Goal: Task Accomplishment & Management: Manage account settings

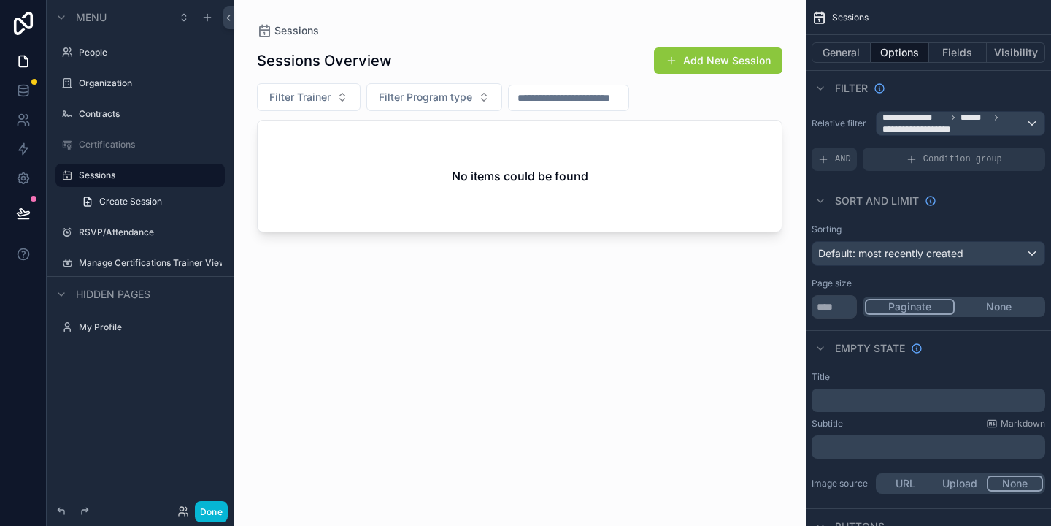
scroll to position [163, 0]
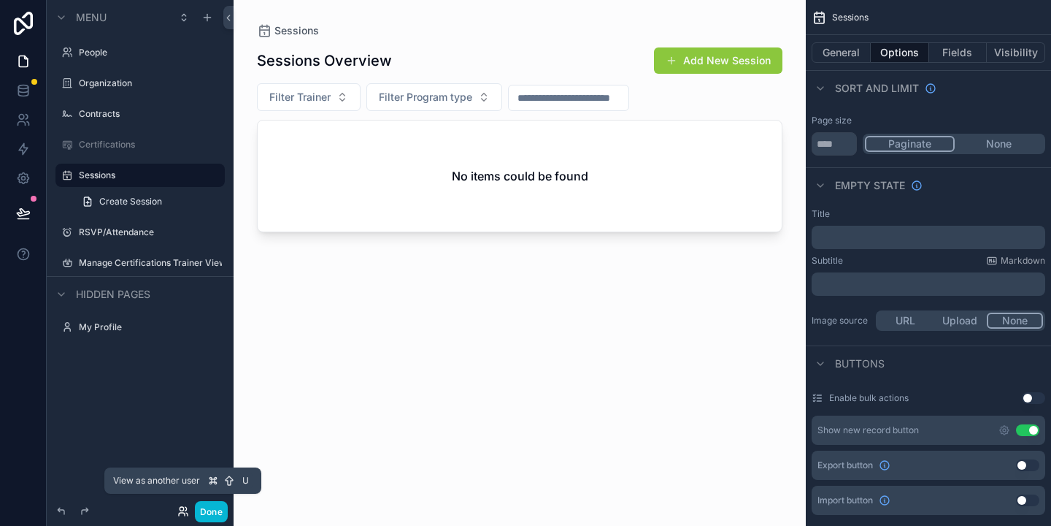
click at [183, 510] on icon at bounding box center [182, 509] width 4 height 4
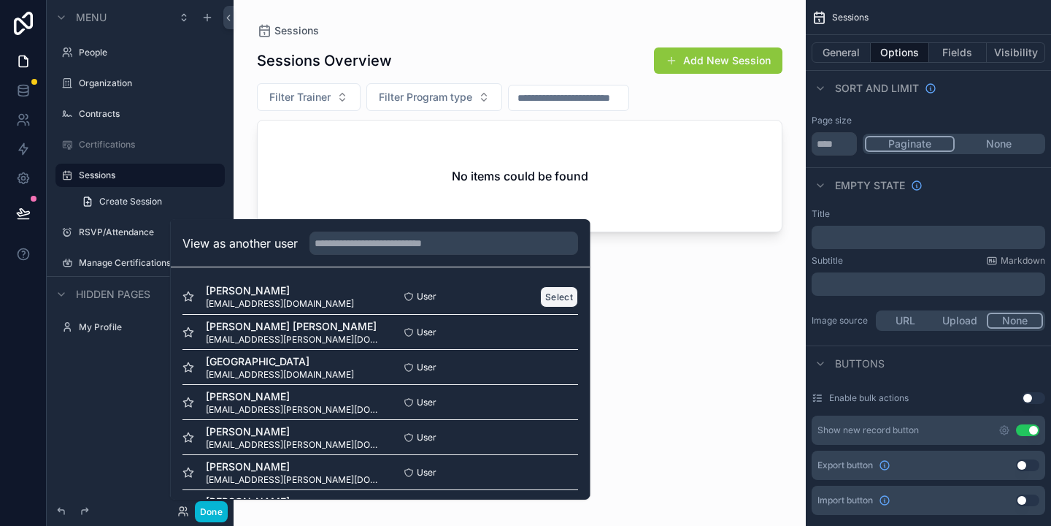
click at [553, 299] on button "Select" at bounding box center [559, 296] width 38 height 21
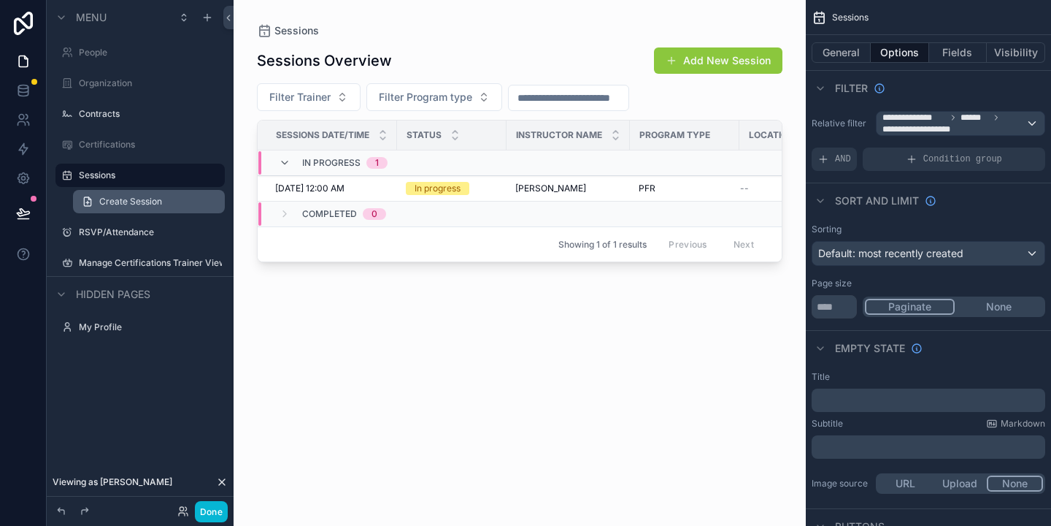
click at [141, 199] on span "Create Session" at bounding box center [130, 202] width 63 height 12
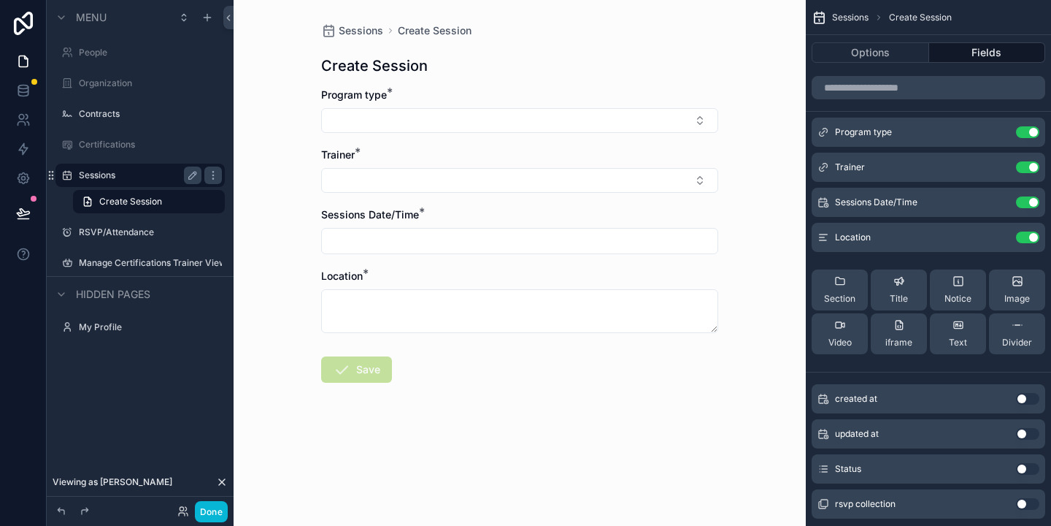
click at [104, 177] on label "Sessions" at bounding box center [137, 175] width 117 height 12
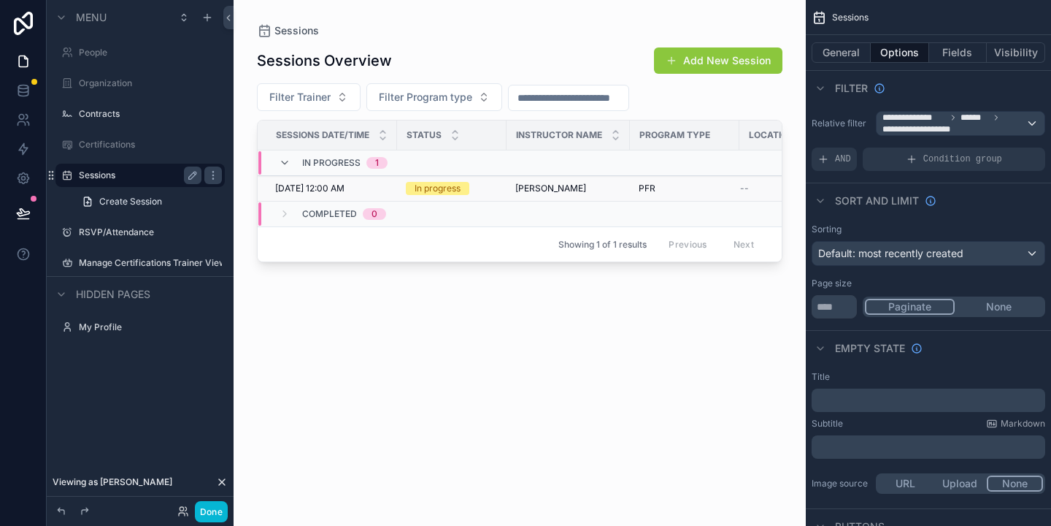
click at [334, 191] on span "[DATE] 12:00 AM" at bounding box center [309, 189] width 69 height 12
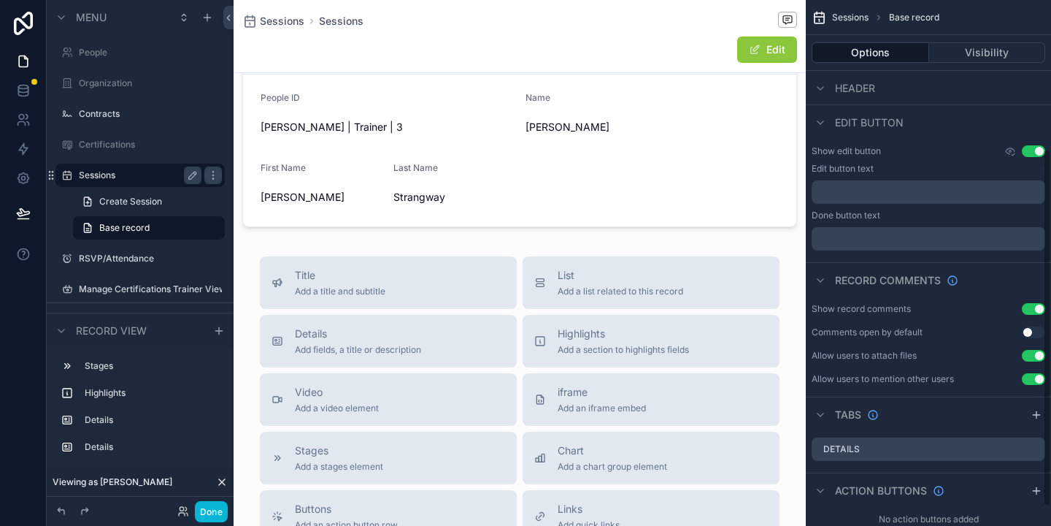
scroll to position [247, 0]
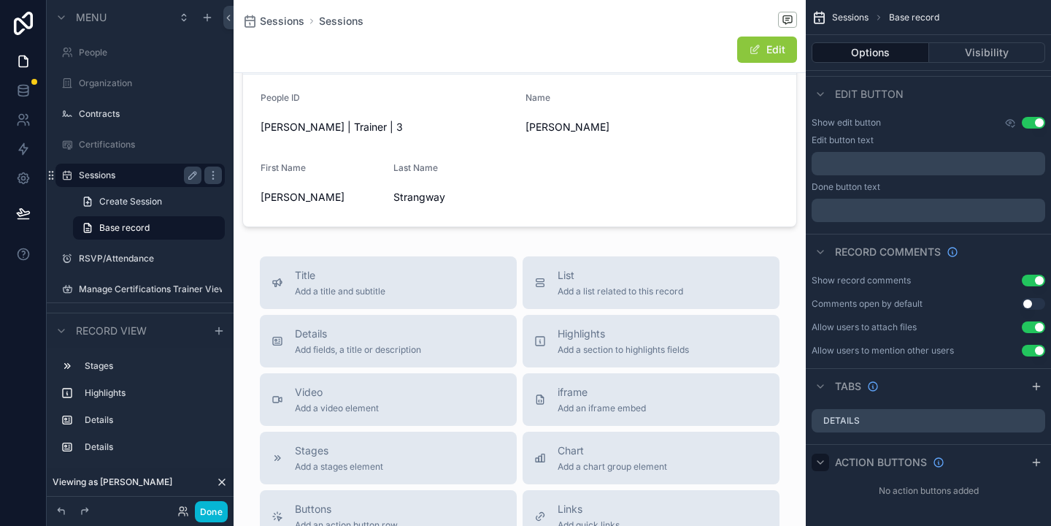
click at [824, 464] on icon "scrollable content" at bounding box center [821, 462] width 12 height 12
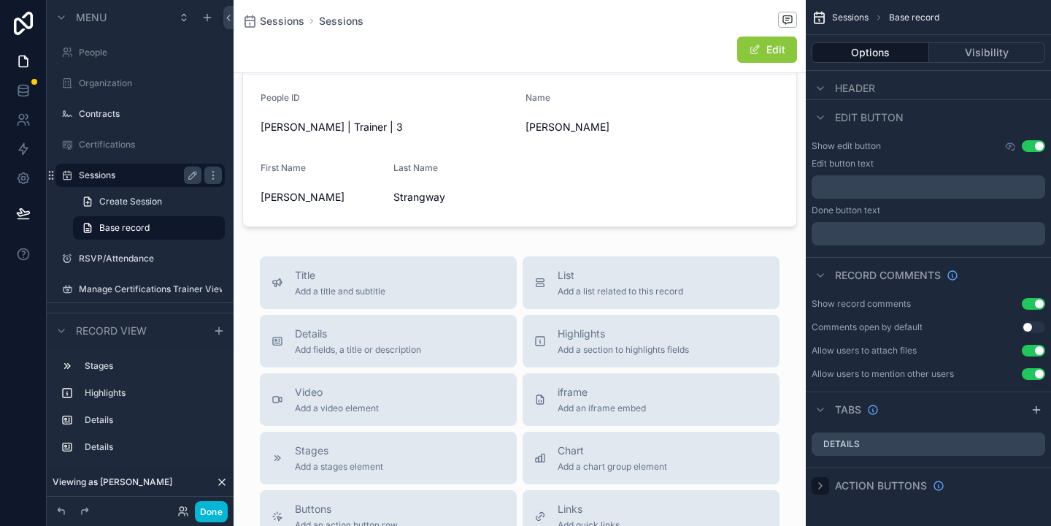
click at [826, 486] on icon "scrollable content" at bounding box center [821, 486] width 12 height 12
click at [115, 198] on span "Create Session" at bounding box center [130, 202] width 63 height 12
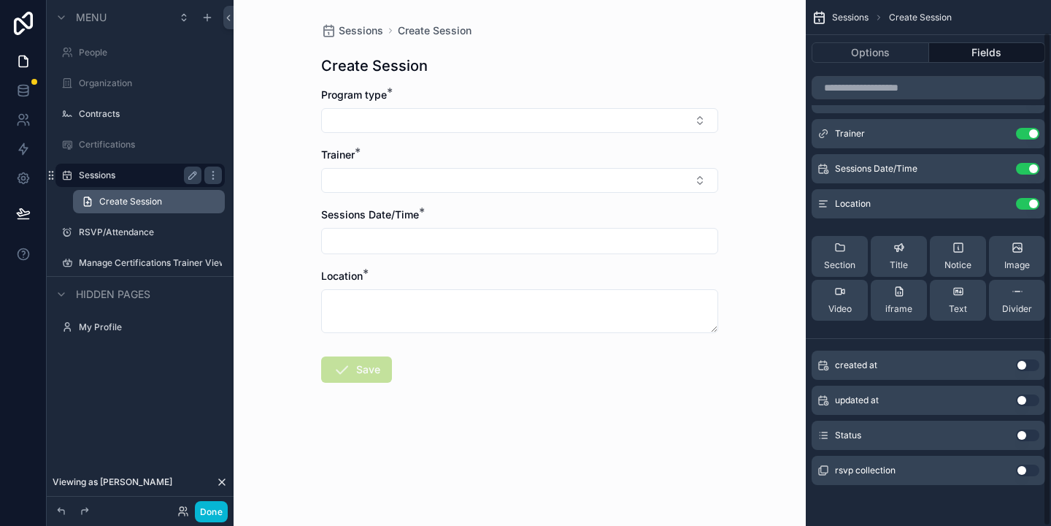
scroll to position [34, 0]
click at [131, 179] on label "Sessions" at bounding box center [137, 175] width 117 height 12
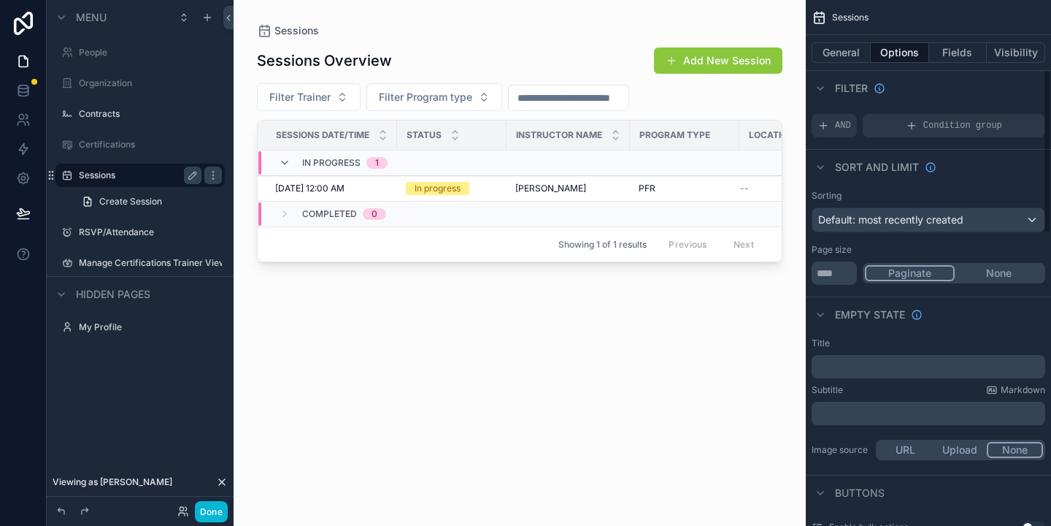
scroll to position [223, 0]
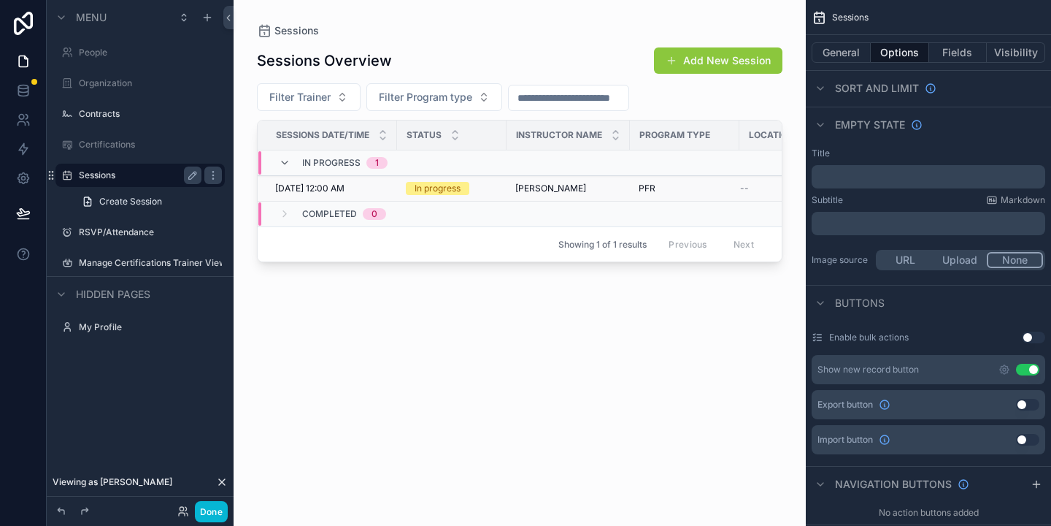
click at [345, 191] on span "[DATE] 12:00 AM" at bounding box center [309, 189] width 69 height 12
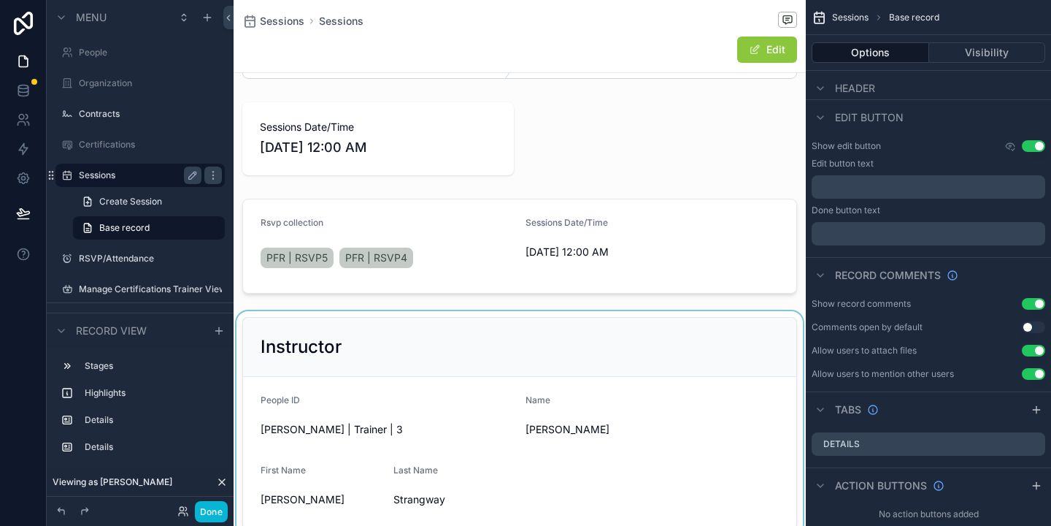
scroll to position [58, 0]
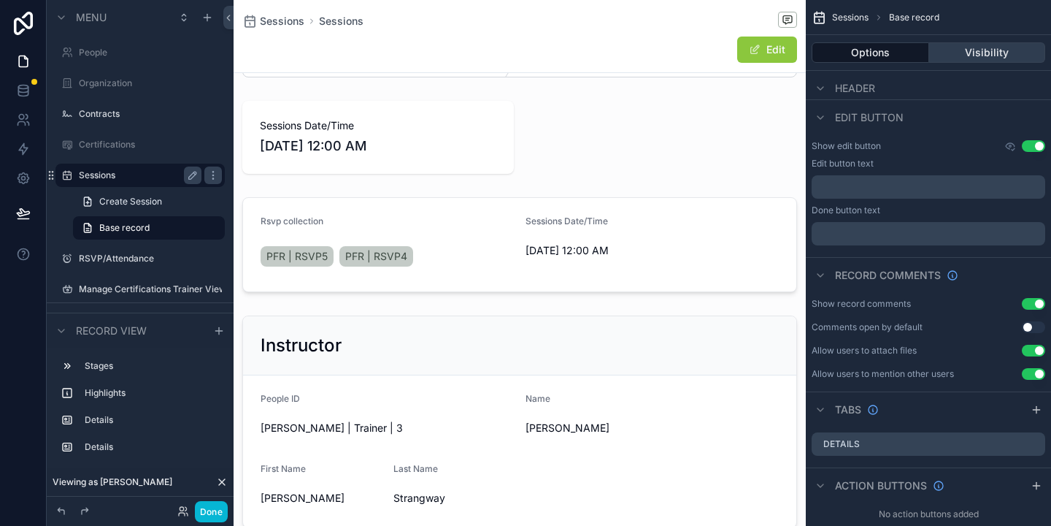
click at [998, 56] on button "Visibility" at bounding box center [987, 52] width 117 height 20
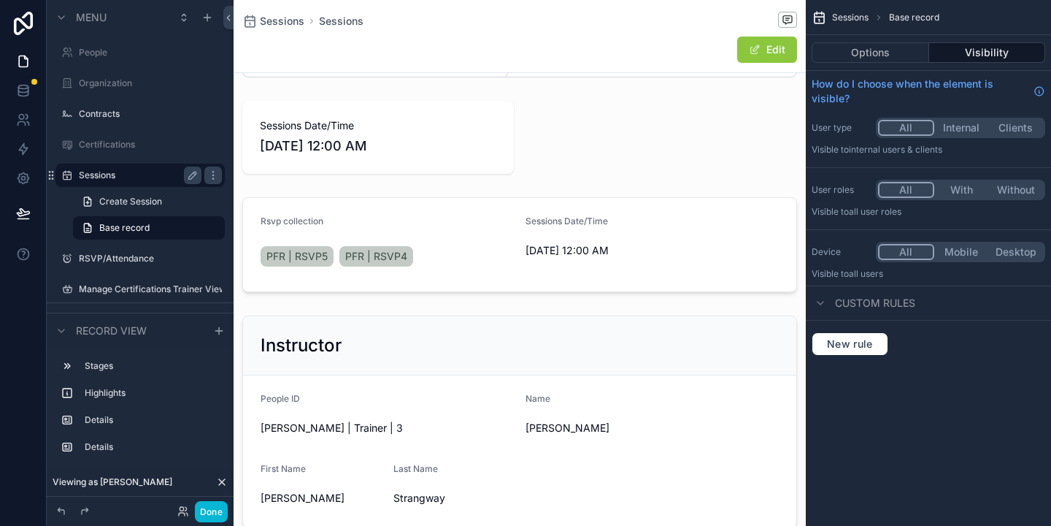
scroll to position [0, 0]
click at [894, 55] on button "Options" at bounding box center [871, 52] width 118 height 20
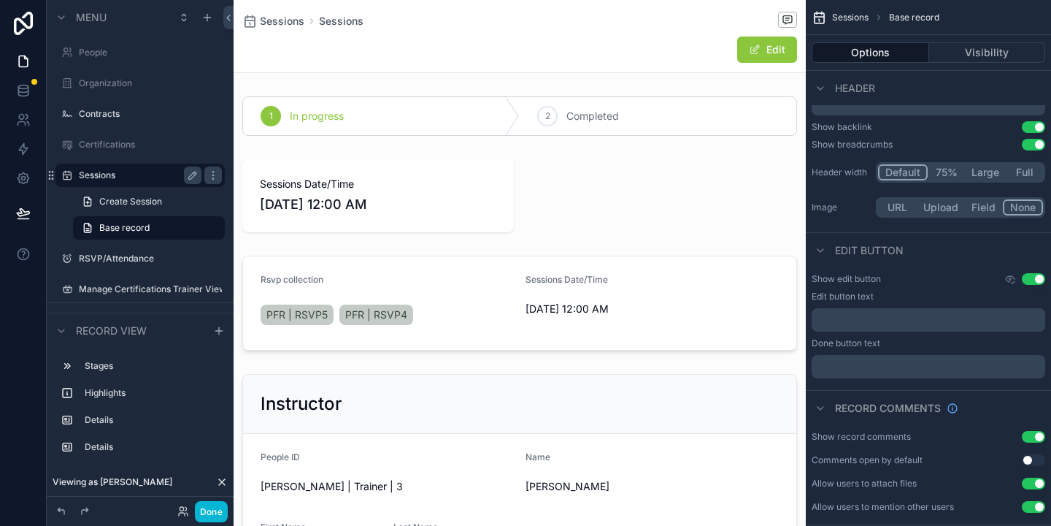
click at [98, 173] on label "Sessions" at bounding box center [137, 175] width 117 height 12
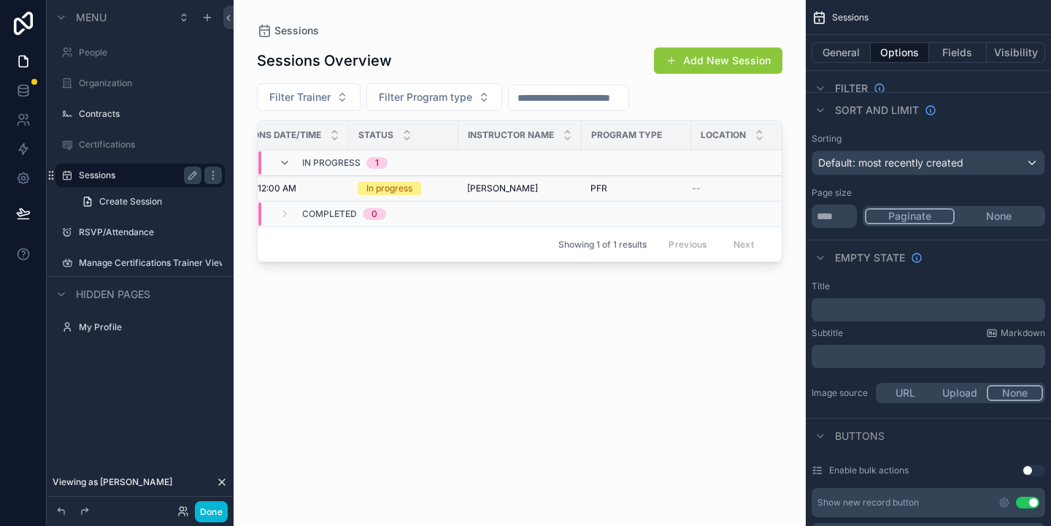
scroll to position [0, 69]
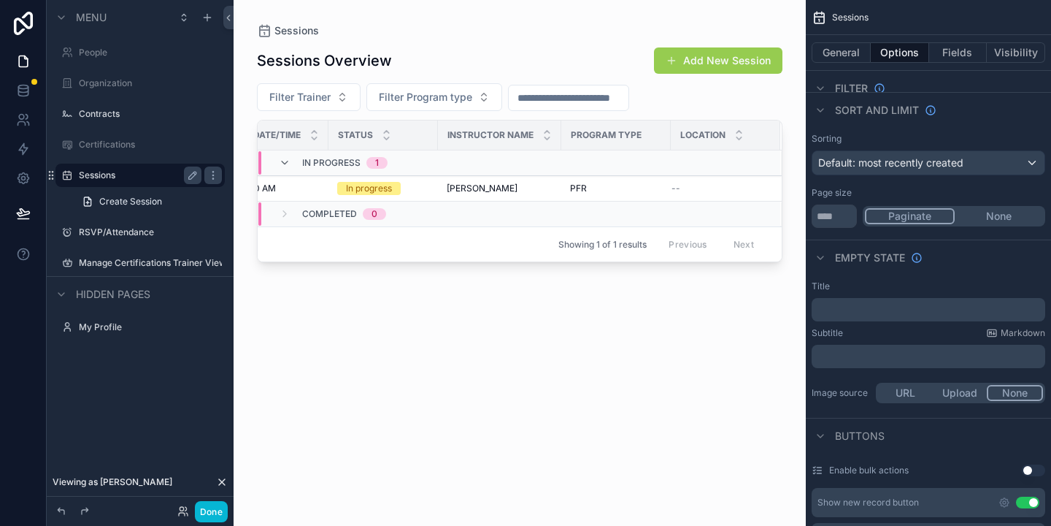
click at [688, 66] on button "Add New Session" at bounding box center [718, 60] width 128 height 26
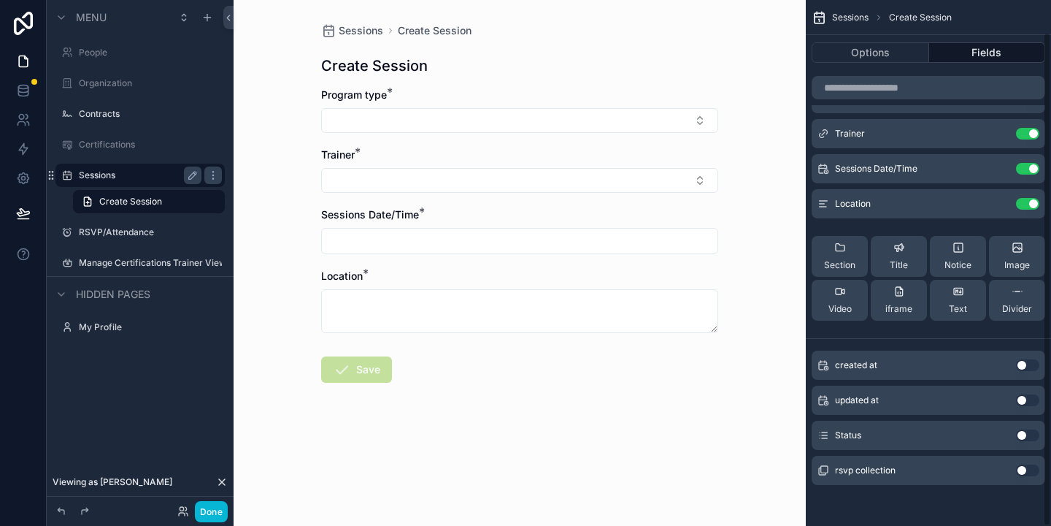
scroll to position [34, 0]
click at [160, 201] on span "Create Session" at bounding box center [130, 202] width 63 height 12
click at [135, 171] on label "Sessions" at bounding box center [137, 175] width 117 height 12
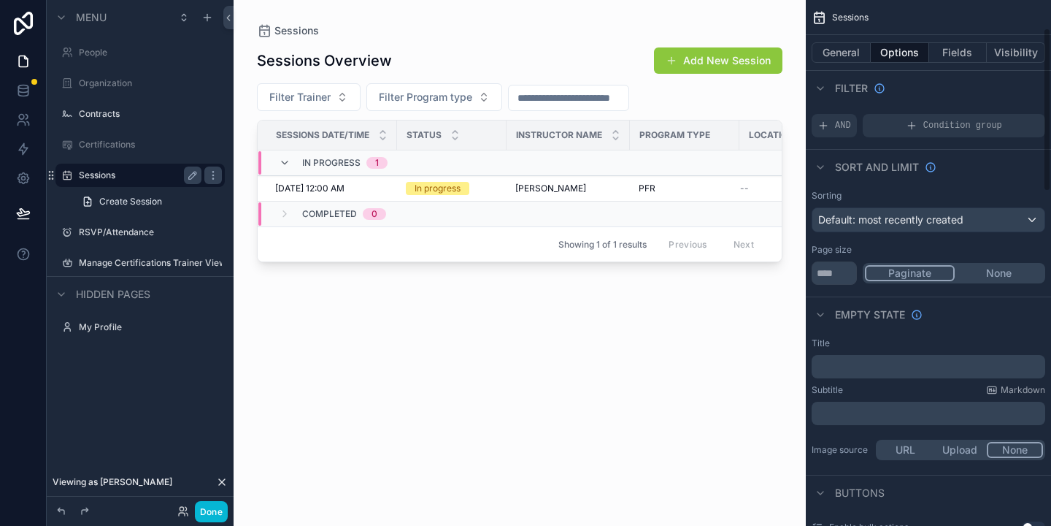
scroll to position [91, 0]
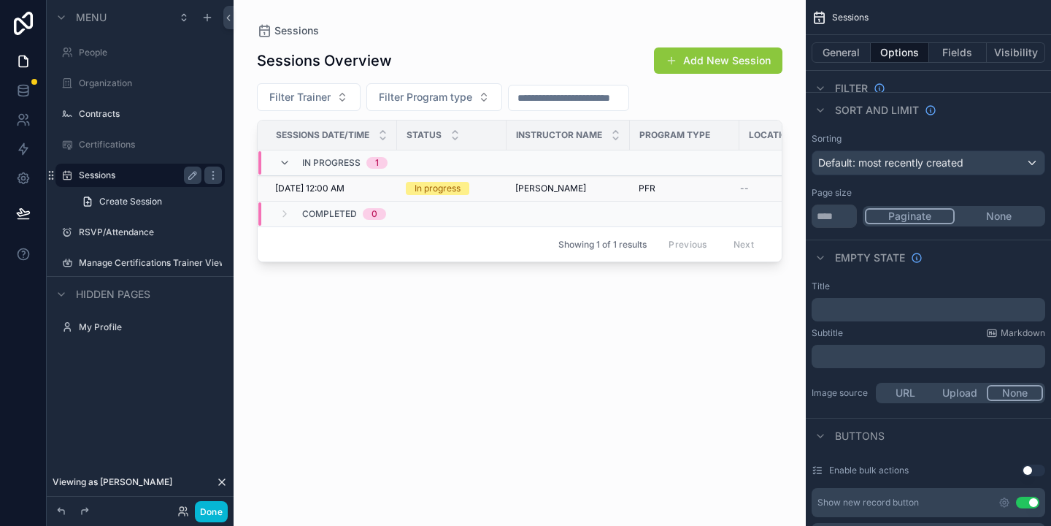
click at [522, 187] on span "[PERSON_NAME]" at bounding box center [550, 189] width 71 height 12
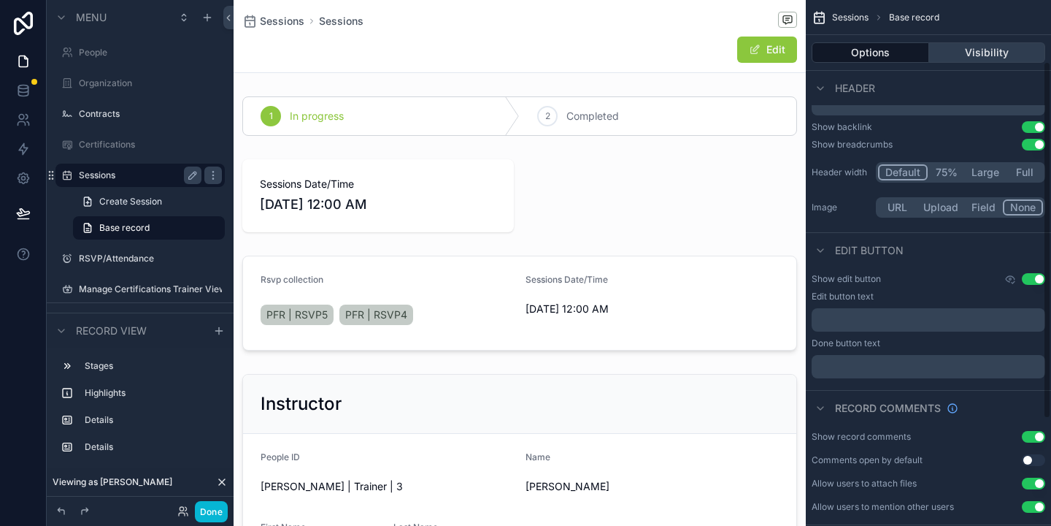
click at [978, 51] on button "Visibility" at bounding box center [987, 52] width 117 height 20
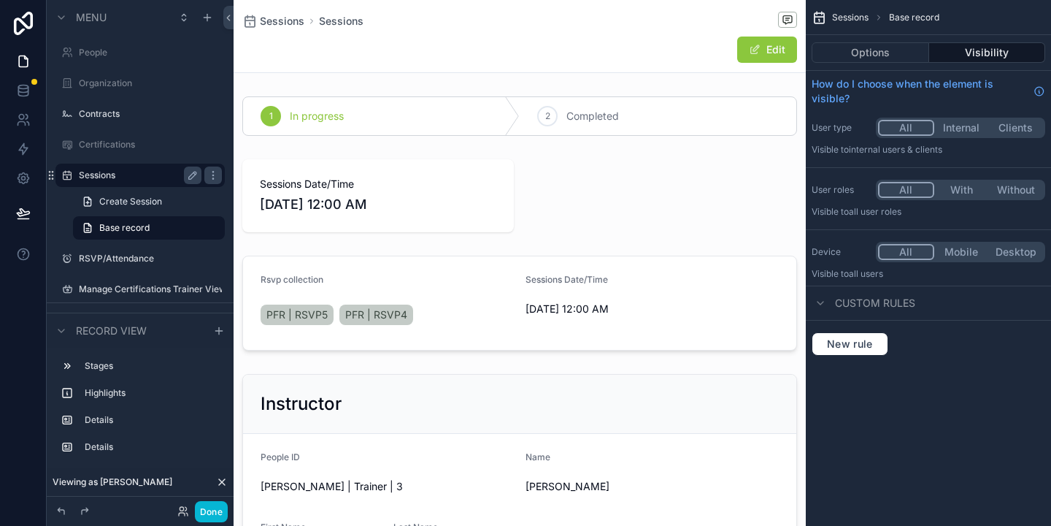
click at [960, 122] on button "Internal" at bounding box center [961, 128] width 55 height 16
click at [985, 17] on div "Sessions Base record" at bounding box center [928, 17] width 245 height 35
click at [93, 173] on label "Sessions" at bounding box center [137, 175] width 117 height 12
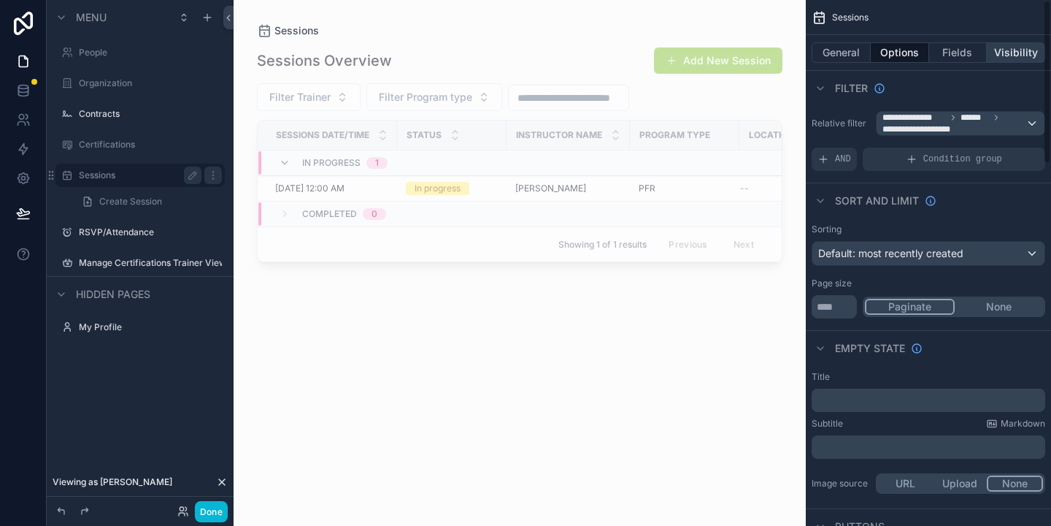
click at [1027, 55] on button "Visibility" at bounding box center [1016, 52] width 58 height 20
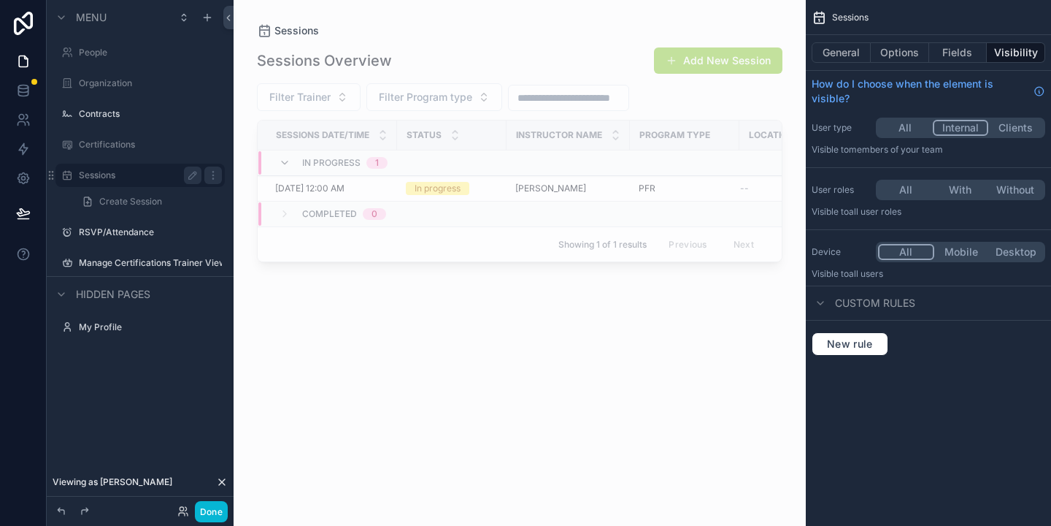
click at [899, 127] on button "All" at bounding box center [905, 128] width 55 height 16
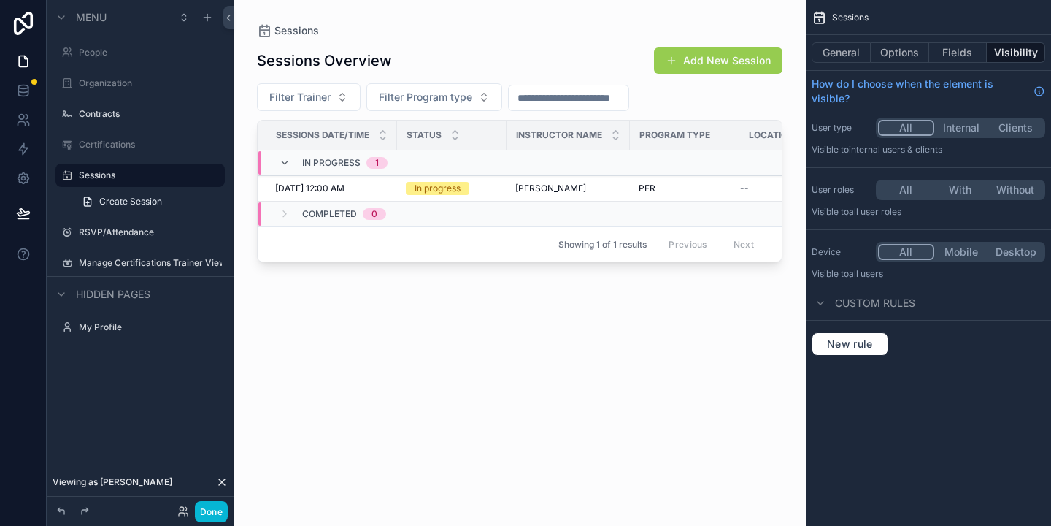
click at [713, 67] on button "Add New Session" at bounding box center [718, 60] width 128 height 26
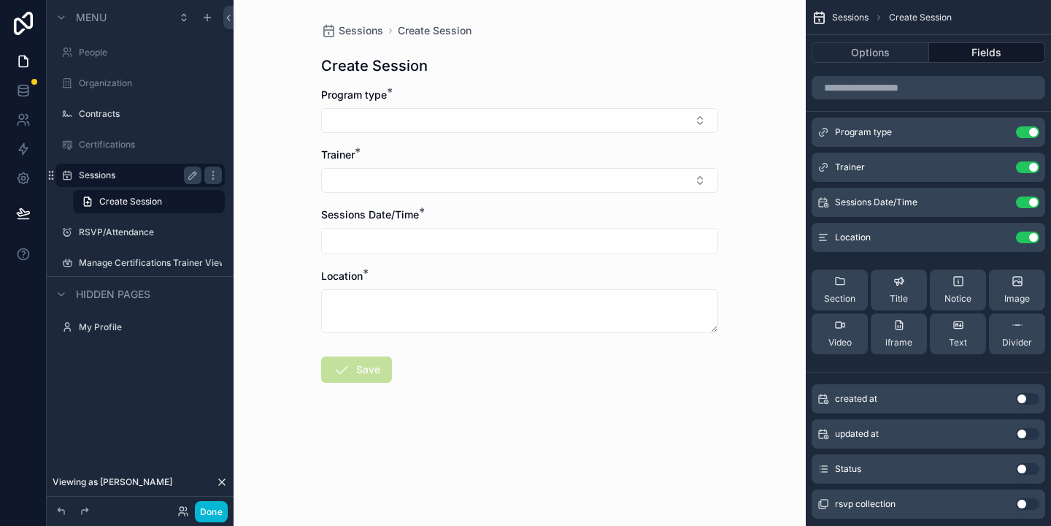
click at [106, 174] on label "Sessions" at bounding box center [137, 175] width 117 height 12
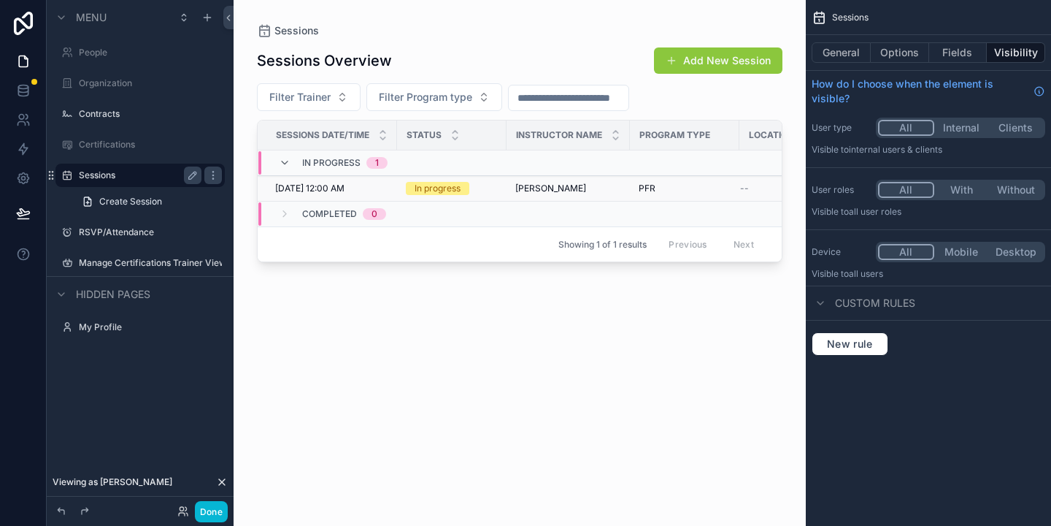
click at [439, 189] on div "In progress" at bounding box center [438, 188] width 46 height 13
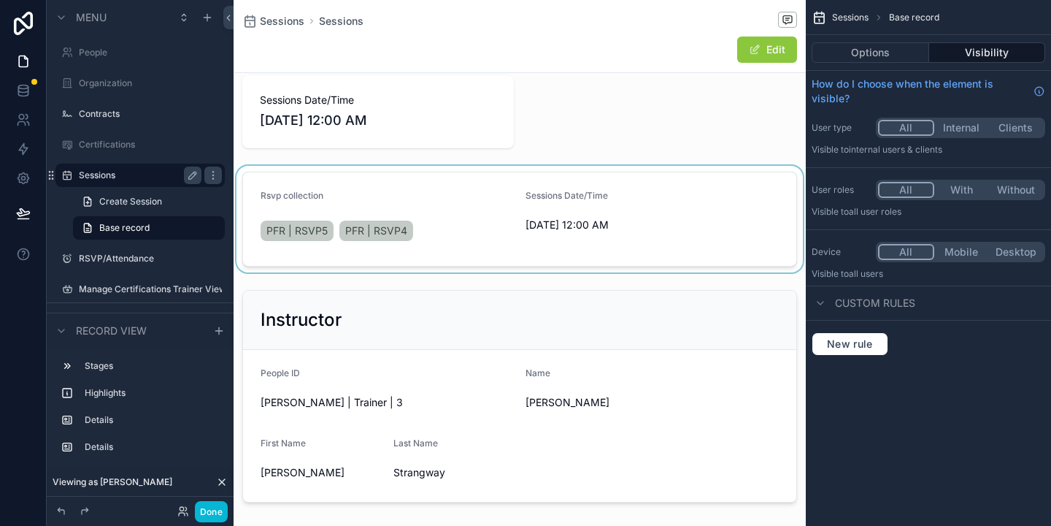
scroll to position [89, 0]
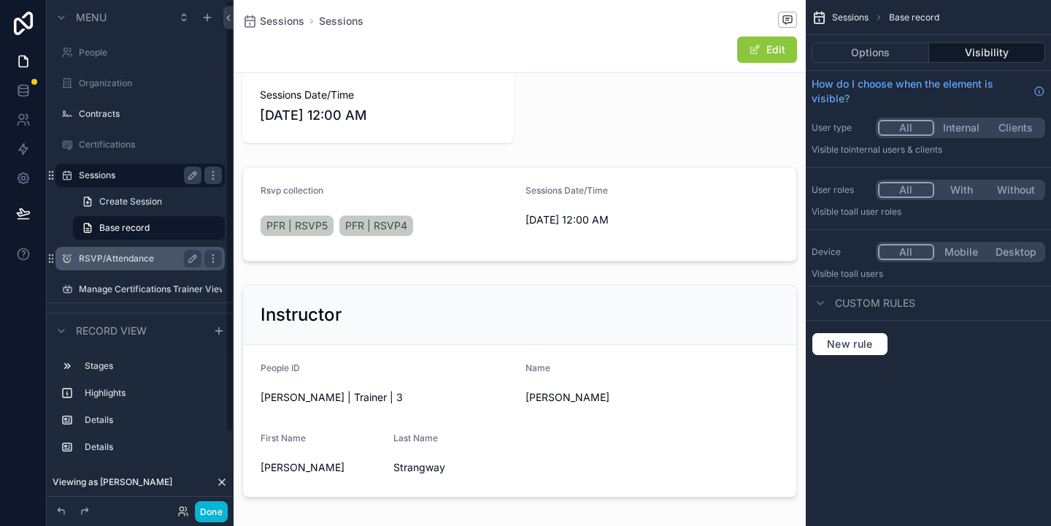
click at [143, 263] on label "RSVP/Attendance" at bounding box center [137, 259] width 117 height 12
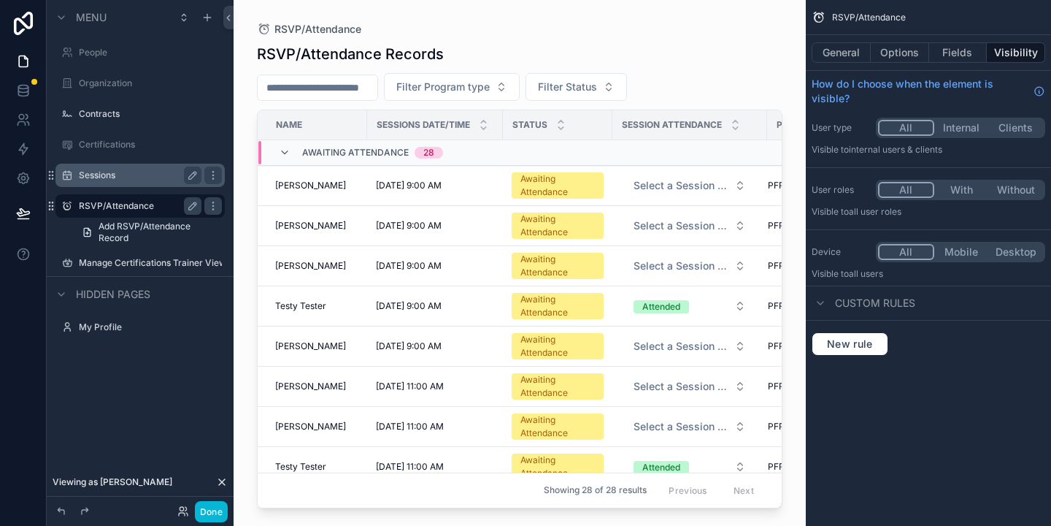
click at [91, 177] on label "Sessions" at bounding box center [137, 175] width 117 height 12
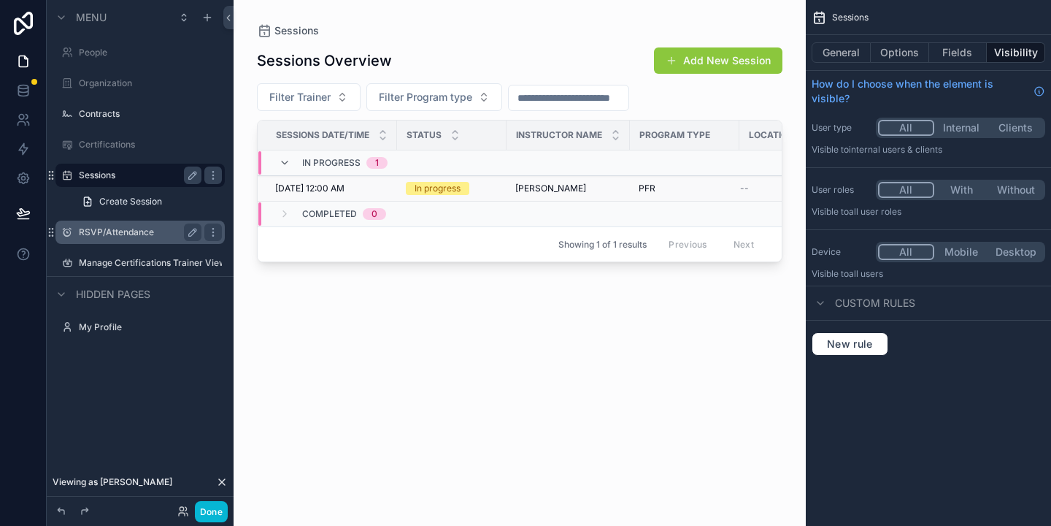
click at [424, 189] on div "In progress" at bounding box center [438, 188] width 46 height 13
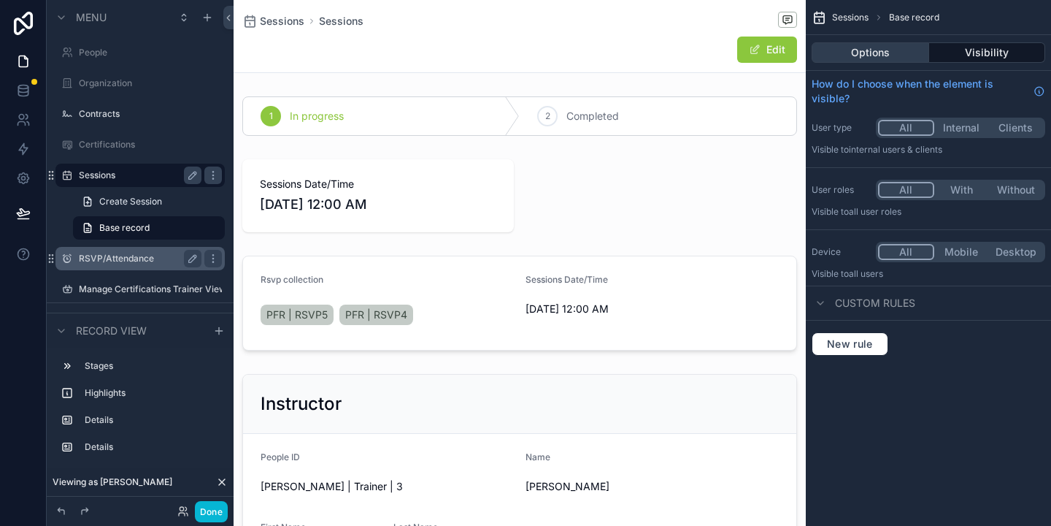
click at [880, 53] on button "Options" at bounding box center [871, 52] width 118 height 20
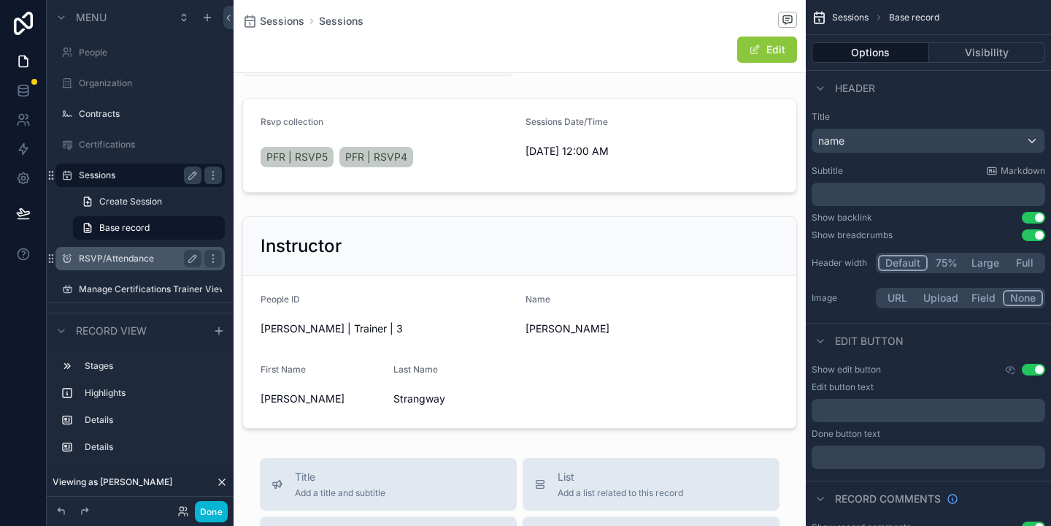
scroll to position [157, 0]
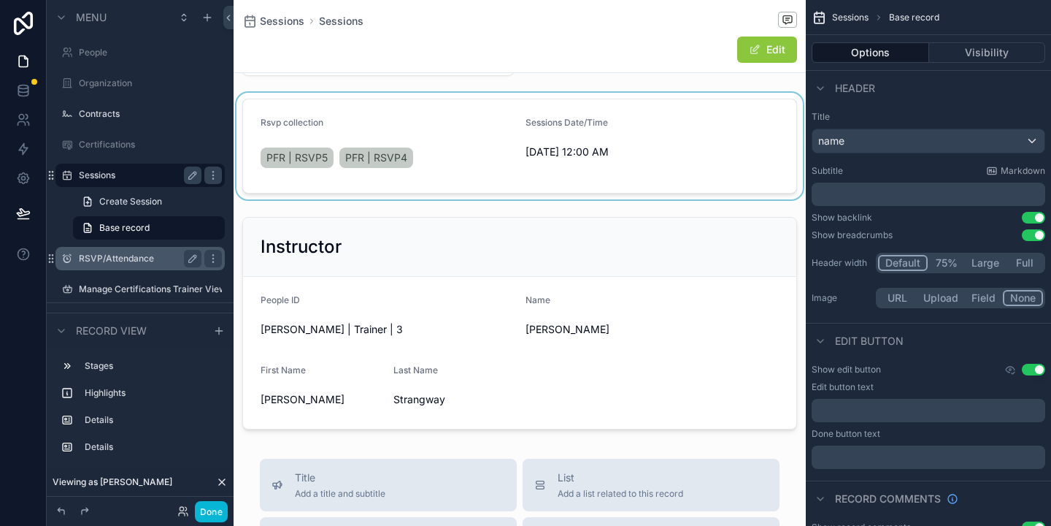
click at [633, 134] on div "scrollable content" at bounding box center [520, 146] width 572 height 107
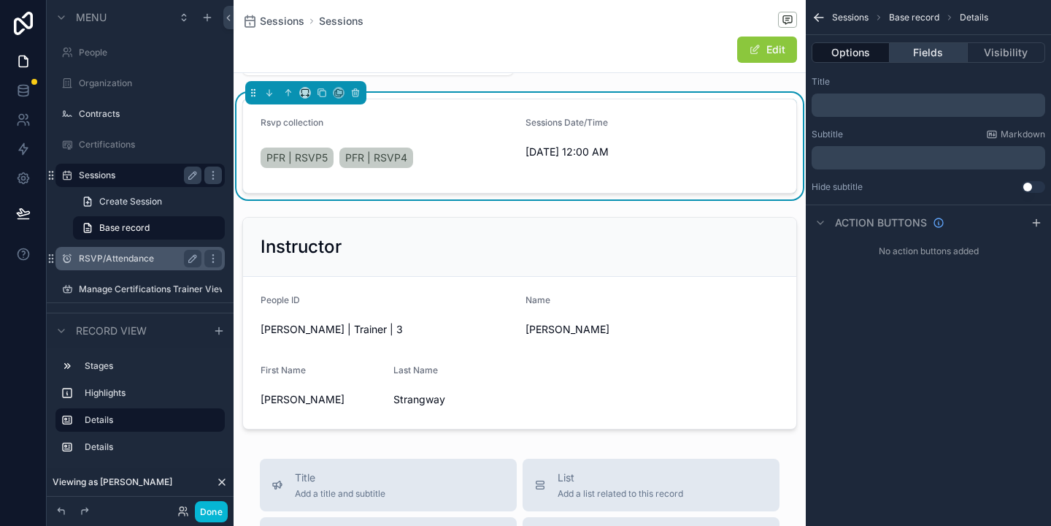
click at [923, 55] on button "Fields" at bounding box center [928, 52] width 77 height 20
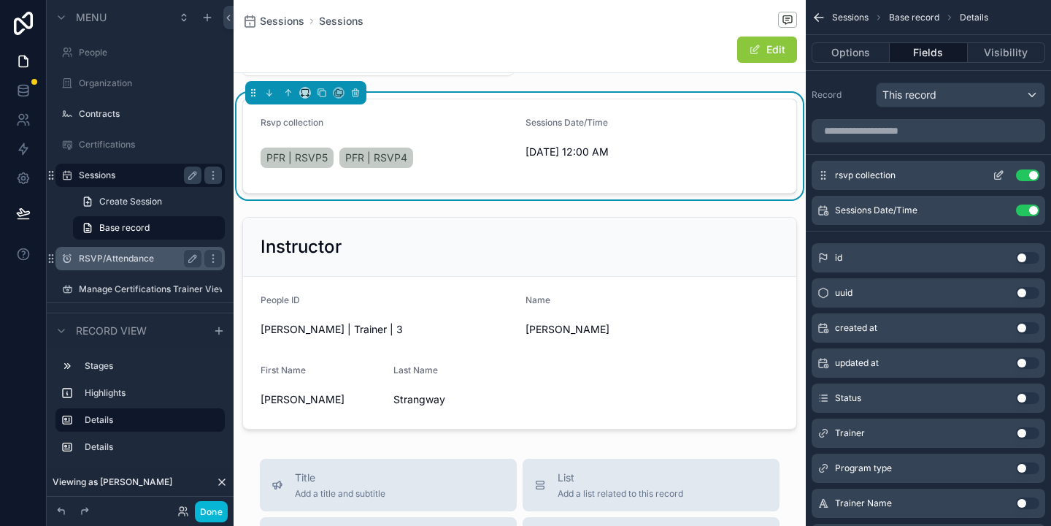
click at [1028, 175] on button "Use setting" at bounding box center [1027, 175] width 23 height 12
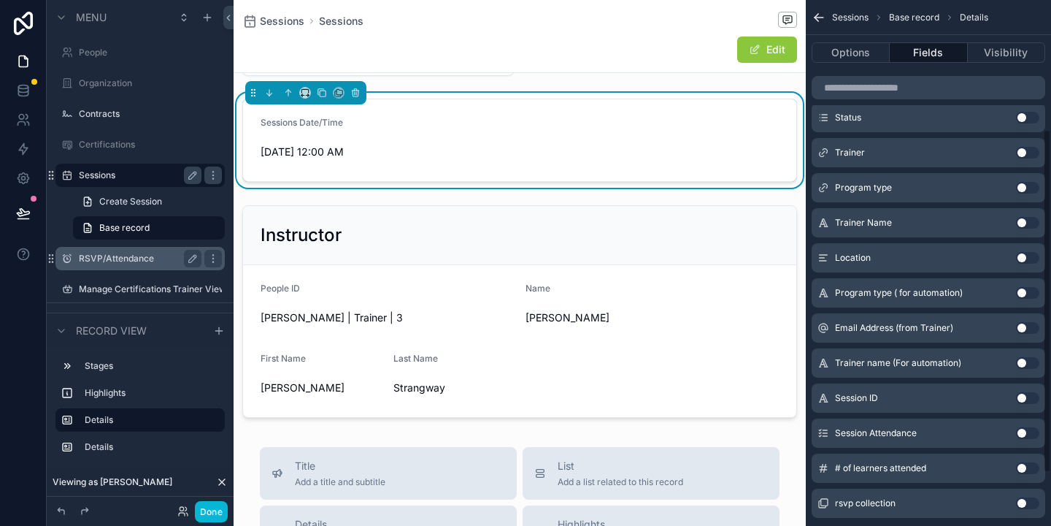
scroll to position [278, 0]
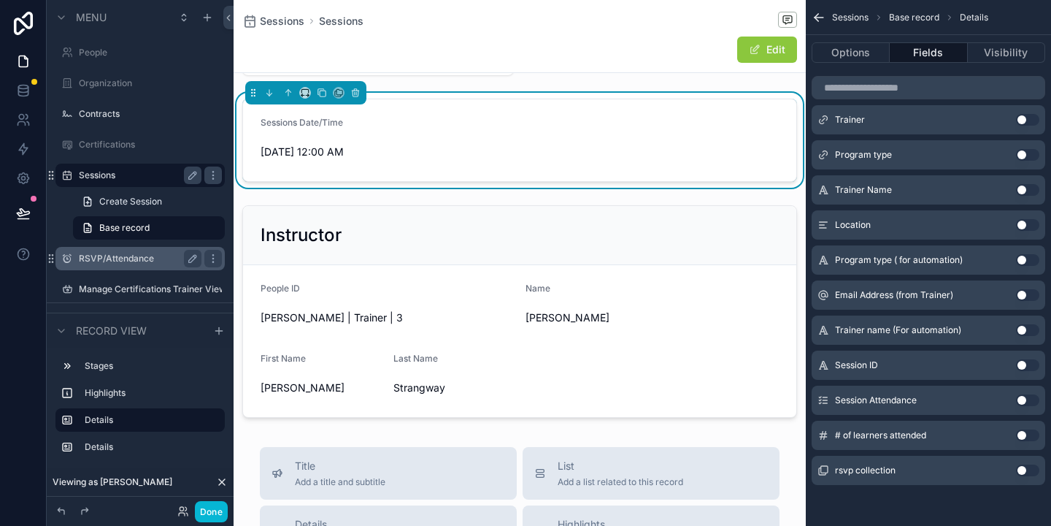
click at [1023, 399] on button "Use setting" at bounding box center [1027, 400] width 23 height 12
click at [1025, 472] on button "Use setting" at bounding box center [1027, 470] width 23 height 12
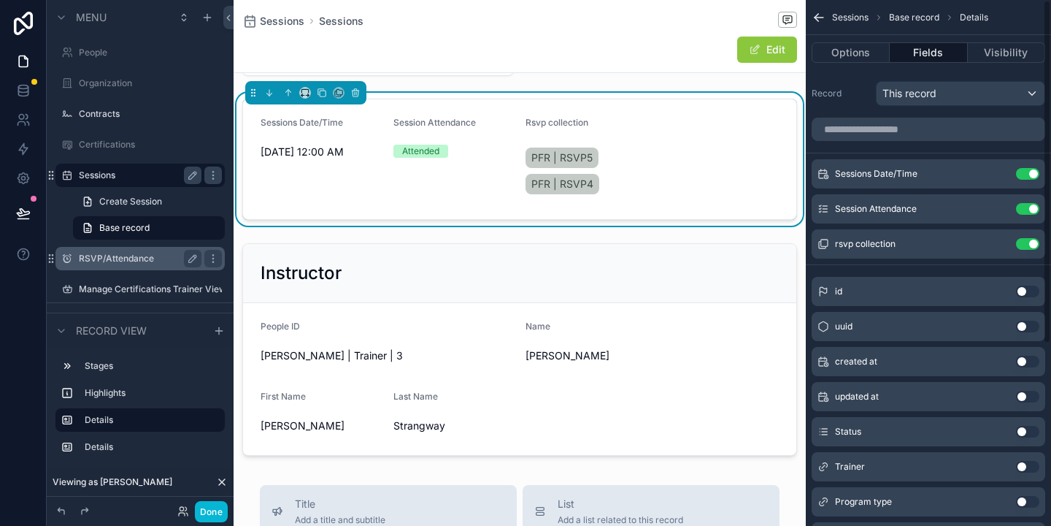
scroll to position [0, 0]
click at [1034, 245] on button "Use setting" at bounding box center [1027, 245] width 23 height 12
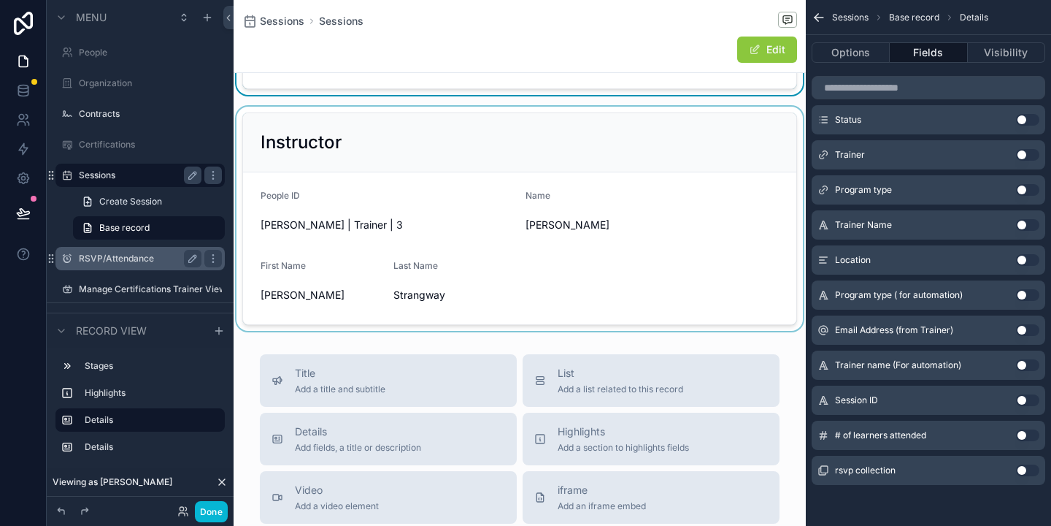
scroll to position [261, 0]
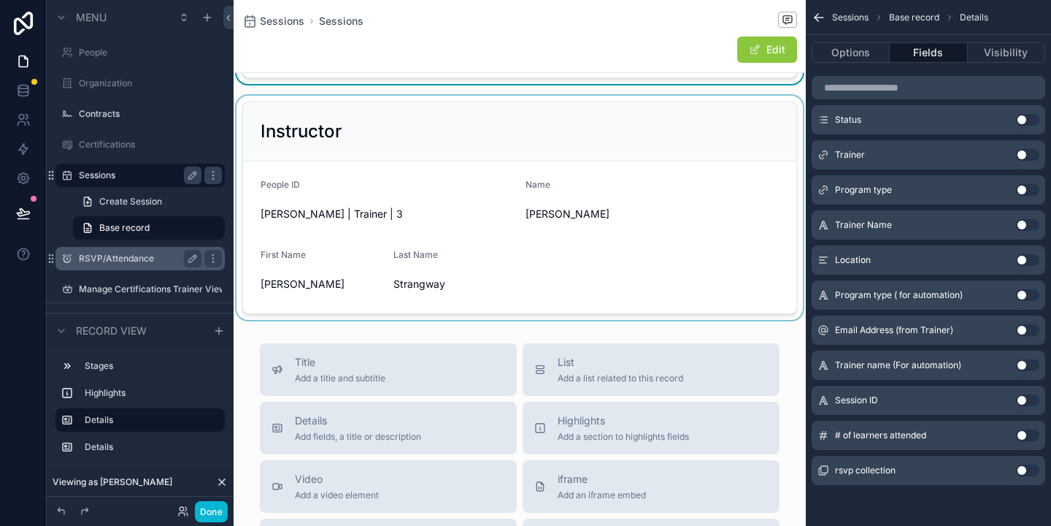
click at [642, 184] on div "scrollable content" at bounding box center [520, 208] width 572 height 224
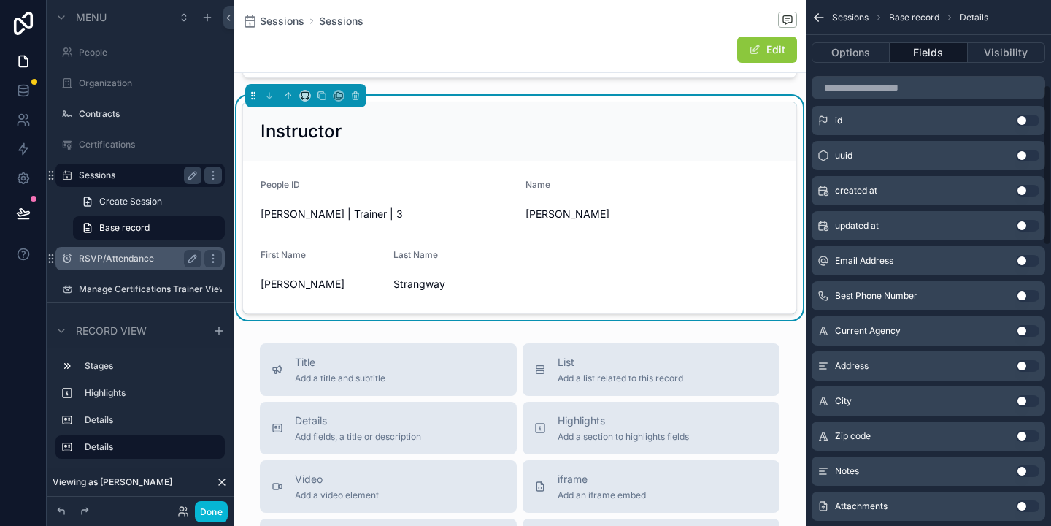
scroll to position [0, 0]
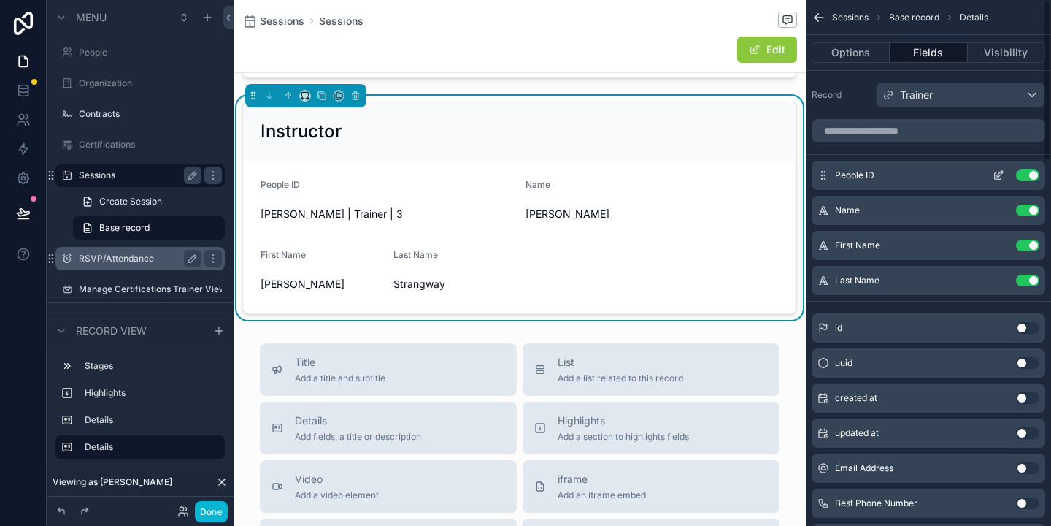
click at [1032, 179] on button "Use setting" at bounding box center [1027, 175] width 23 height 12
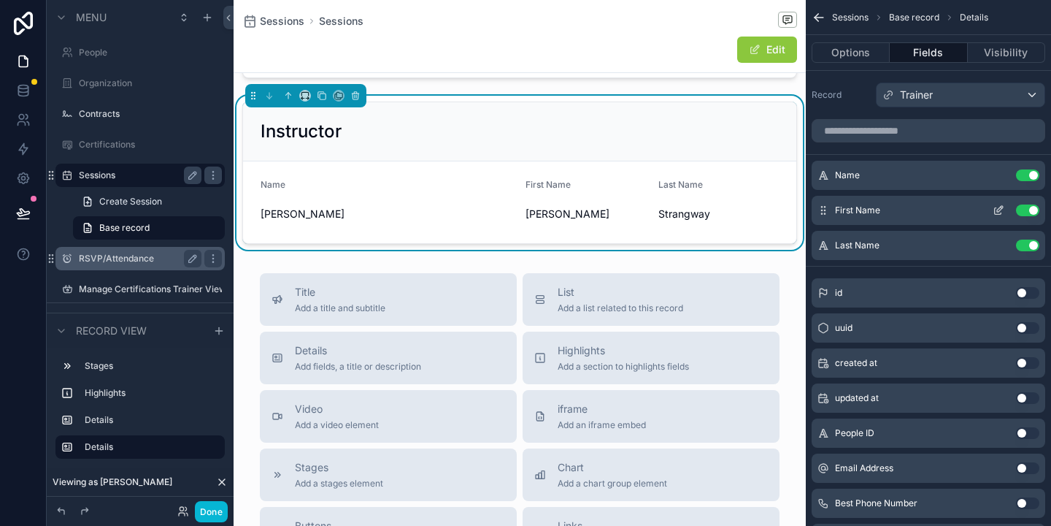
click at [1032, 210] on button "Use setting" at bounding box center [1027, 210] width 23 height 12
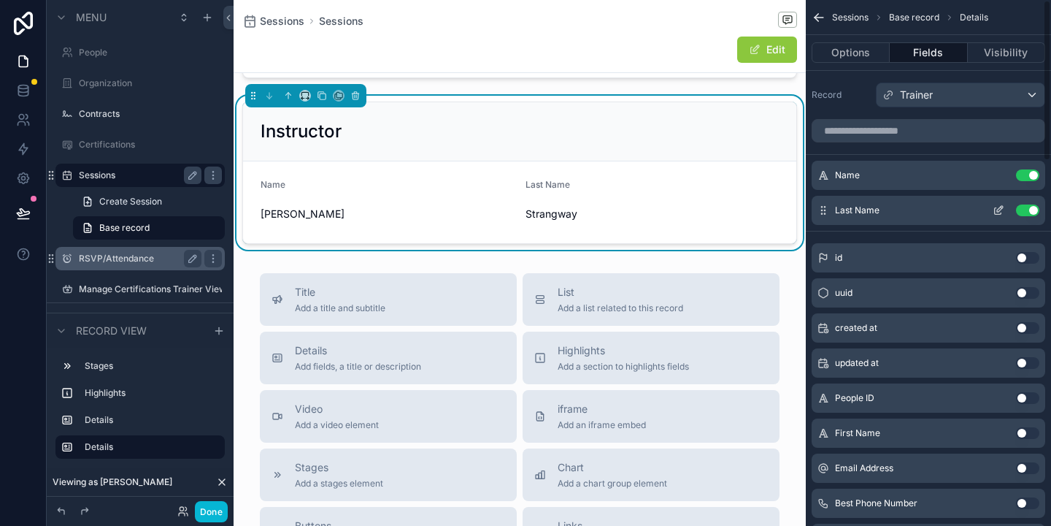
click at [1032, 212] on button "Use setting" at bounding box center [1027, 210] width 23 height 12
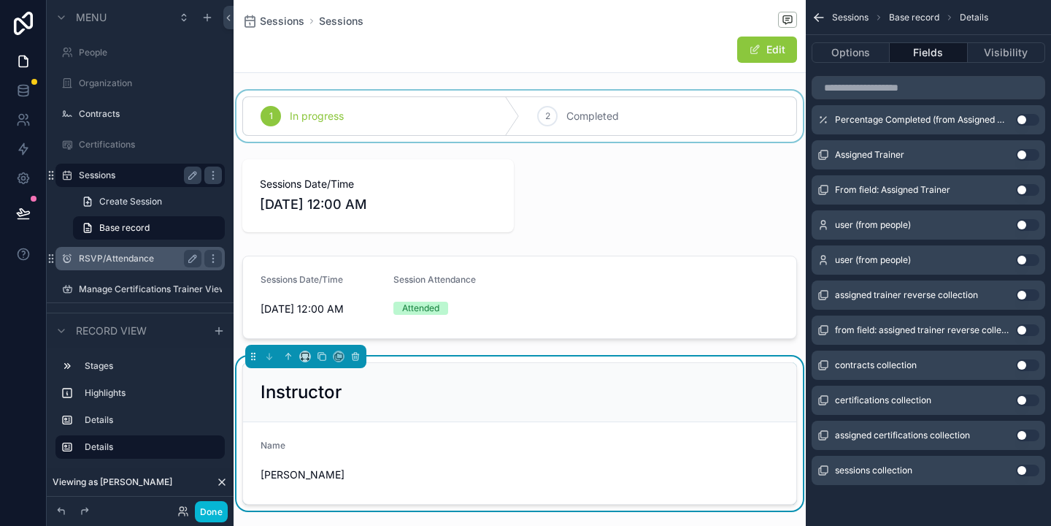
click at [561, 123] on div "scrollable content" at bounding box center [520, 116] width 572 height 51
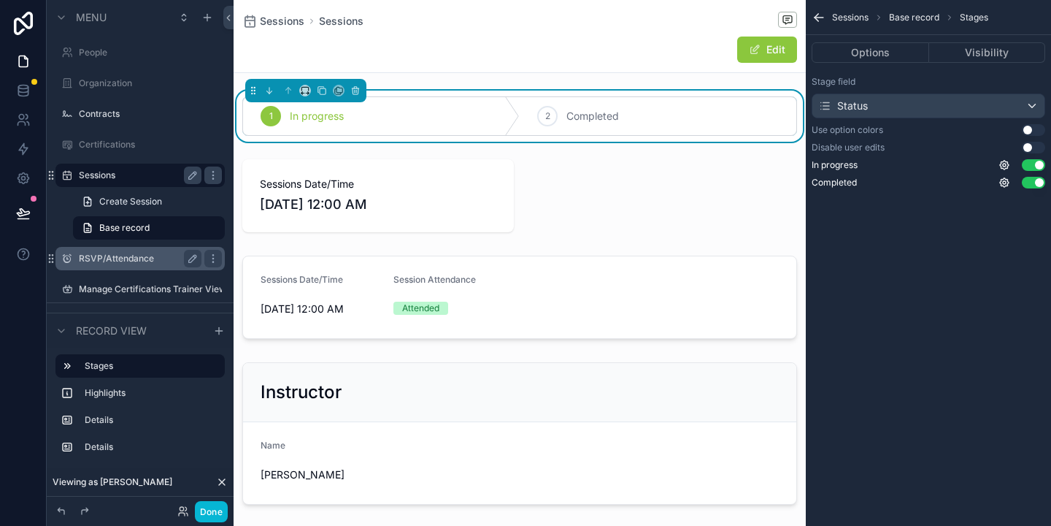
click at [386, 117] on div "1 In progress" at bounding box center [381, 116] width 277 height 38
click at [1008, 50] on button "Visibility" at bounding box center [987, 52] width 117 height 20
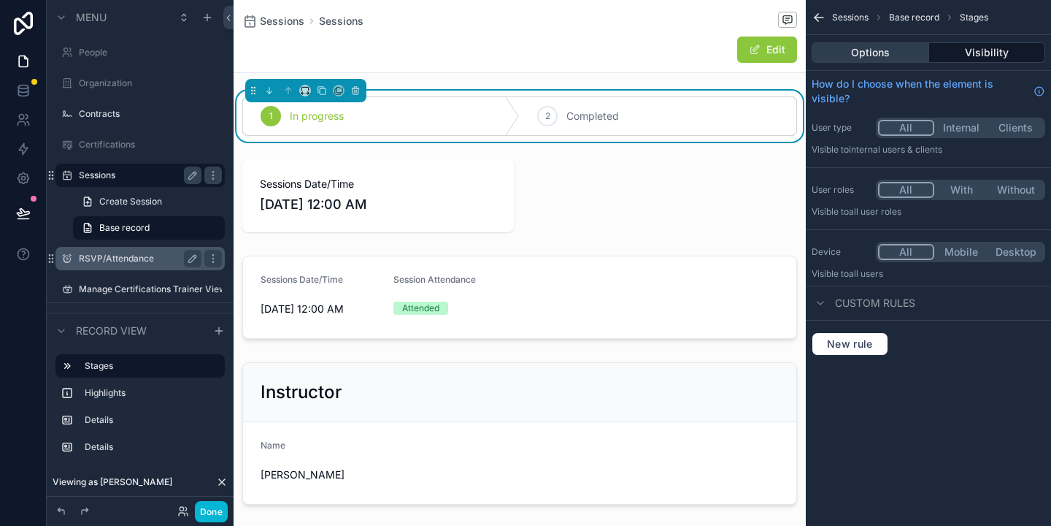
click at [886, 55] on button "Options" at bounding box center [871, 52] width 118 height 20
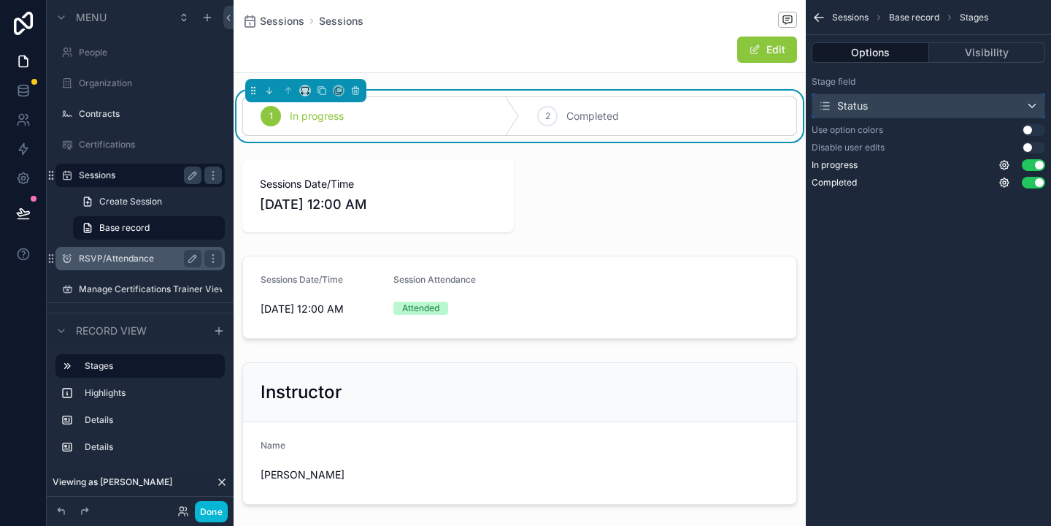
click at [965, 101] on div "Status" at bounding box center [929, 105] width 232 height 23
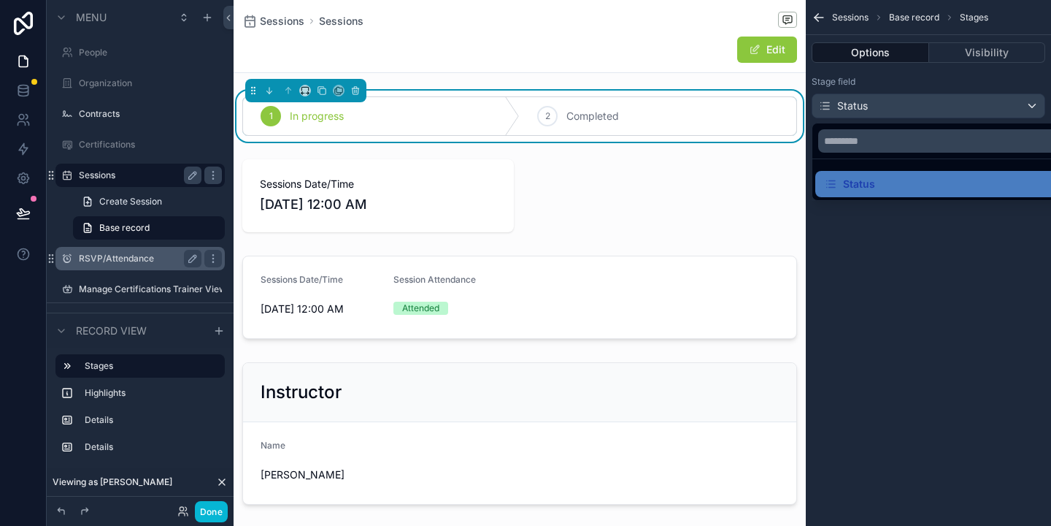
click at [905, 242] on div "scrollable content" at bounding box center [525, 263] width 1051 height 526
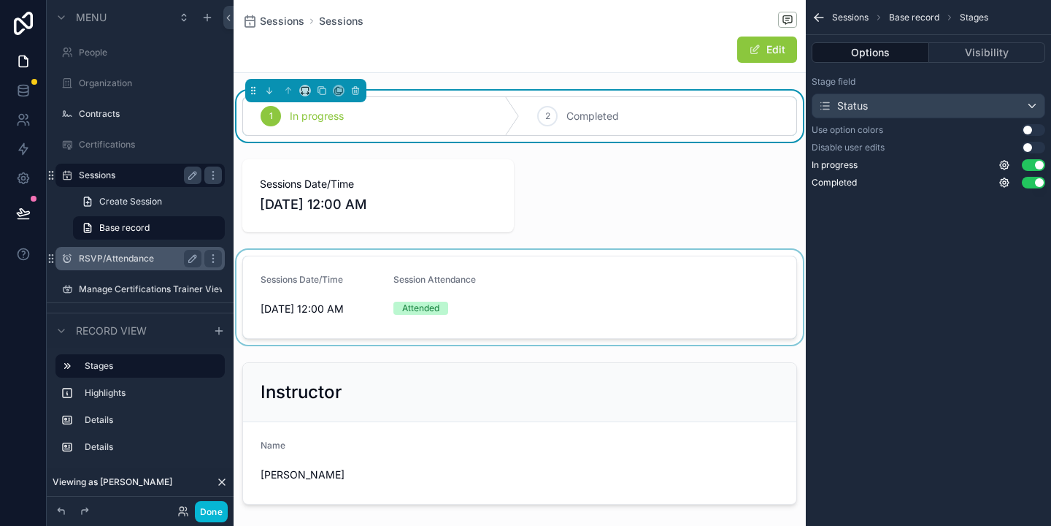
click at [327, 278] on div "scrollable content" at bounding box center [520, 297] width 572 height 95
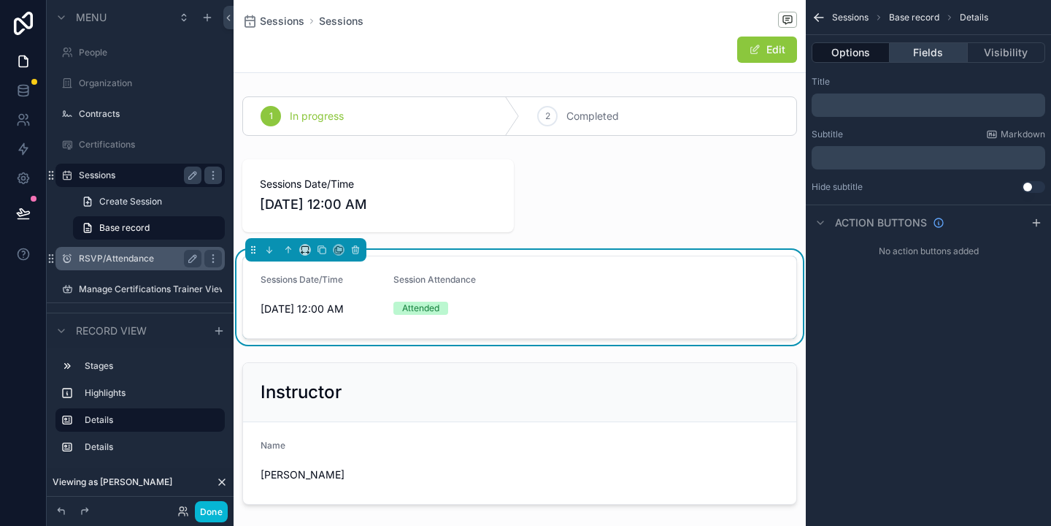
click at [924, 53] on button "Fields" at bounding box center [928, 52] width 77 height 20
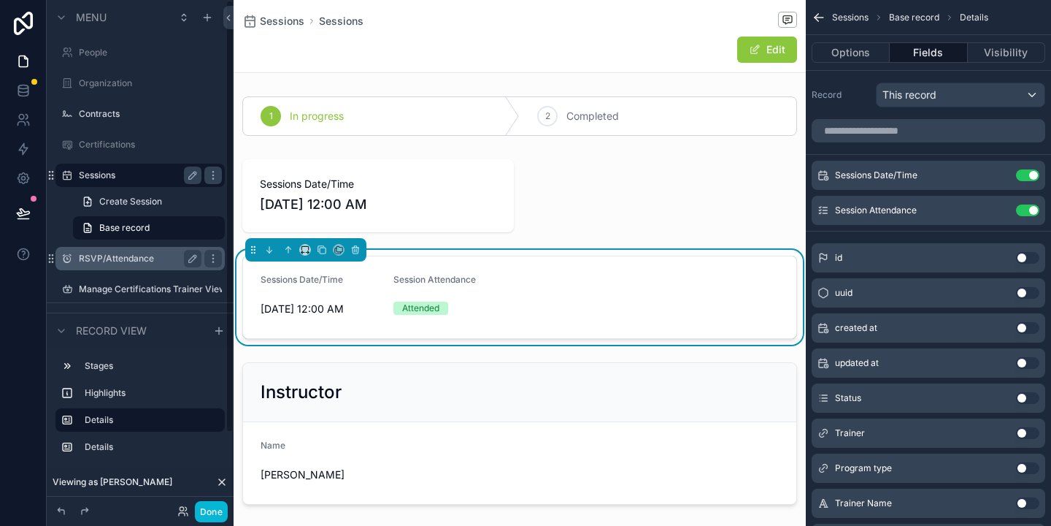
click at [93, 261] on label "RSVP/Attendance" at bounding box center [137, 259] width 117 height 12
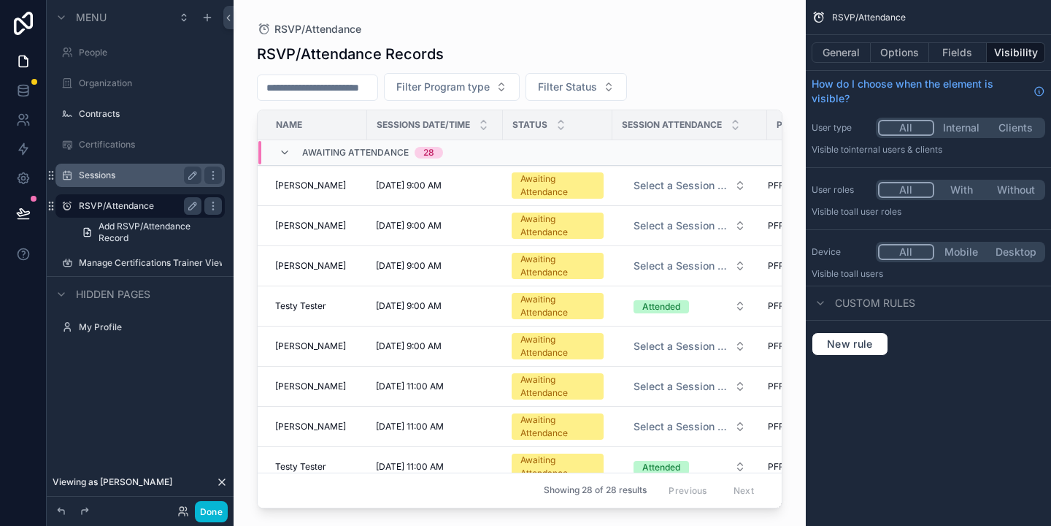
click at [155, 175] on label "Sessions" at bounding box center [137, 175] width 117 height 12
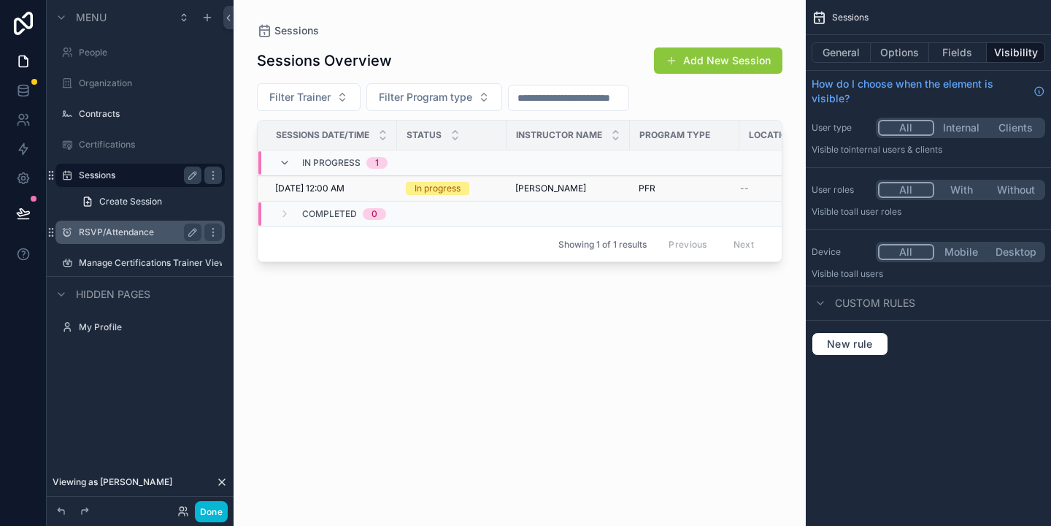
click at [337, 187] on span "[DATE] 12:00 AM" at bounding box center [309, 189] width 69 height 12
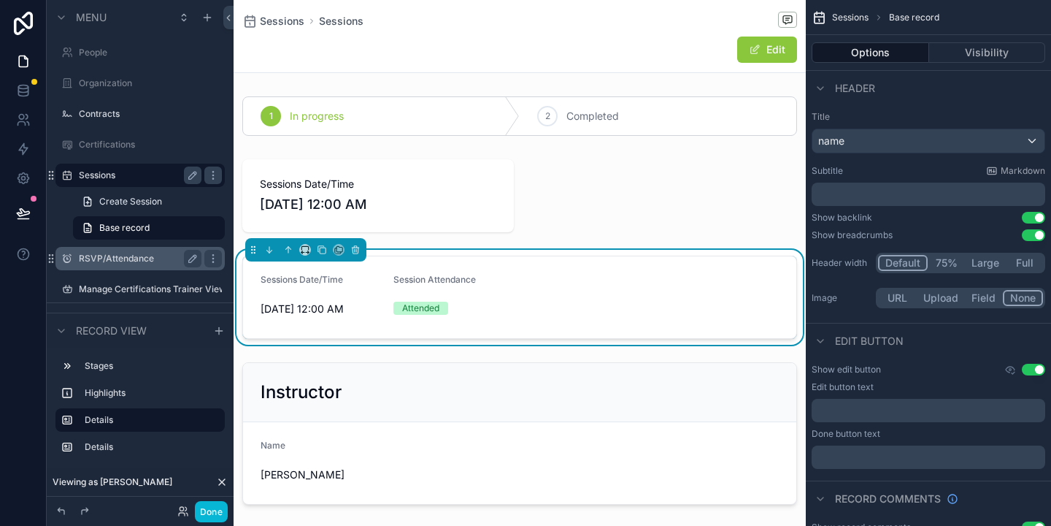
click at [644, 299] on form "Sessions Date/Time [DATE] 12:00 AM Session Attendance Attended" at bounding box center [519, 297] width 553 height 82
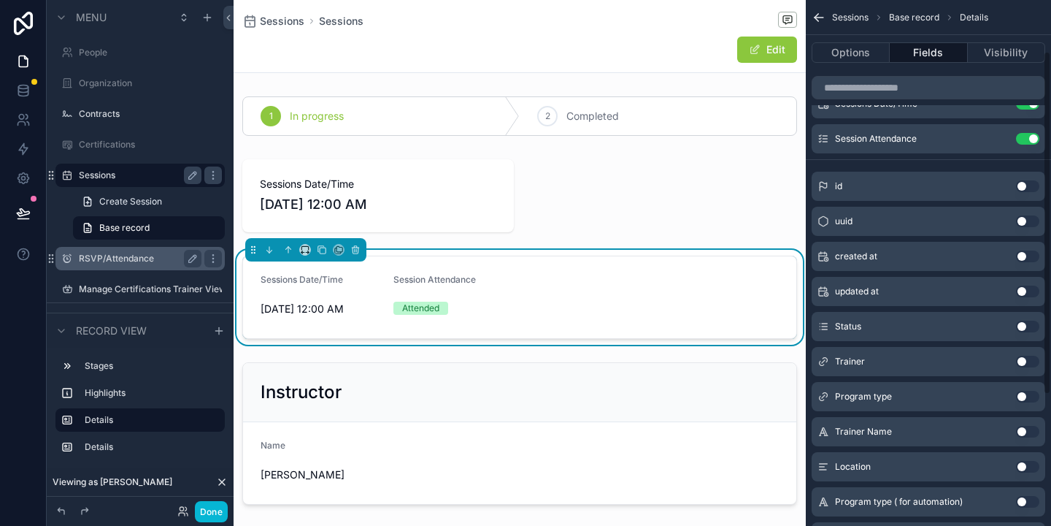
scroll to position [80, 0]
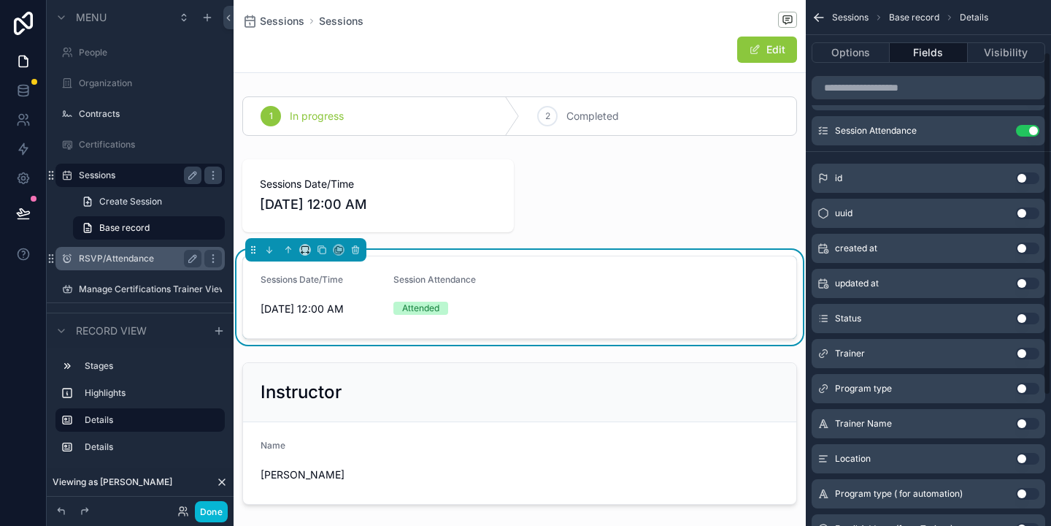
click at [1025, 318] on button "Use setting" at bounding box center [1027, 318] width 23 height 12
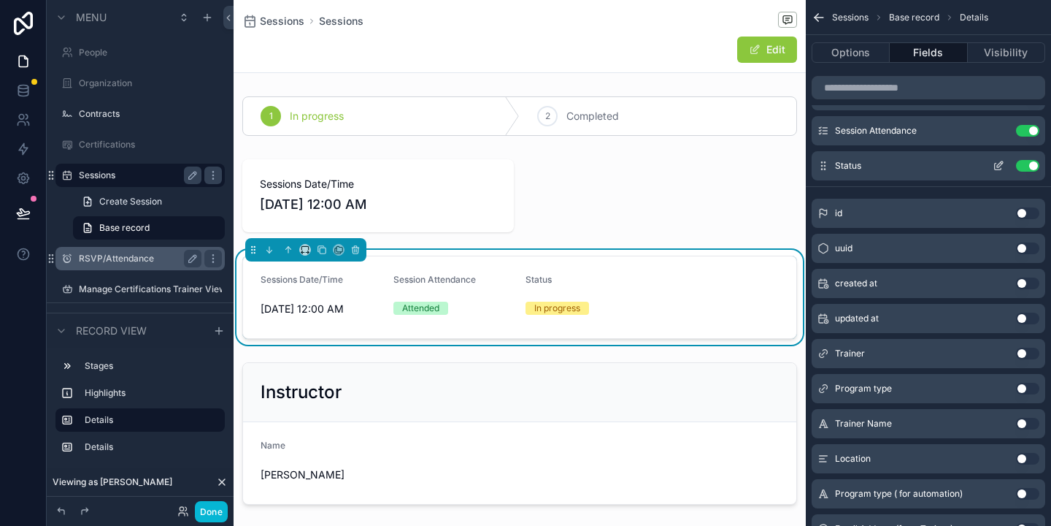
click at [1034, 164] on button "Use setting" at bounding box center [1027, 166] width 23 height 12
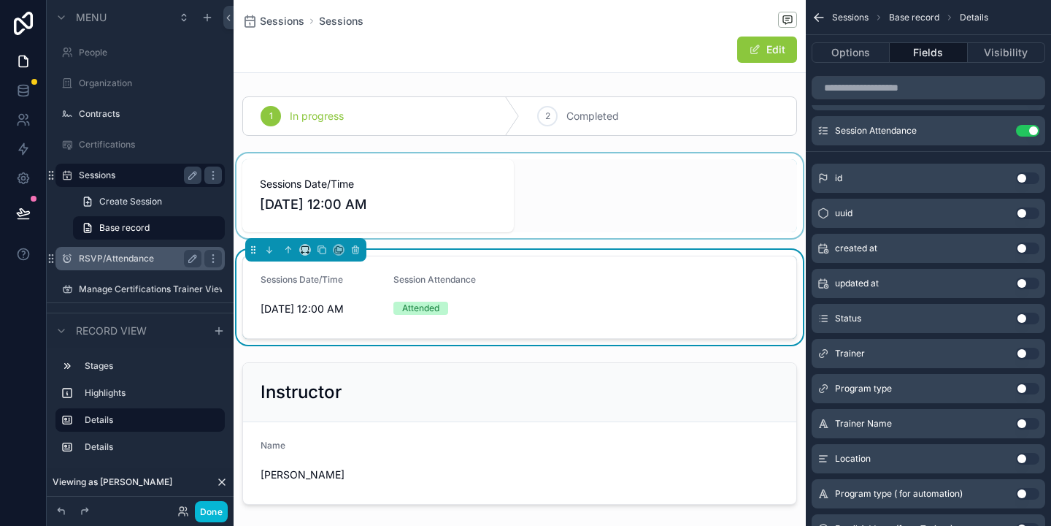
click at [611, 219] on div "scrollable content" at bounding box center [520, 195] width 572 height 85
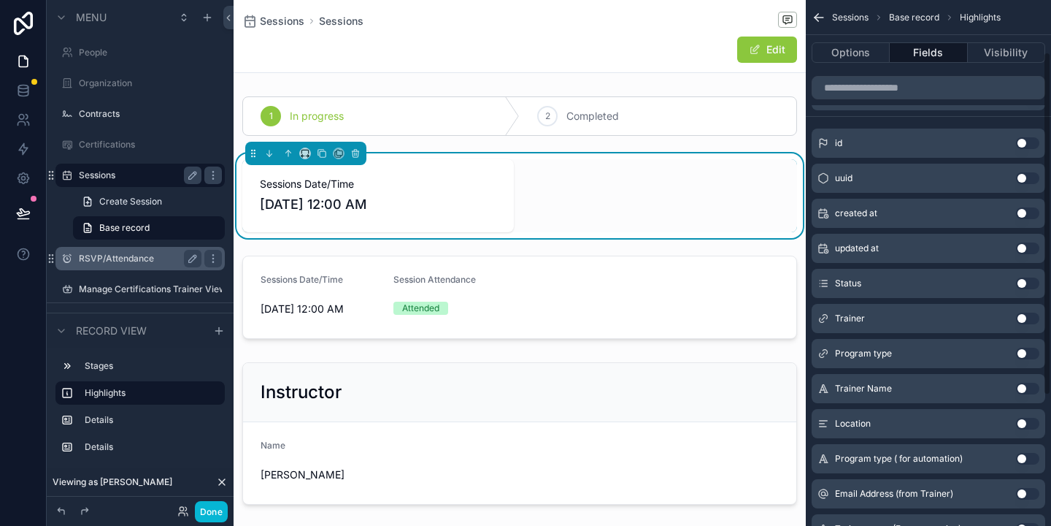
scroll to position [0, 0]
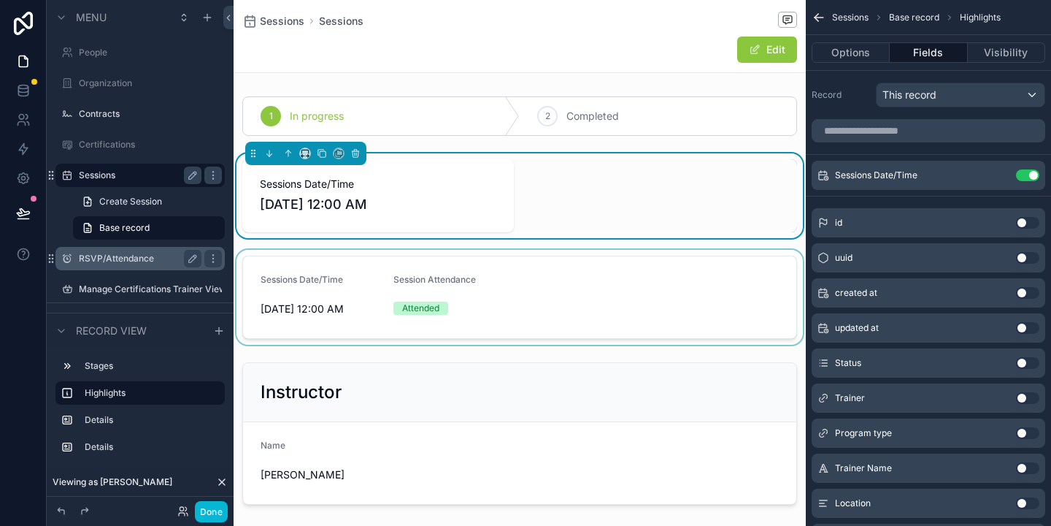
click at [667, 283] on div "scrollable content" at bounding box center [520, 297] width 572 height 95
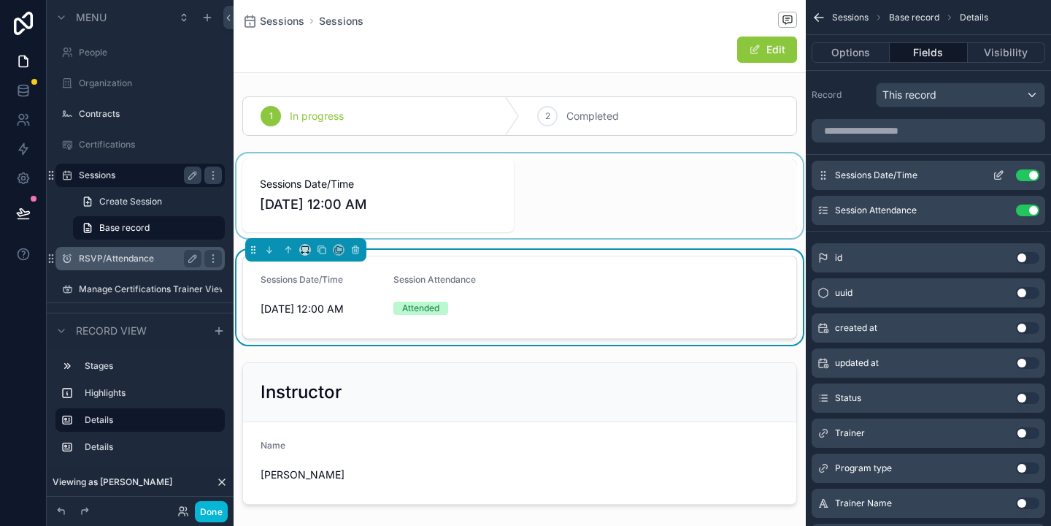
click at [1031, 175] on button "Use setting" at bounding box center [1027, 175] width 23 height 12
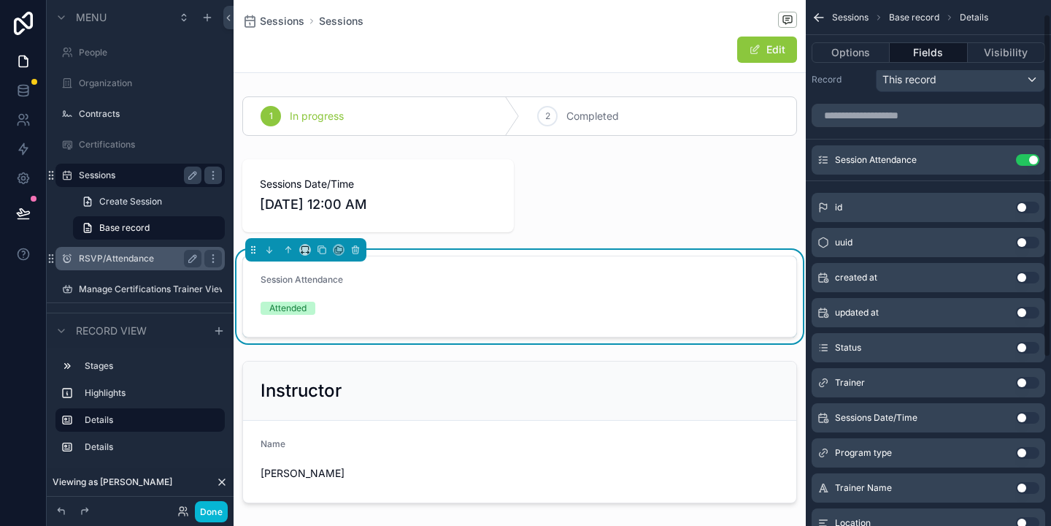
scroll to position [4, 0]
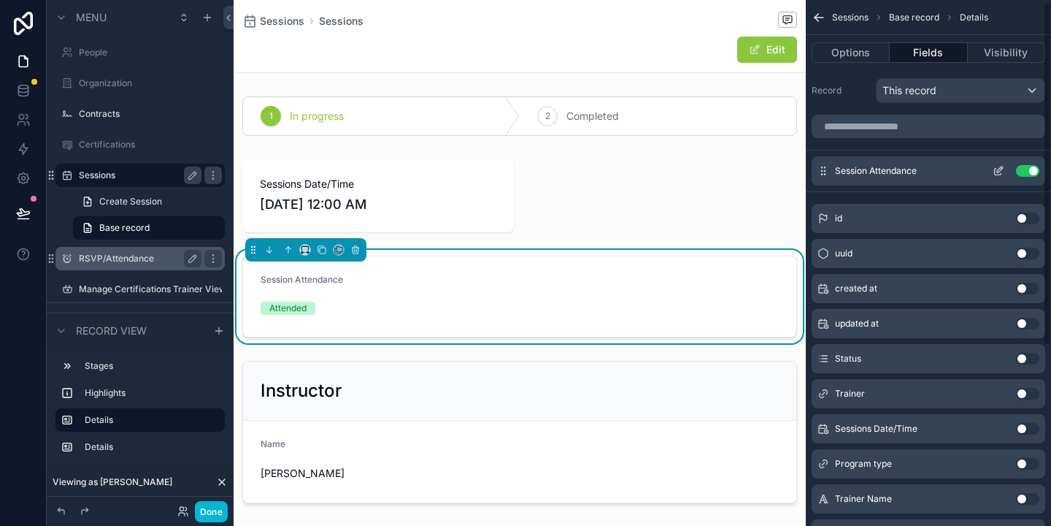
click at [999, 174] on icon "scrollable content" at bounding box center [998, 172] width 7 height 7
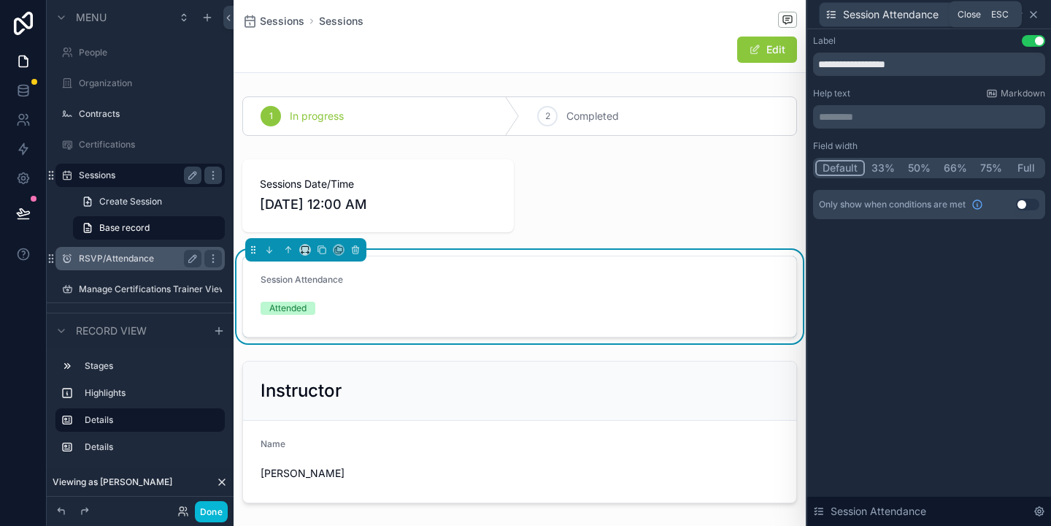
click at [1037, 13] on icon at bounding box center [1034, 15] width 12 height 12
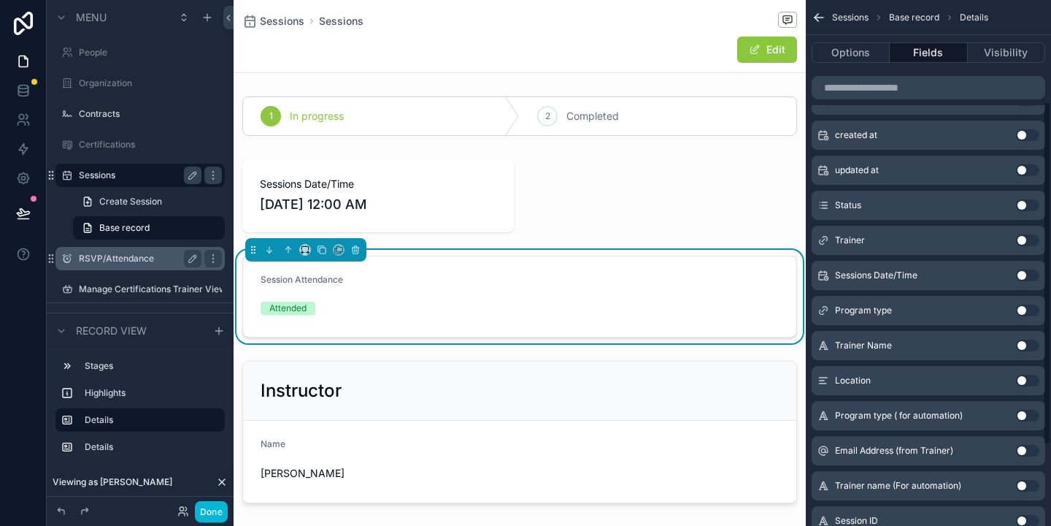
scroll to position [161, 0]
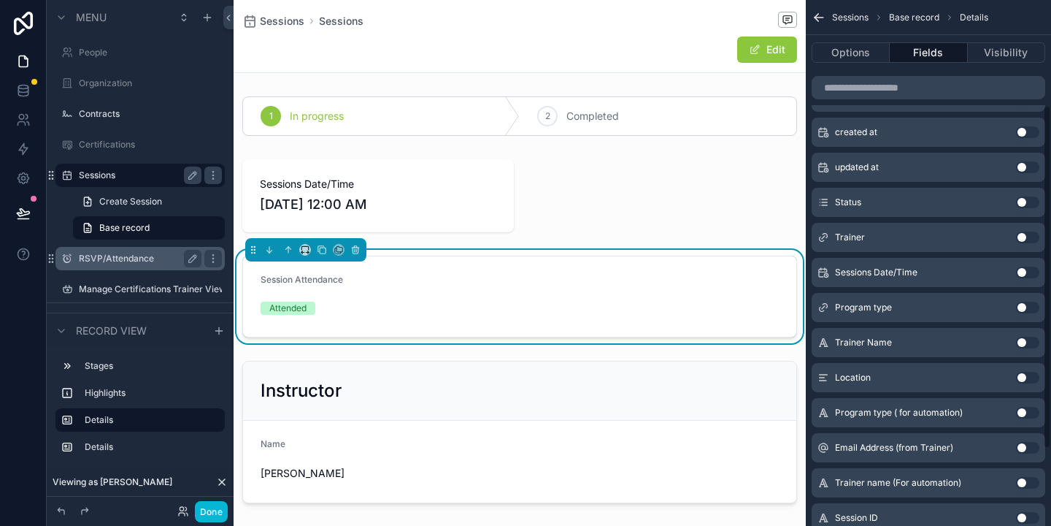
click at [1026, 303] on button "Use setting" at bounding box center [1027, 308] width 23 height 12
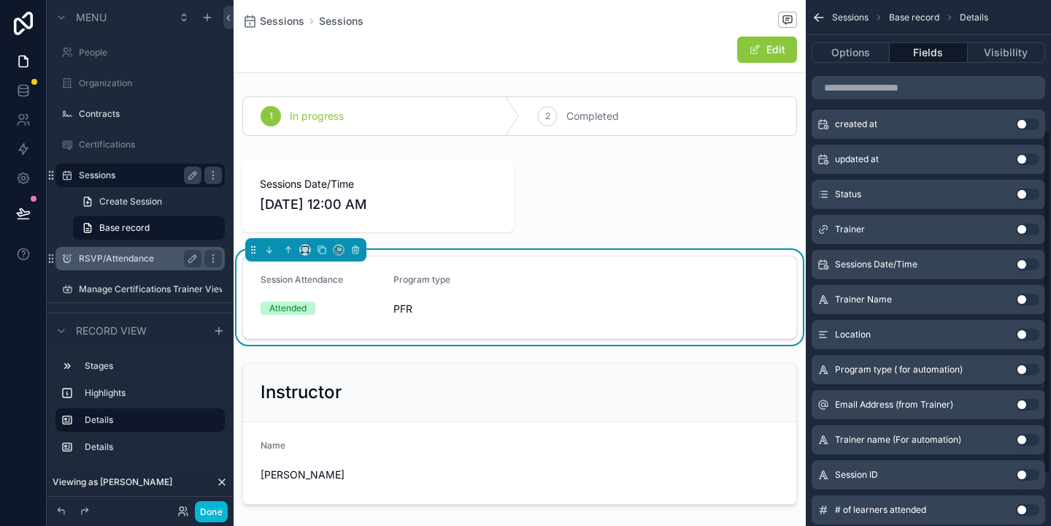
scroll to position [205, 0]
click at [1021, 337] on button "Use setting" at bounding box center [1027, 333] width 23 height 12
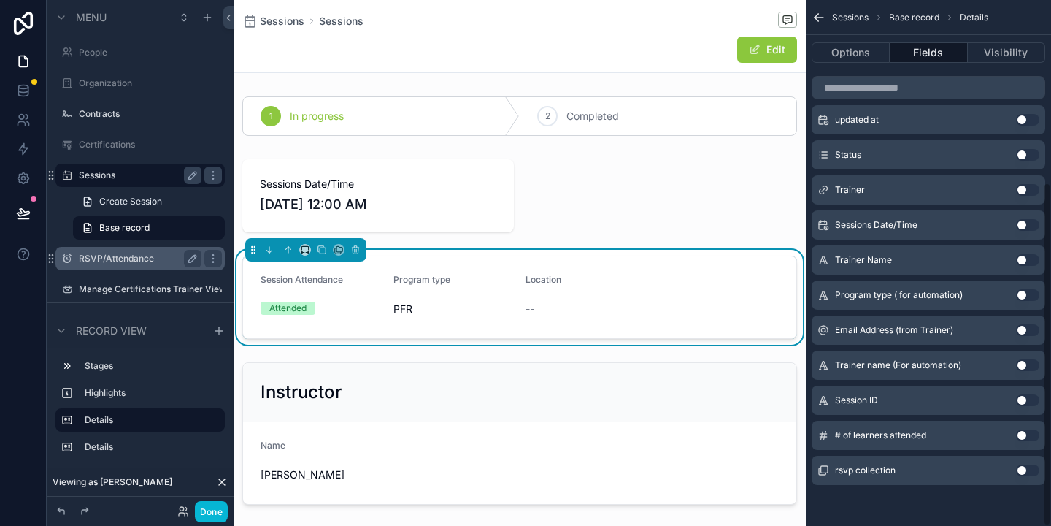
scroll to position [276, 0]
click at [1022, 437] on button "Use setting" at bounding box center [1027, 437] width 23 height 12
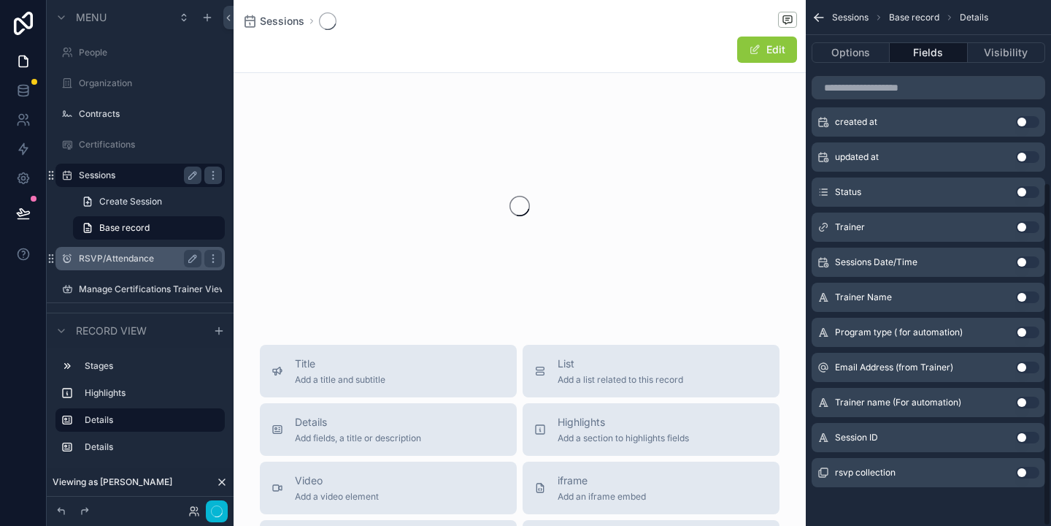
scroll to position [278, 0]
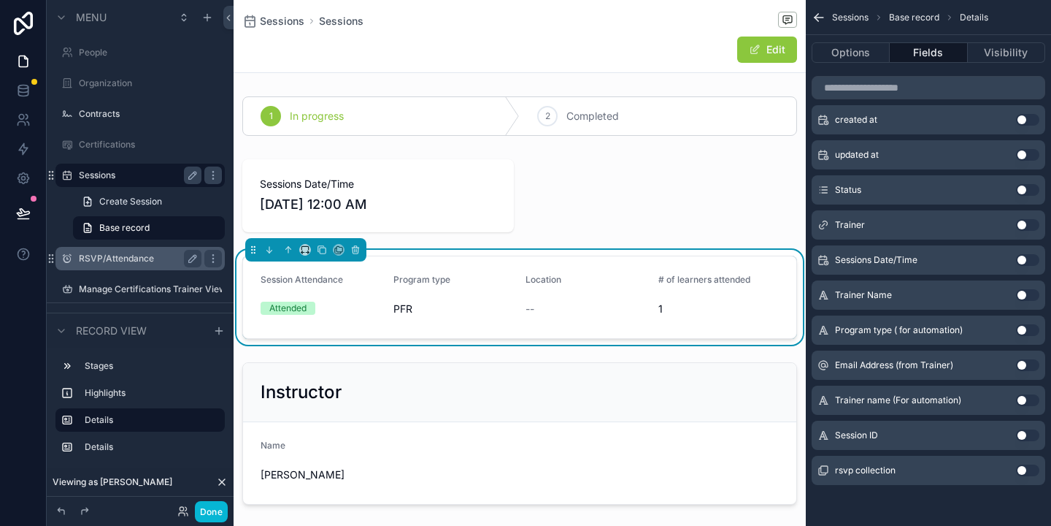
click at [1021, 469] on button "Use setting" at bounding box center [1027, 470] width 23 height 12
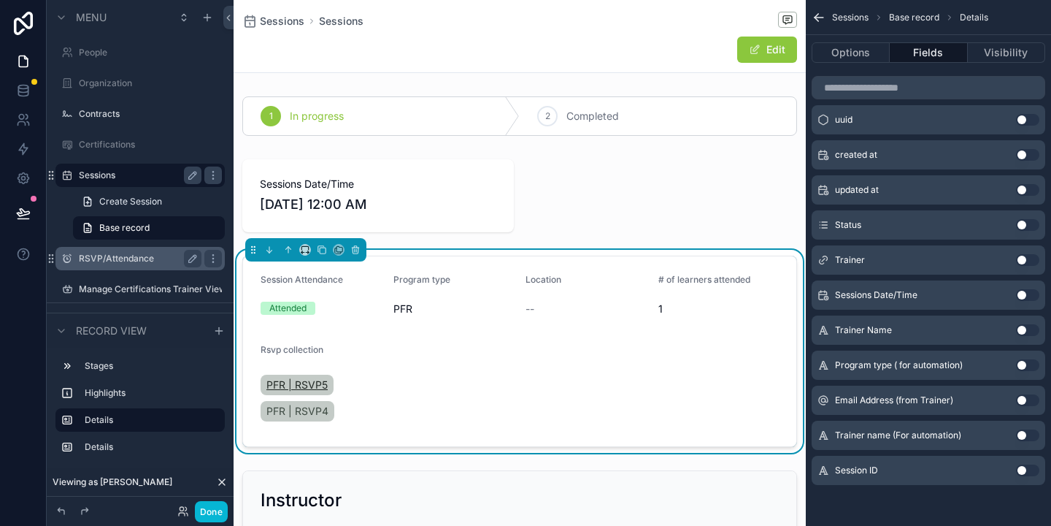
click at [307, 382] on span "PFR | RSVP5" at bounding box center [296, 384] width 61 height 15
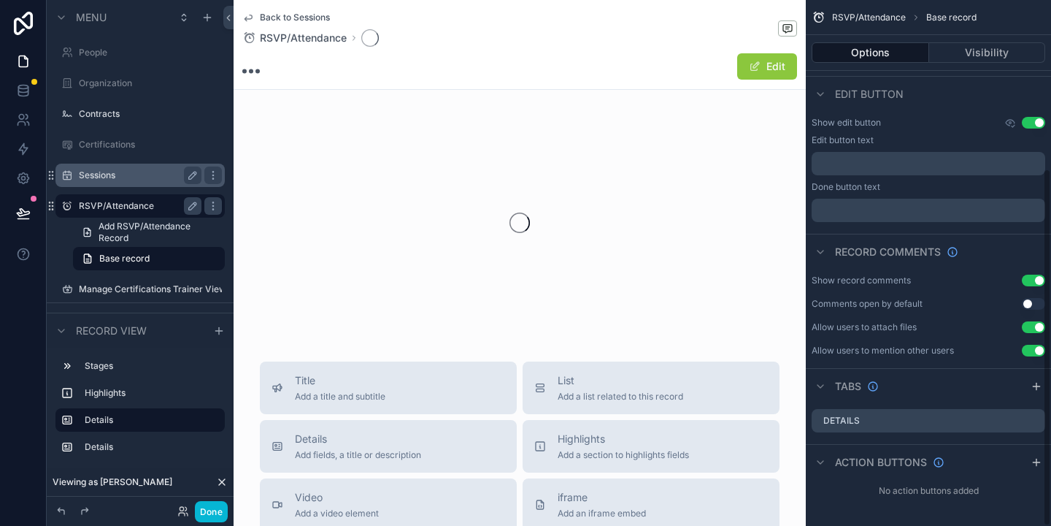
scroll to position [247, 0]
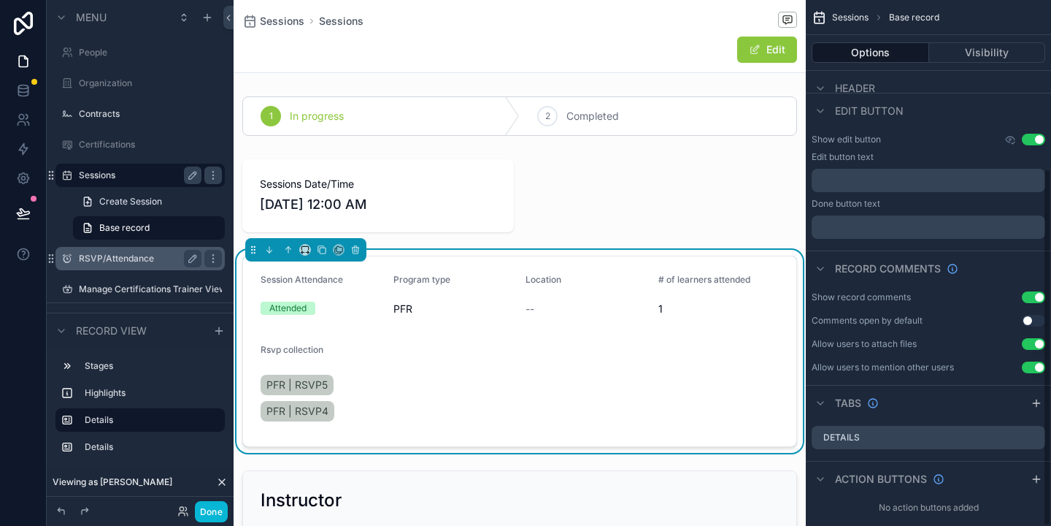
scroll to position [247, 0]
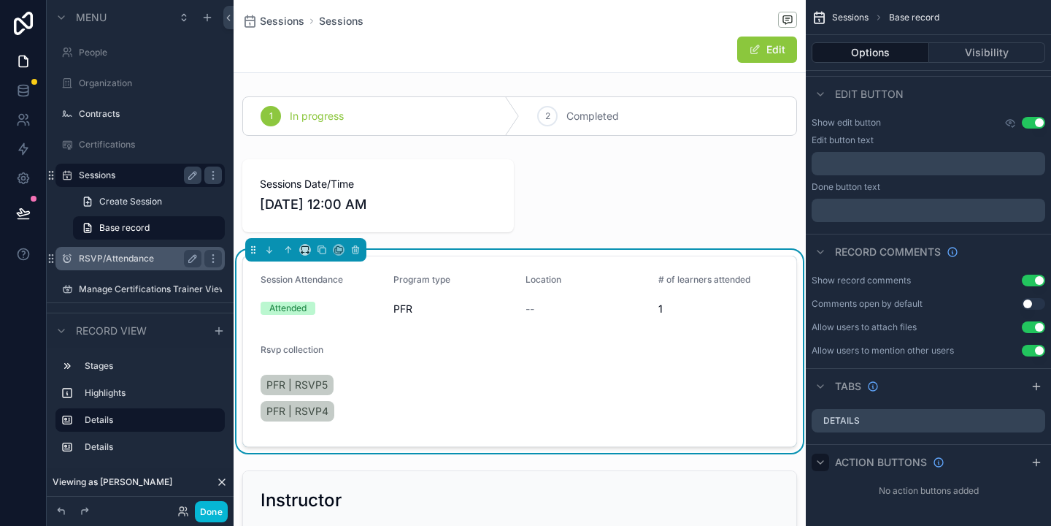
click at [824, 461] on icon "scrollable content" at bounding box center [821, 462] width 6 height 3
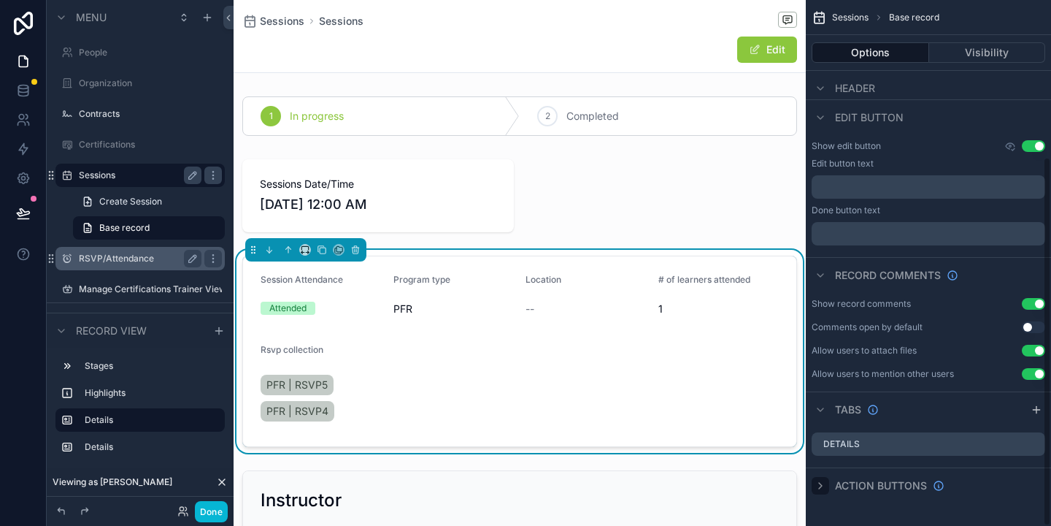
click at [816, 490] on icon "scrollable content" at bounding box center [821, 486] width 12 height 12
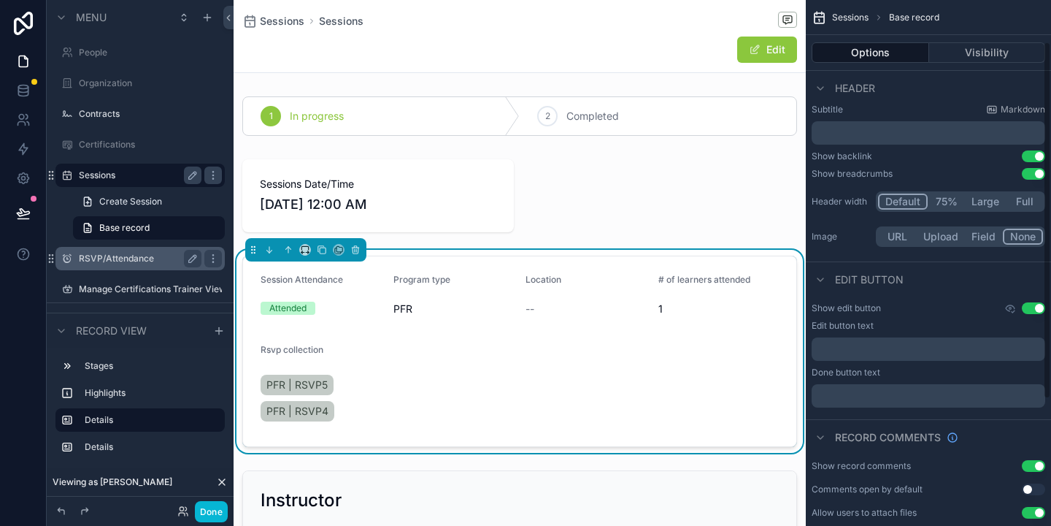
scroll to position [0, 0]
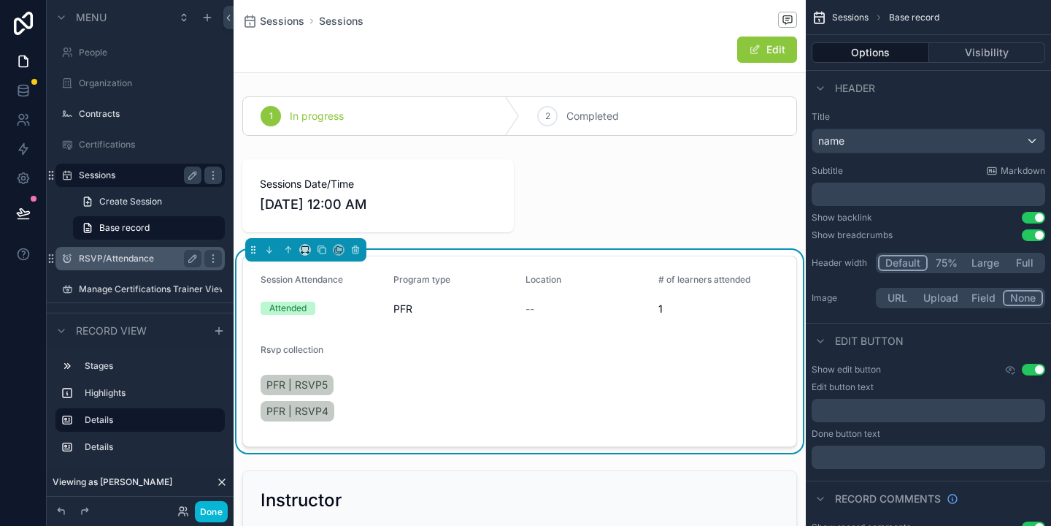
click at [556, 364] on form "Session Attendance Attended Program type PFR Location -- # of learners attended…" at bounding box center [519, 351] width 553 height 190
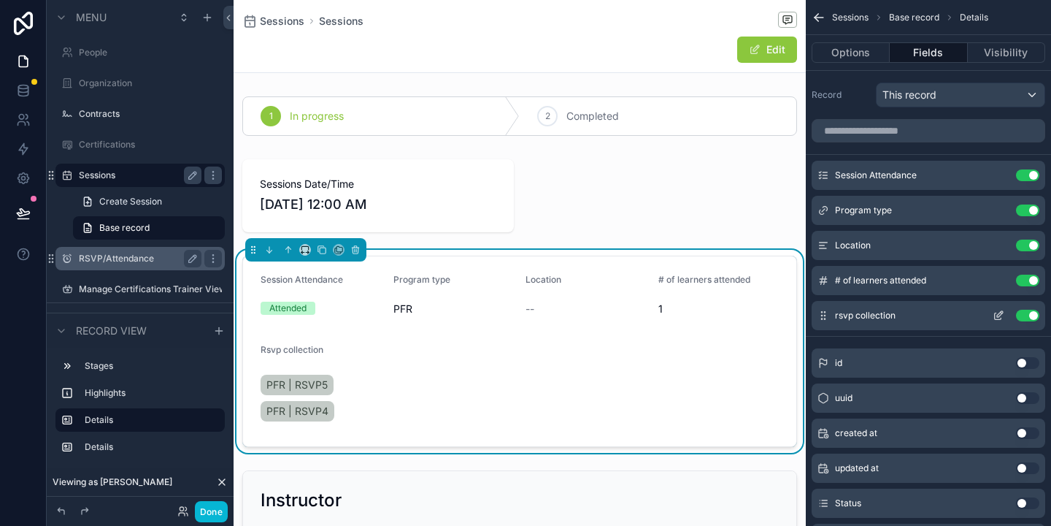
click at [1030, 313] on button "Use setting" at bounding box center [1027, 316] width 23 height 12
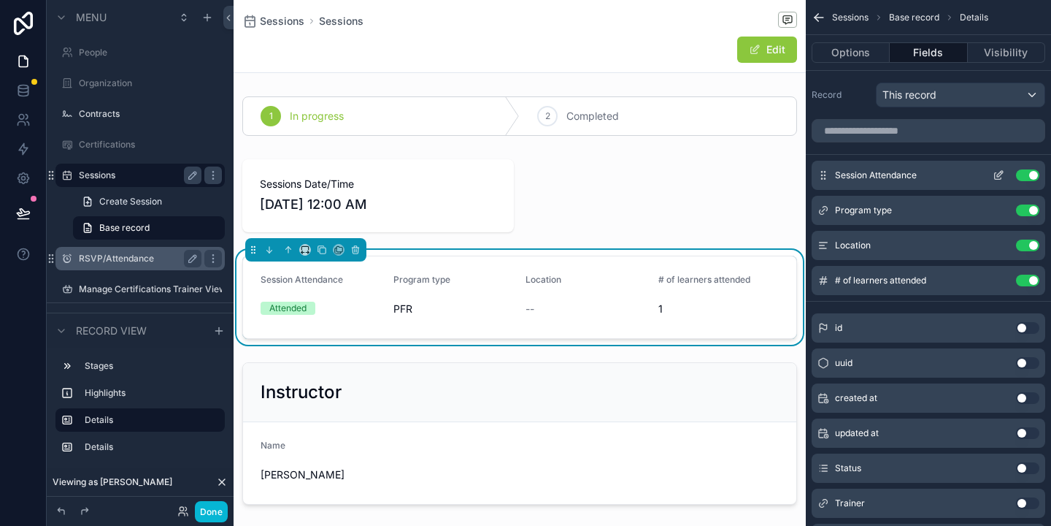
click at [1032, 176] on button "Use setting" at bounding box center [1027, 175] width 23 height 12
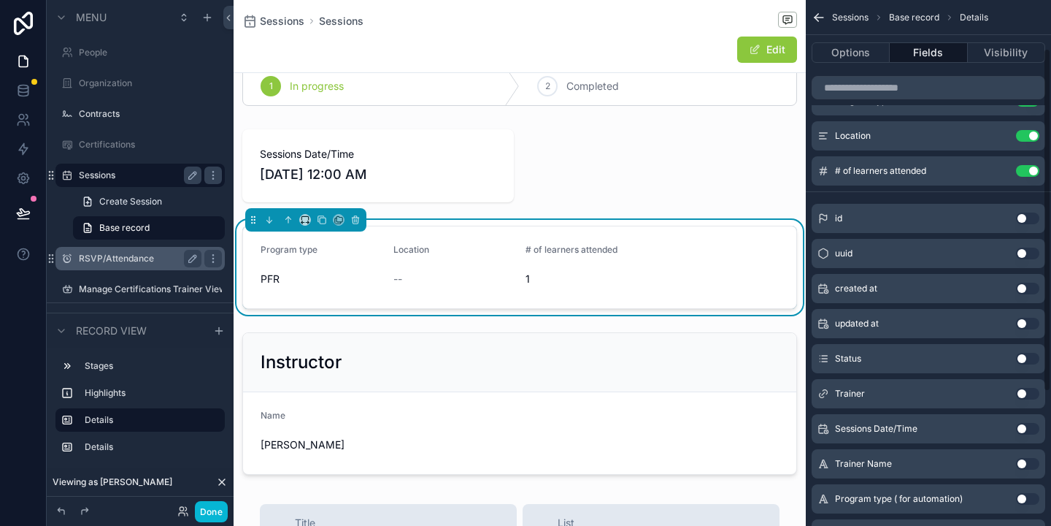
scroll to position [76, 0]
click at [1025, 360] on button "Use setting" at bounding box center [1027, 357] width 23 height 12
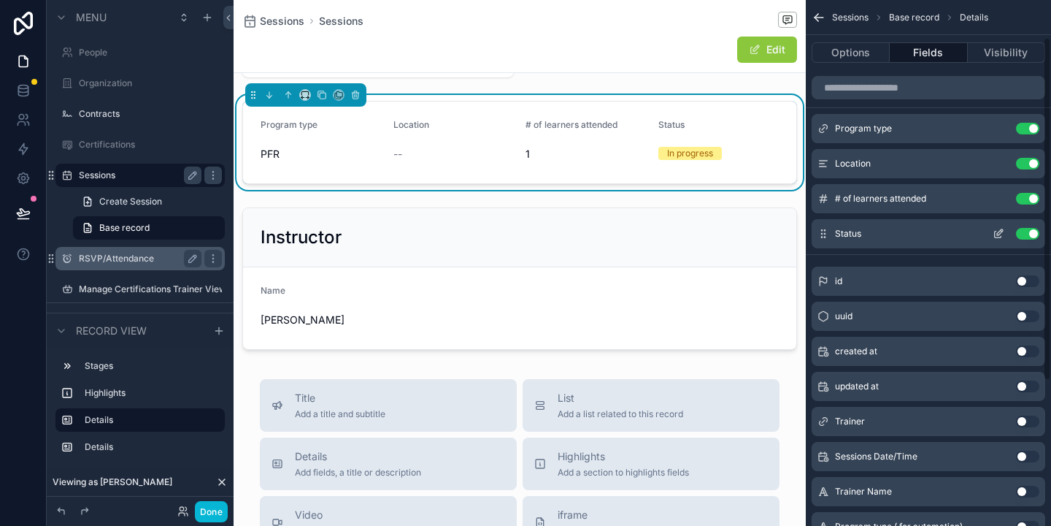
scroll to position [44, 0]
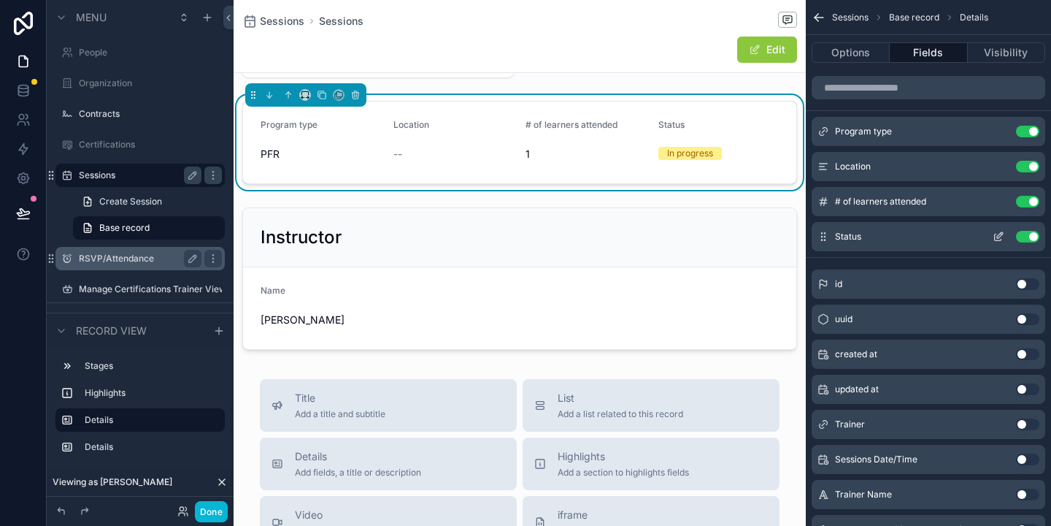
click at [1029, 236] on button "Use setting" at bounding box center [1027, 237] width 23 height 12
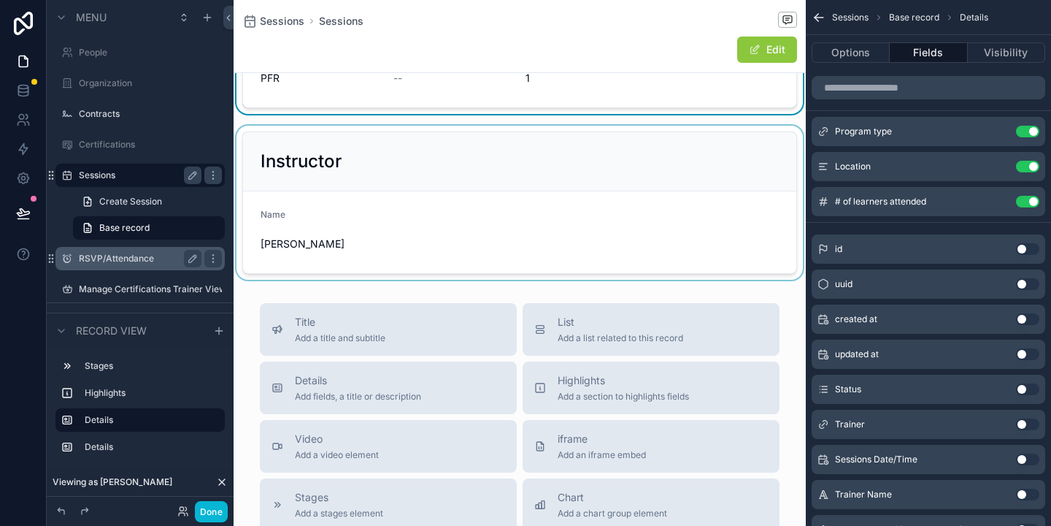
scroll to position [253, 0]
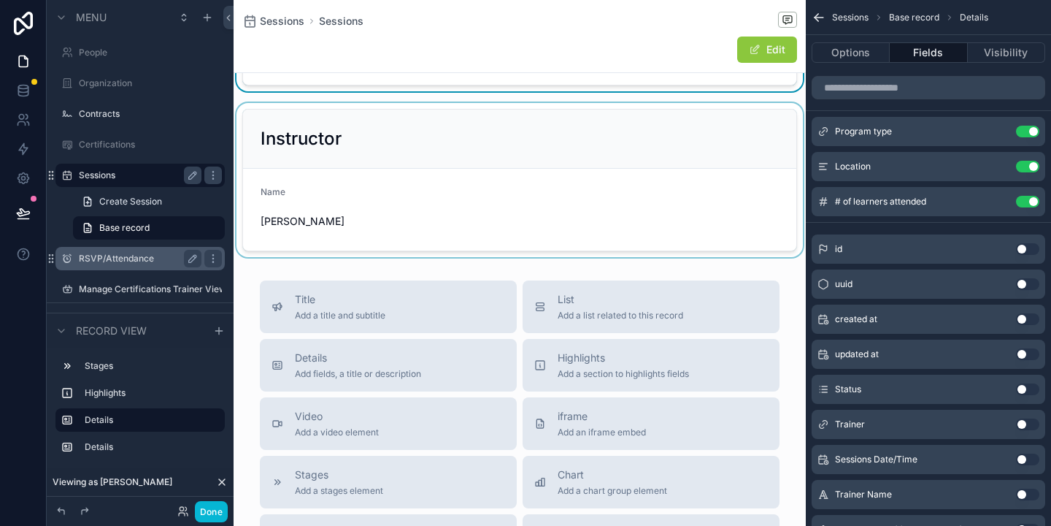
click at [602, 173] on div "scrollable content" at bounding box center [520, 180] width 572 height 154
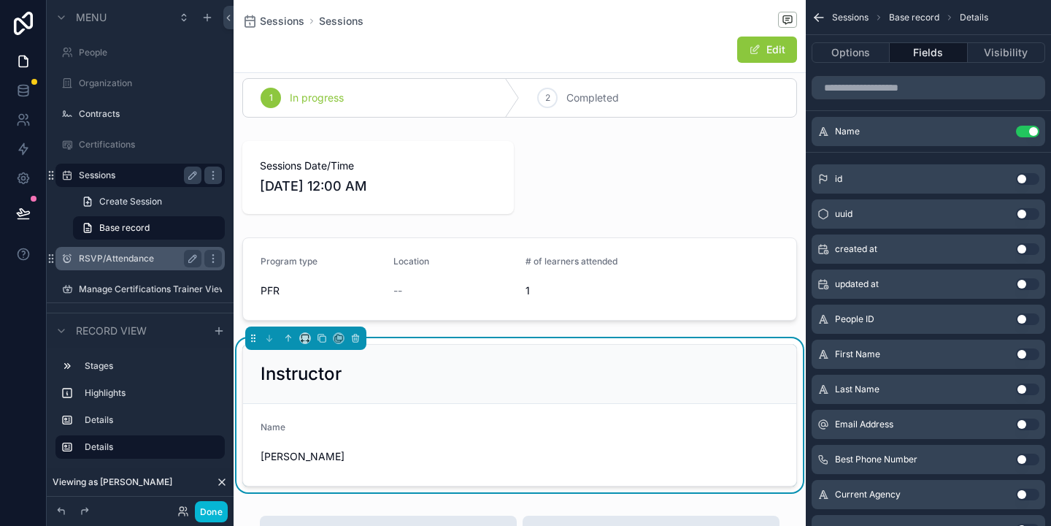
scroll to position [20, 0]
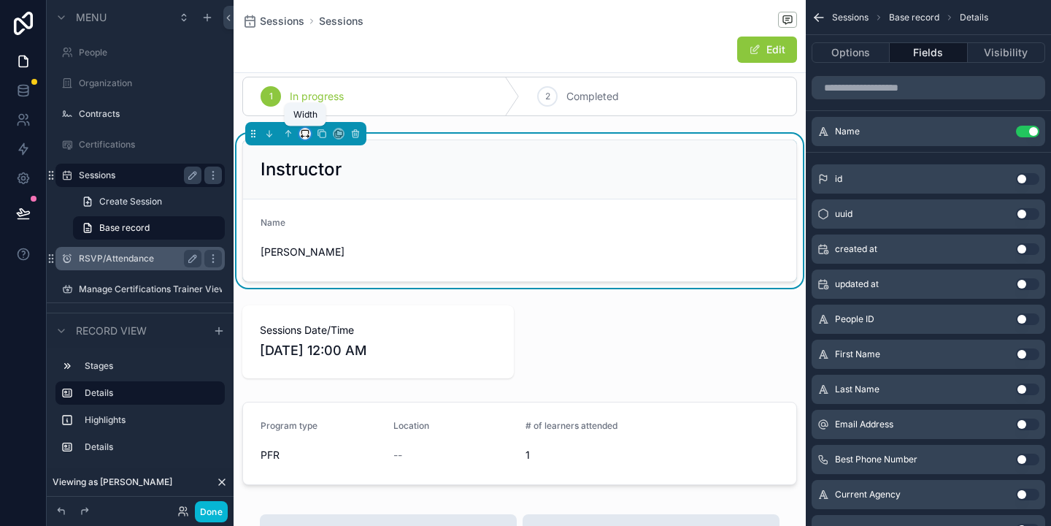
click at [302, 130] on icon "scrollable content" at bounding box center [305, 133] width 10 height 10
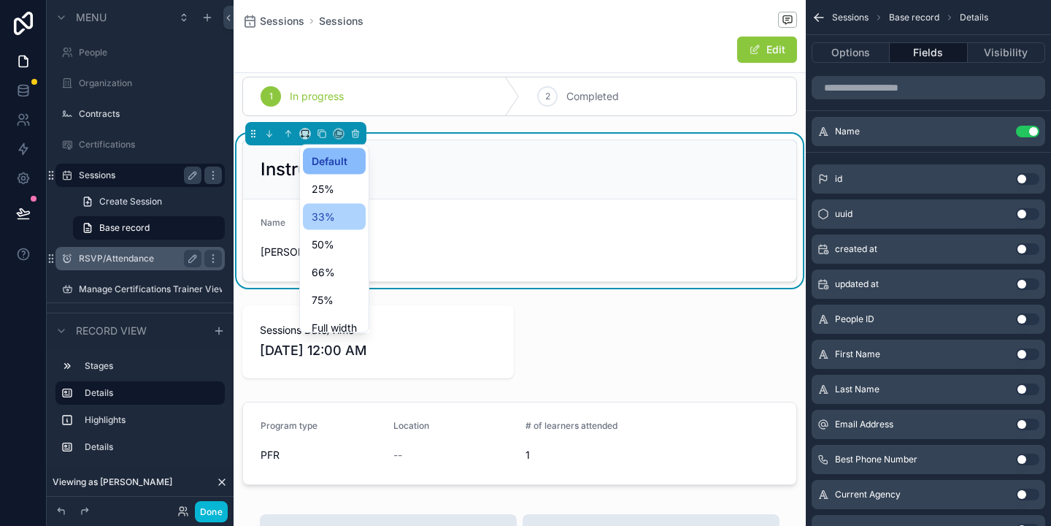
click at [323, 220] on span "33%" at bounding box center [323, 217] width 23 height 18
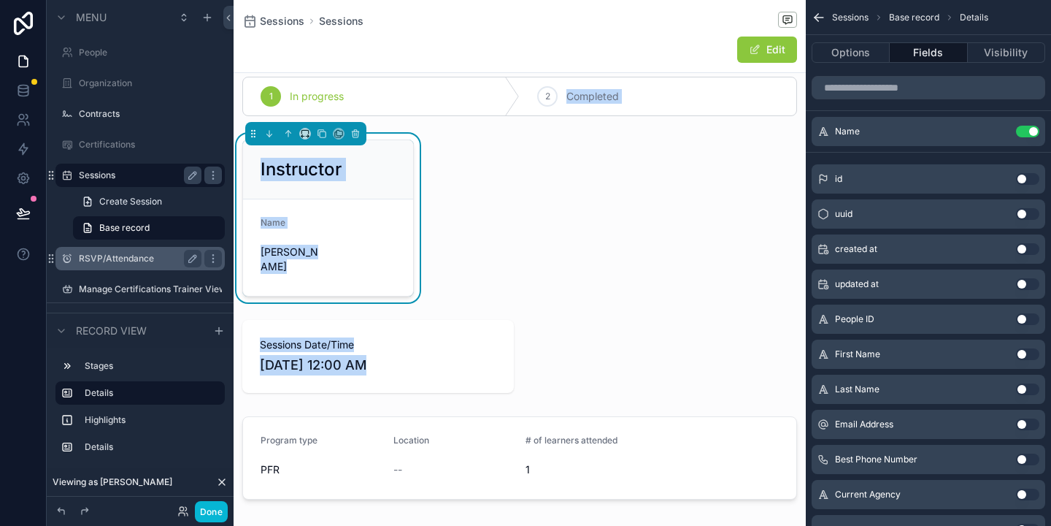
drag, startPoint x: 400, startPoint y: 344, endPoint x: 570, endPoint y: 196, distance: 225.1
click at [571, 197] on div "1 In progress 2 Completed Instructor Name [PERSON_NAME] Sessions Date/Time [DAT…" at bounding box center [520, 288] width 572 height 434
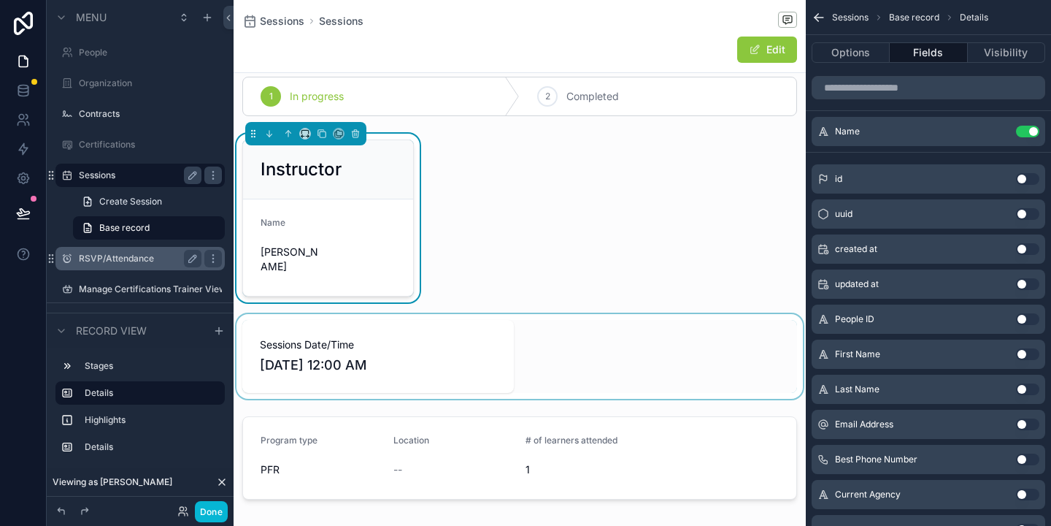
click at [475, 331] on div "scrollable content" at bounding box center [520, 356] width 572 height 85
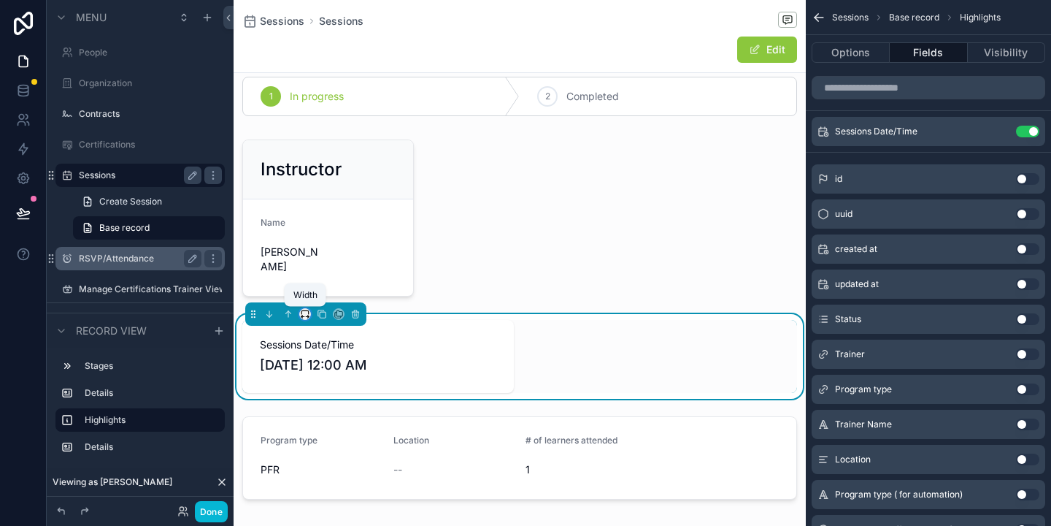
click at [306, 315] on icon "scrollable content" at bounding box center [305, 314] width 10 height 10
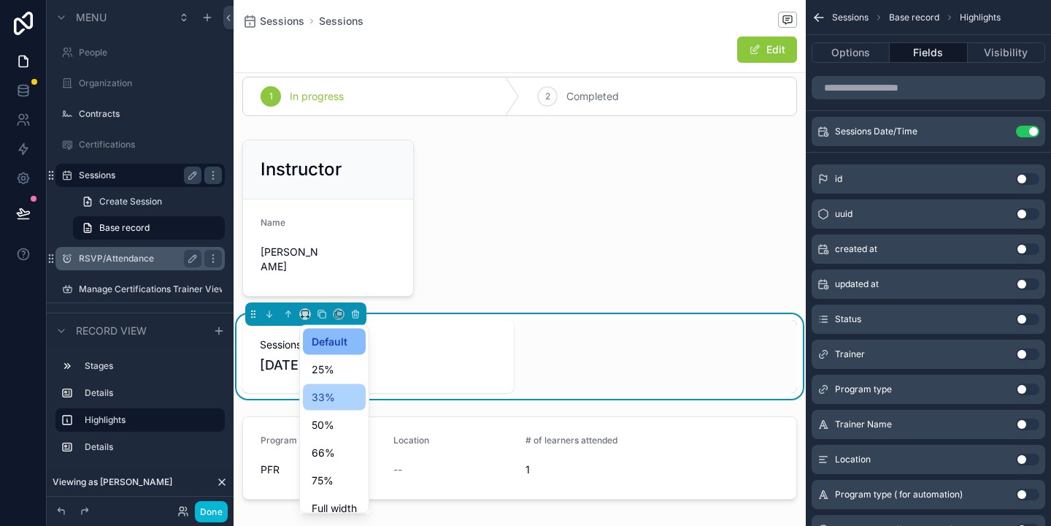
click at [319, 402] on span "33%" at bounding box center [323, 397] width 23 height 18
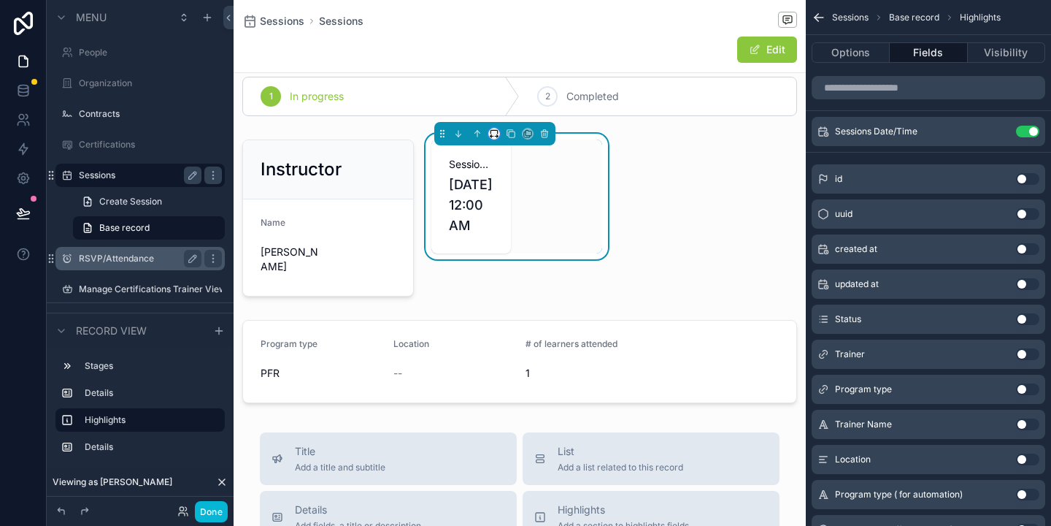
click at [493, 139] on button "scrollable content" at bounding box center [494, 134] width 12 height 12
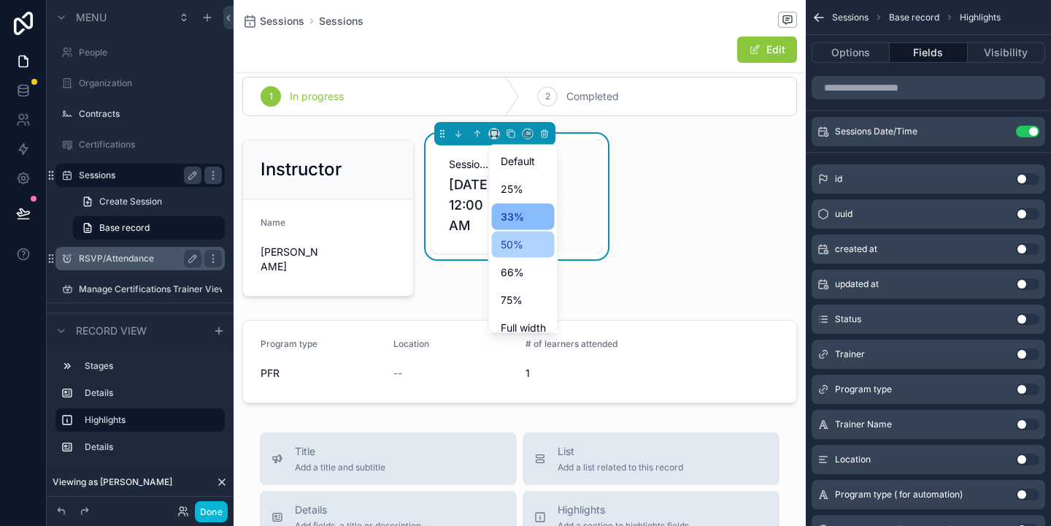
click at [521, 236] on span "50%" at bounding box center [512, 245] width 23 height 18
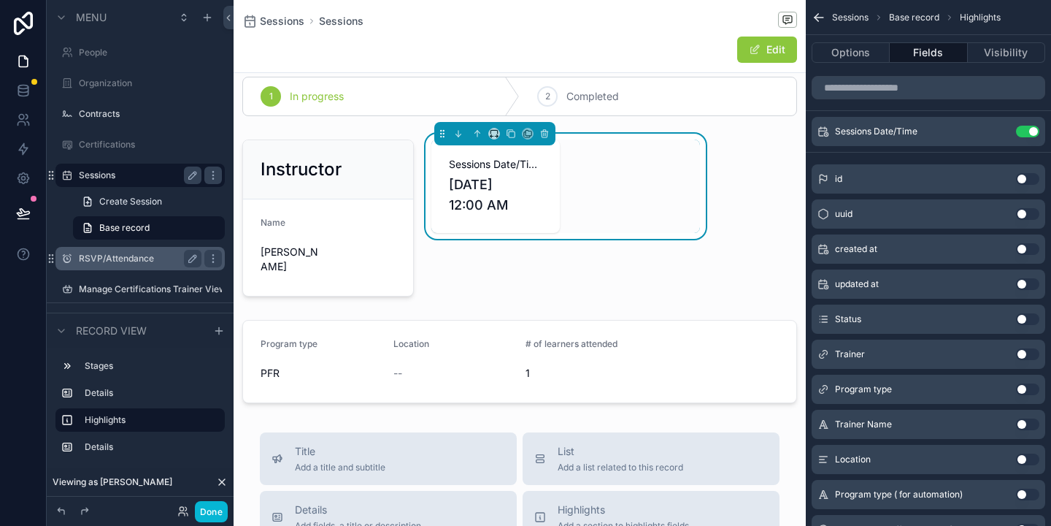
click at [694, 184] on div "Sessions Date/Time [DATE] 12:00 AM" at bounding box center [565, 185] width 269 height 93
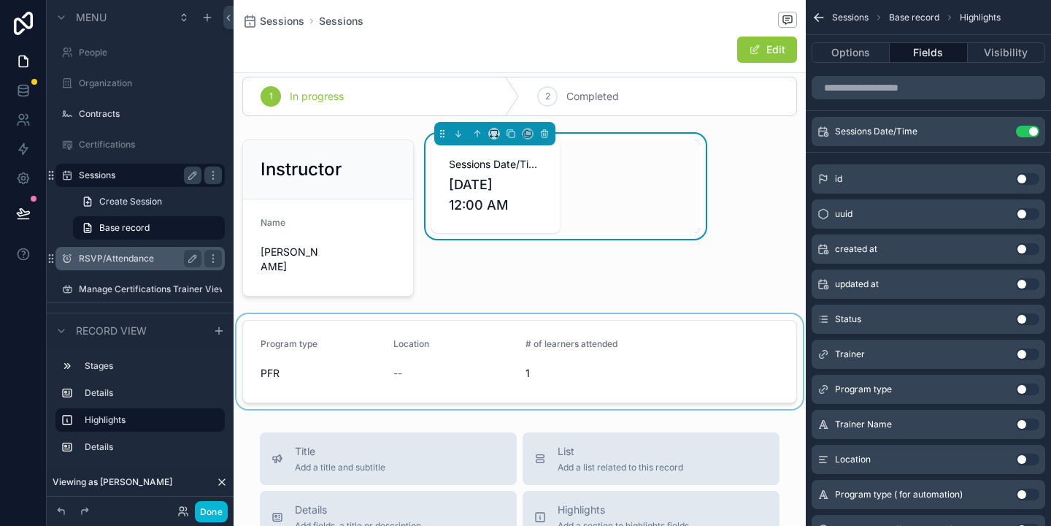
click at [381, 352] on div "scrollable content" at bounding box center [520, 361] width 572 height 95
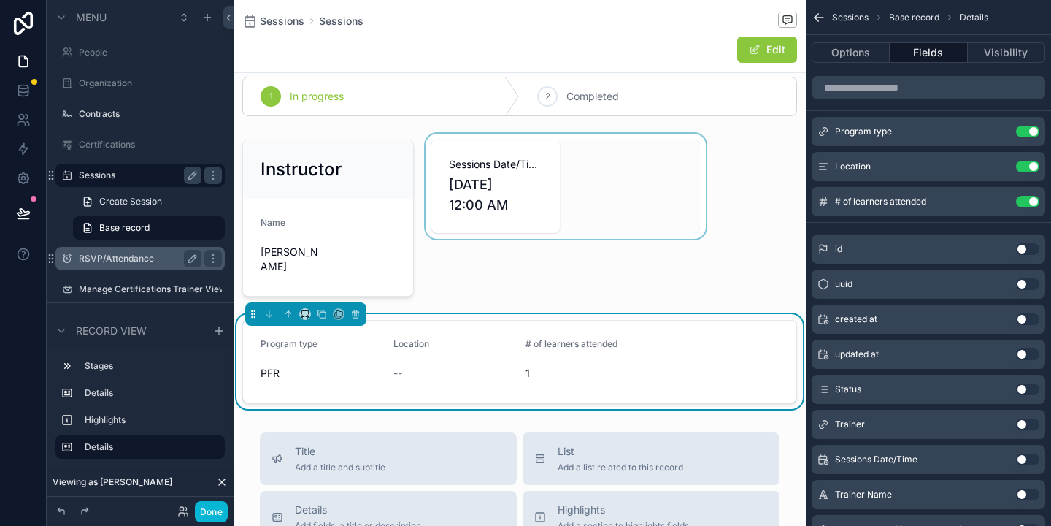
click at [513, 197] on div "scrollable content" at bounding box center [566, 218] width 286 height 169
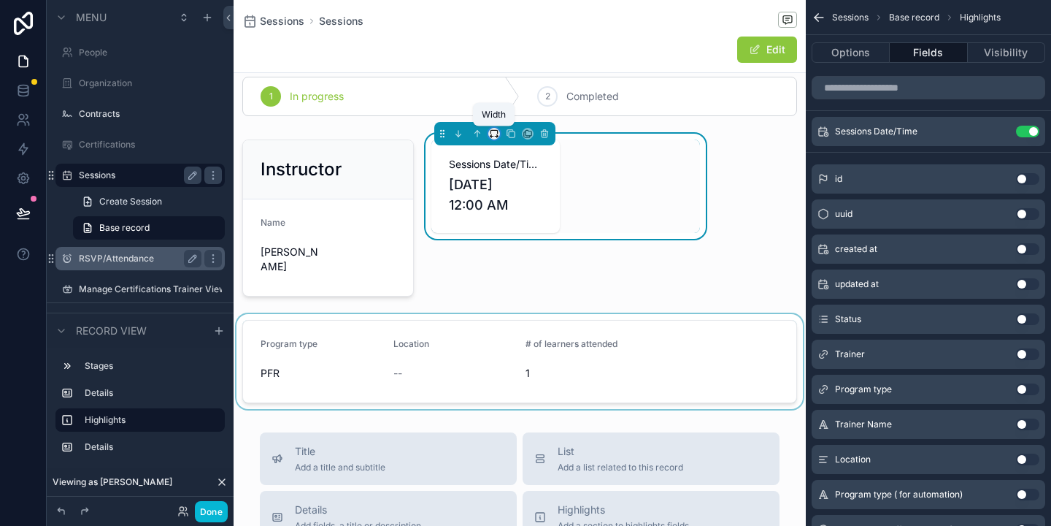
click at [498, 133] on icon "scrollable content" at bounding box center [494, 133] width 10 height 10
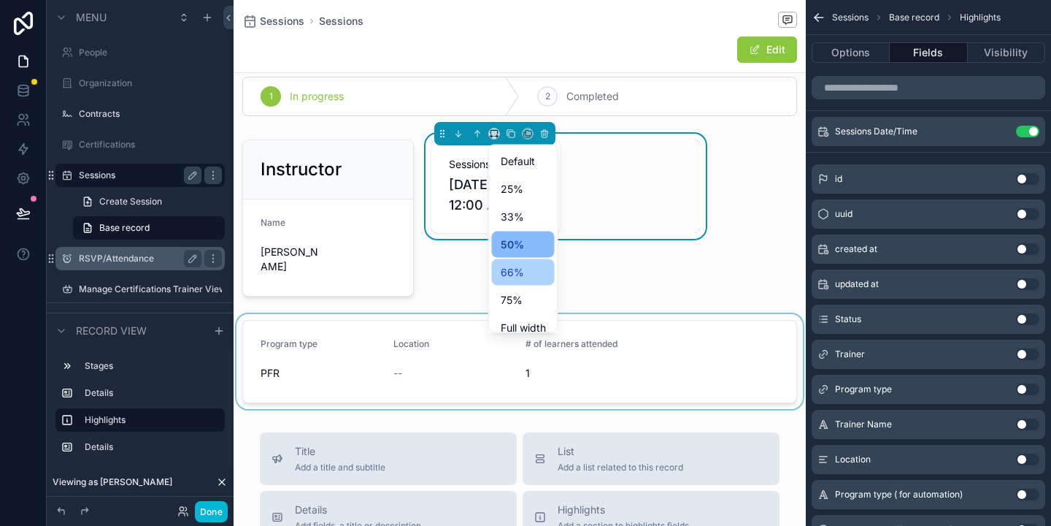
click at [528, 272] on div "66%" at bounding box center [523, 273] width 45 height 18
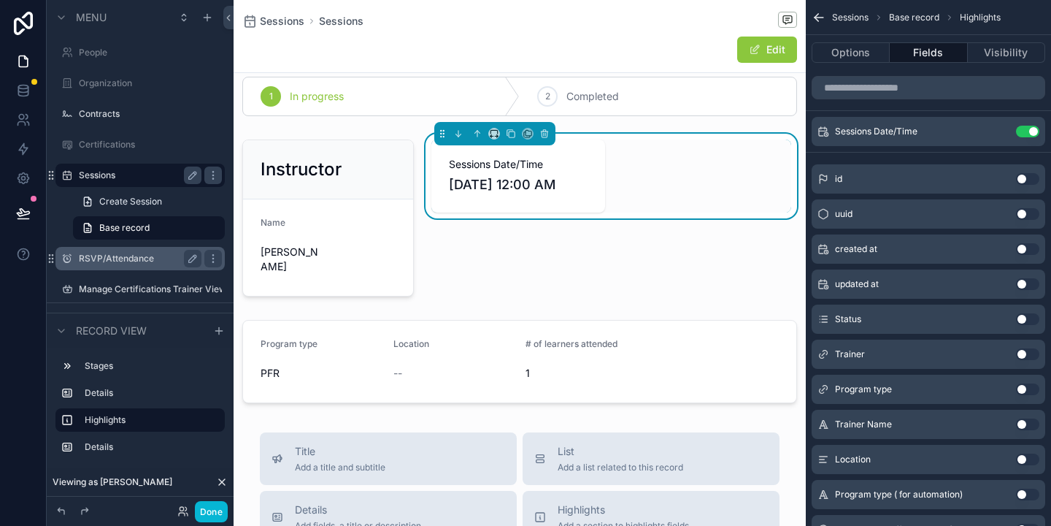
click at [523, 256] on div "Sessions Date/Time [DATE] 12:00 AM" at bounding box center [611, 218] width 377 height 169
click at [713, 250] on div "Sessions Date/Time [DATE] 12:00 AM" at bounding box center [611, 218] width 377 height 169
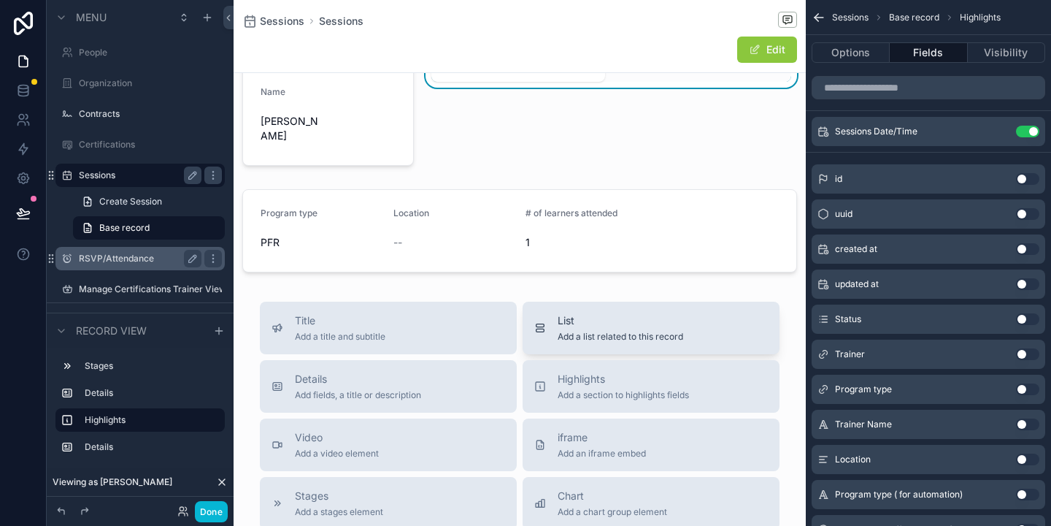
scroll to position [157, 0]
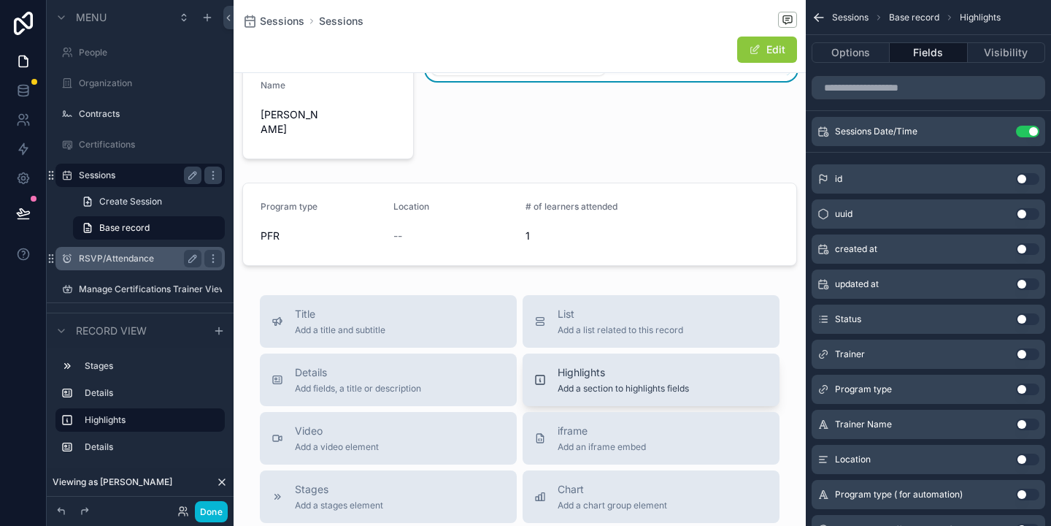
click at [583, 385] on span "Add a section to highlights fields" at bounding box center [623, 389] width 131 height 12
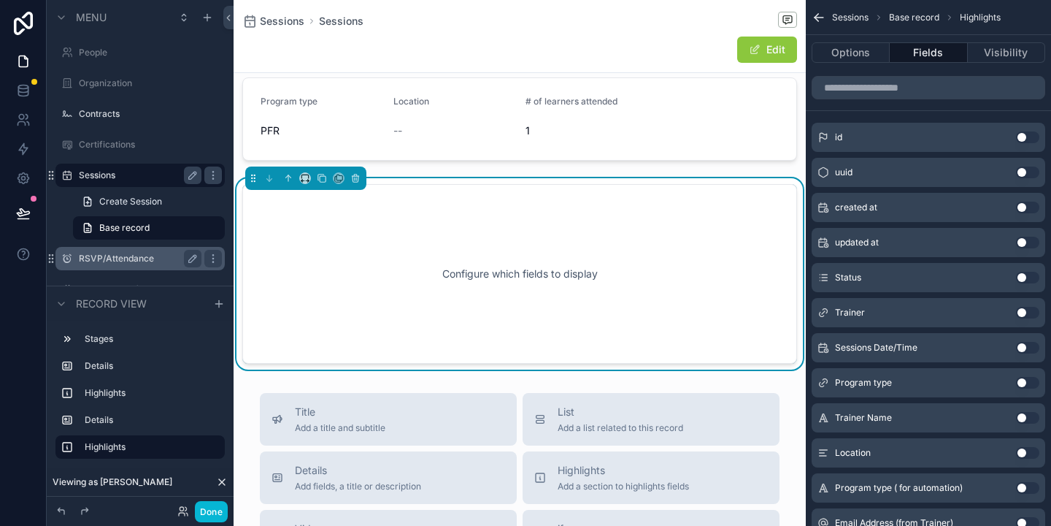
scroll to position [273, 0]
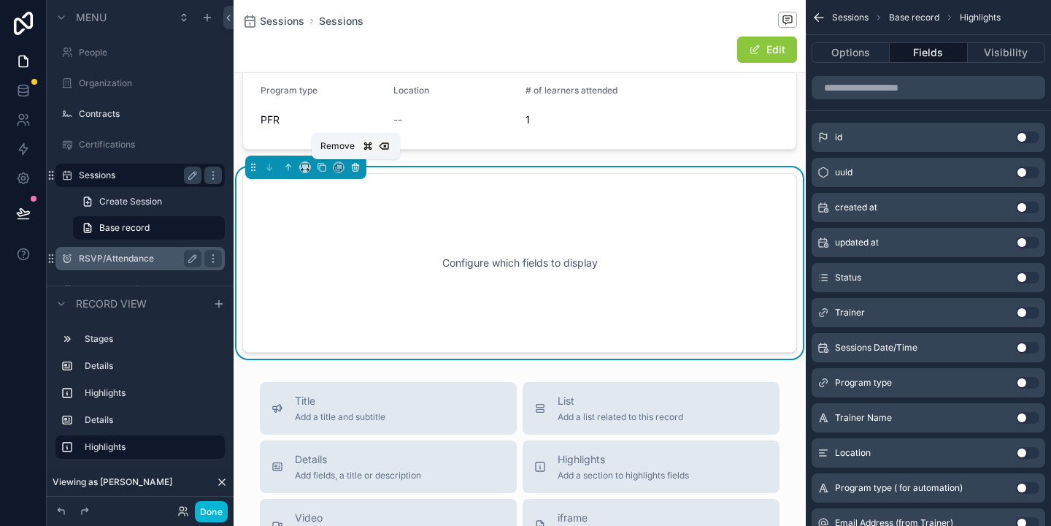
click at [355, 167] on icon "scrollable content" at bounding box center [355, 167] width 0 height 3
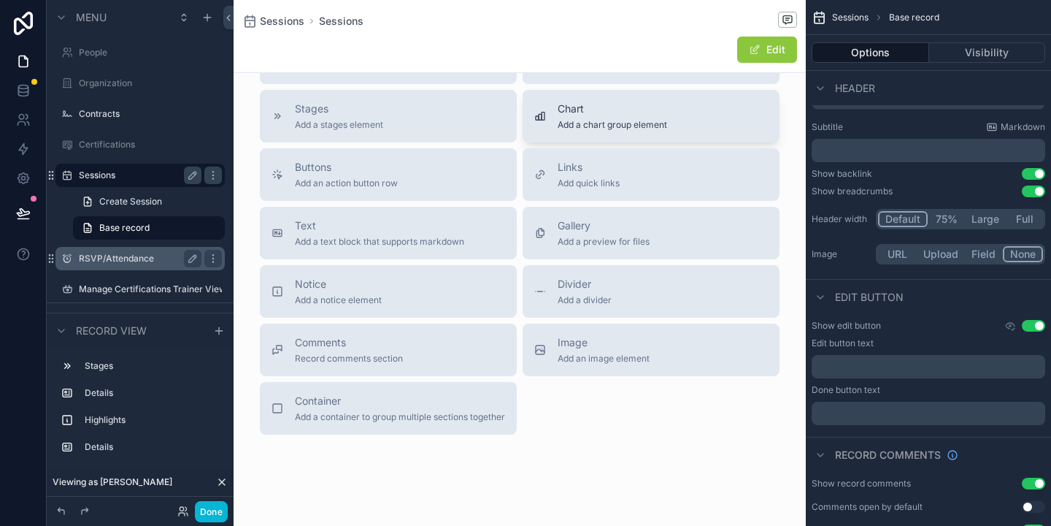
scroll to position [541, 0]
click at [472, 405] on div "Container Add a container to group multiple sections together" at bounding box center [400, 404] width 210 height 29
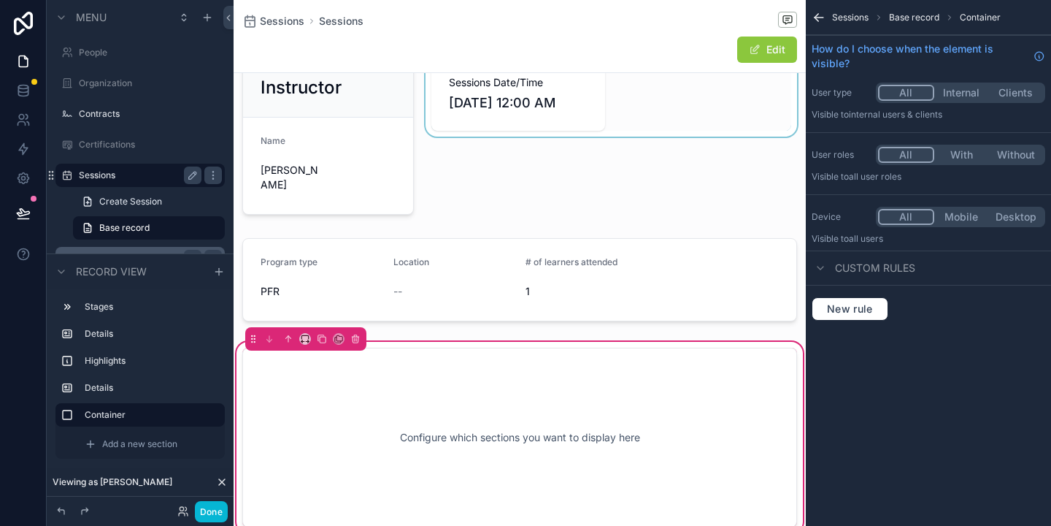
scroll to position [135, 0]
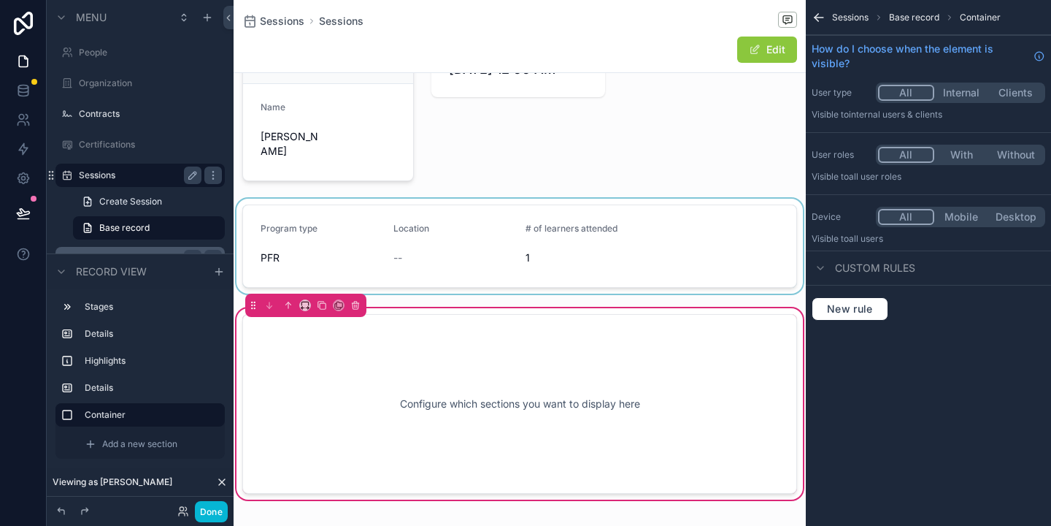
click at [495, 239] on div "scrollable content" at bounding box center [520, 246] width 572 height 95
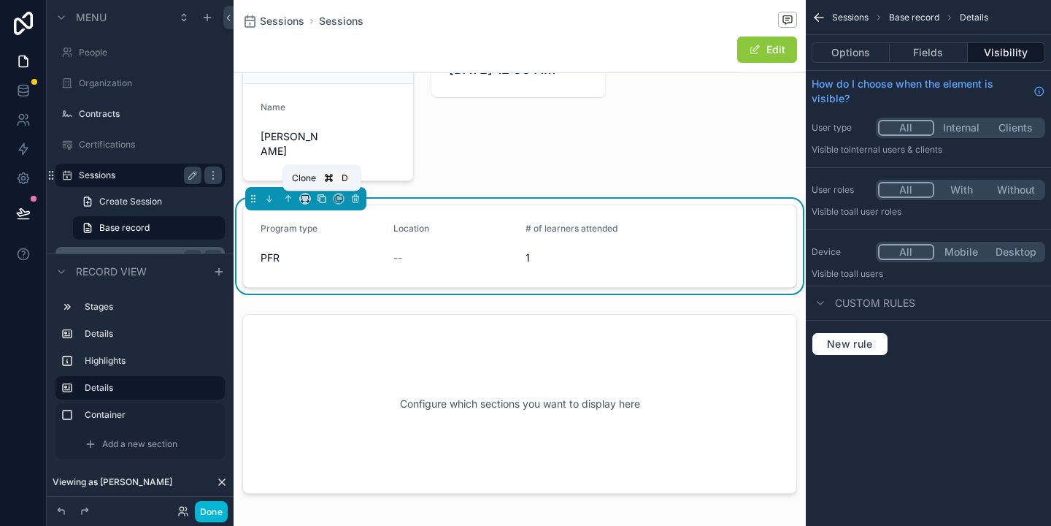
click at [326, 198] on icon "scrollable content" at bounding box center [322, 198] width 10 height 10
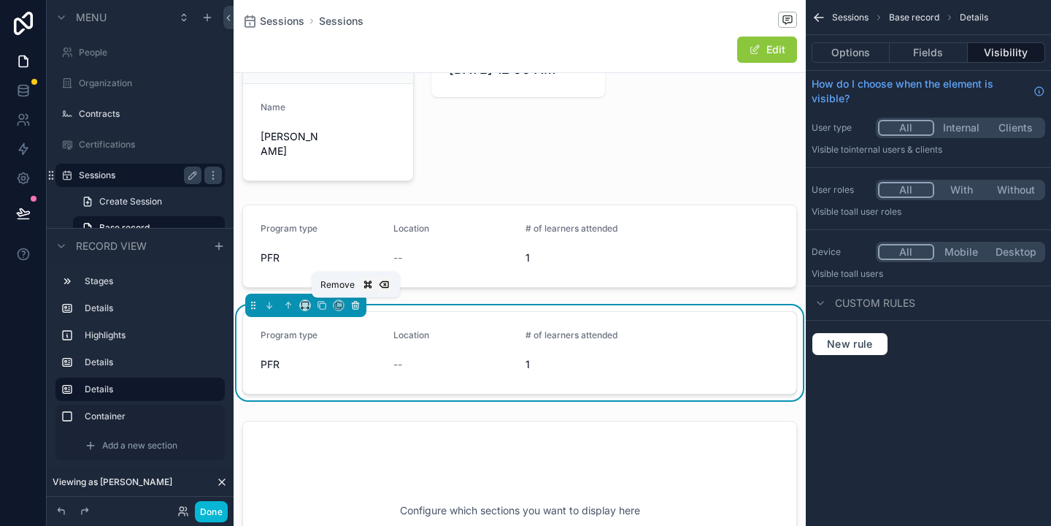
click at [358, 310] on button "scrollable content" at bounding box center [356, 305] width 16 height 16
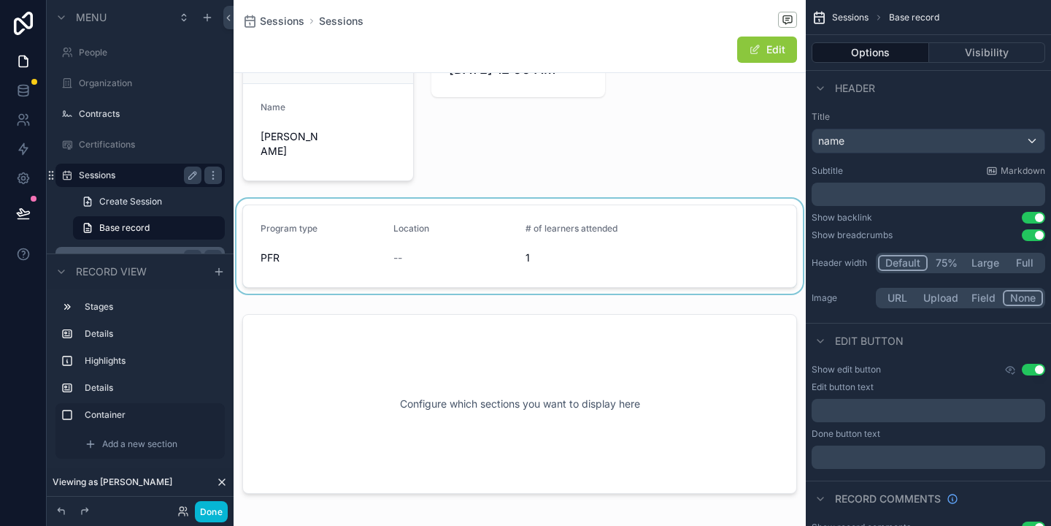
click at [317, 216] on div "scrollable content" at bounding box center [520, 246] width 572 height 95
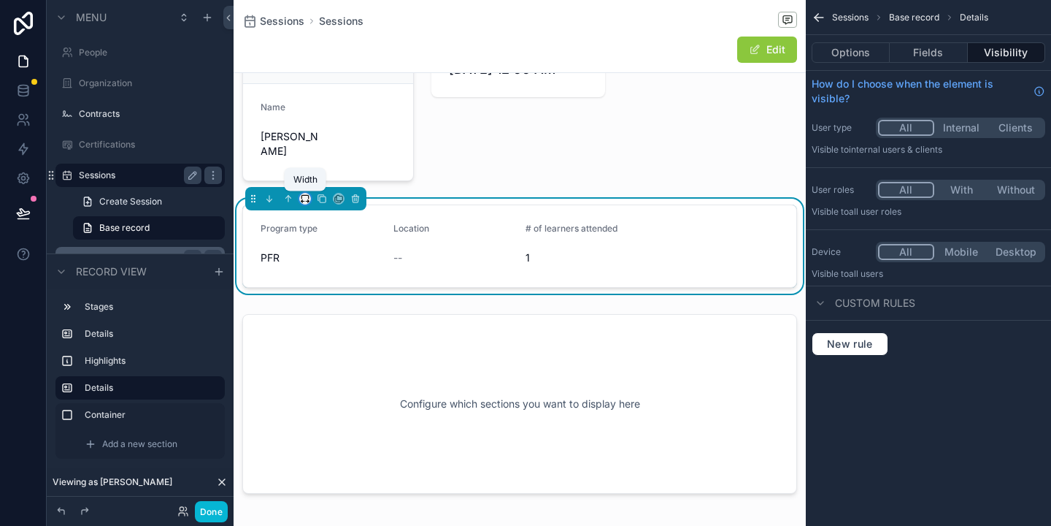
click at [304, 200] on icon "scrollable content" at bounding box center [305, 198] width 10 height 10
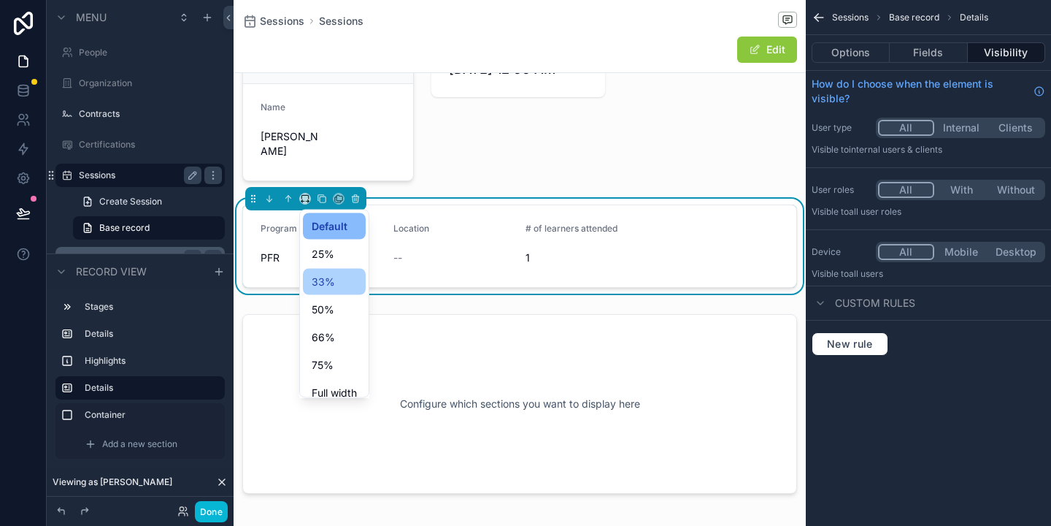
click at [324, 283] on span "33%" at bounding box center [323, 282] width 23 height 18
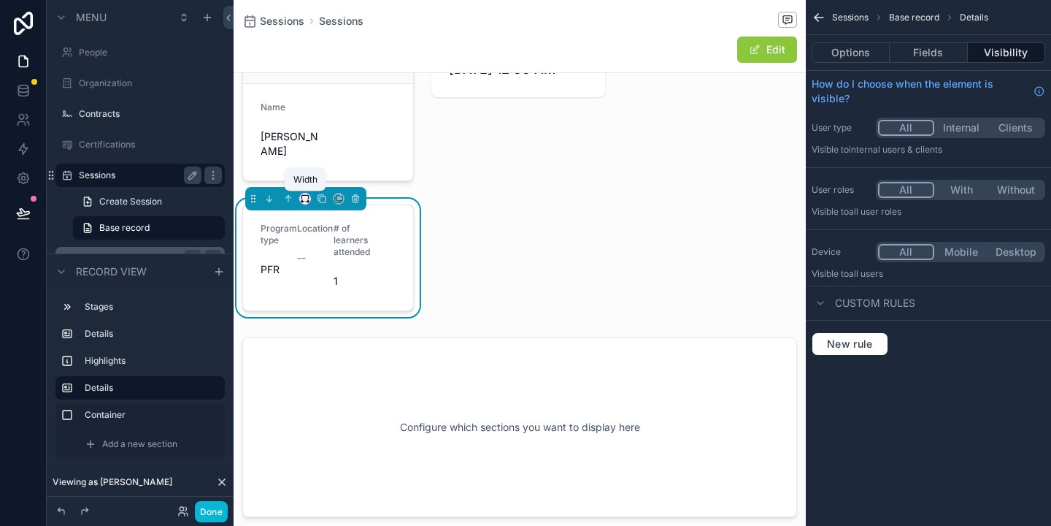
click at [302, 197] on icon "scrollable content" at bounding box center [305, 197] width 7 height 4
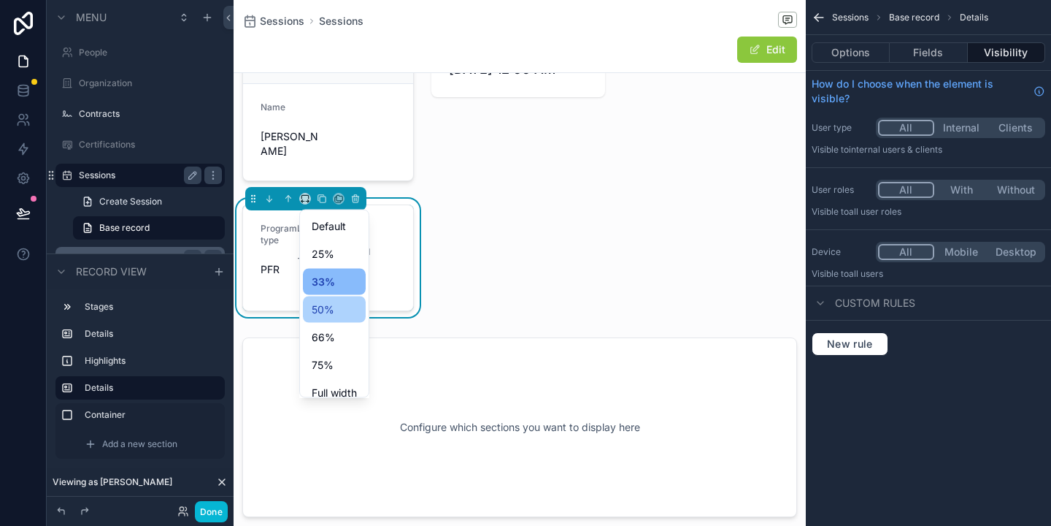
click at [318, 317] on span "50%" at bounding box center [323, 310] width 23 height 18
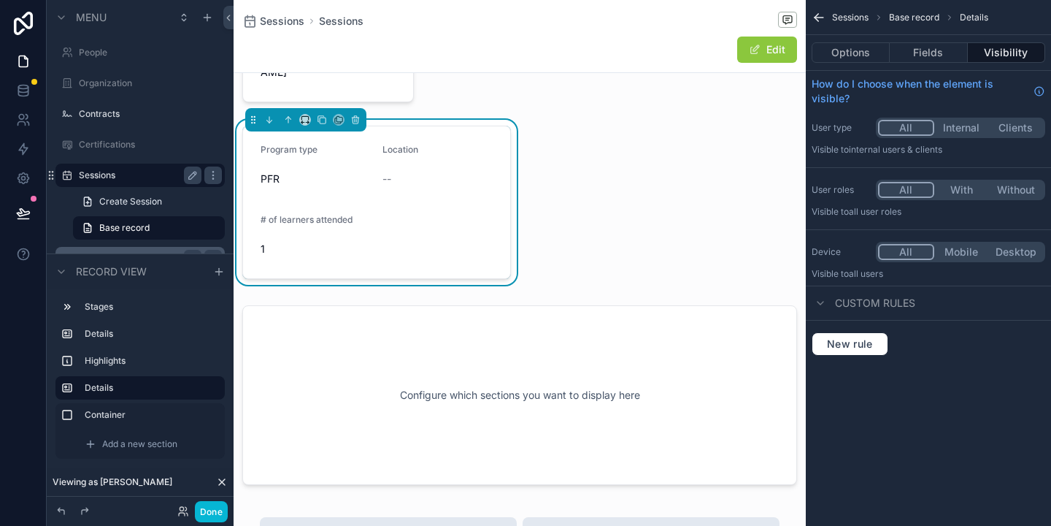
scroll to position [222, 0]
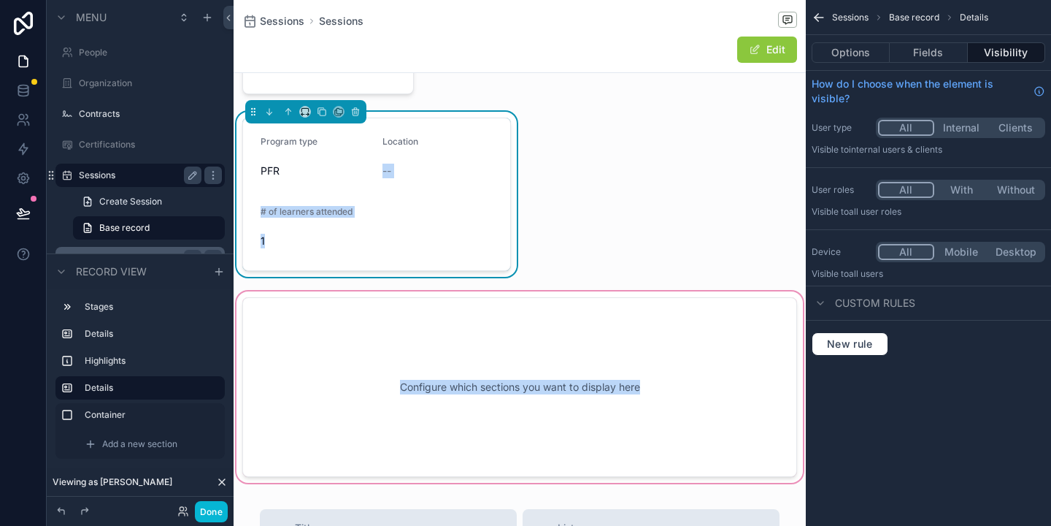
drag, startPoint x: 409, startPoint y: 161, endPoint x: 709, endPoint y: 347, distance: 353.1
click at [709, 347] on div "1 In progress 2 Completed Instructor Name [PERSON_NAME] Sessions Date/Time [DAT…" at bounding box center [520, 177] width 572 height 617
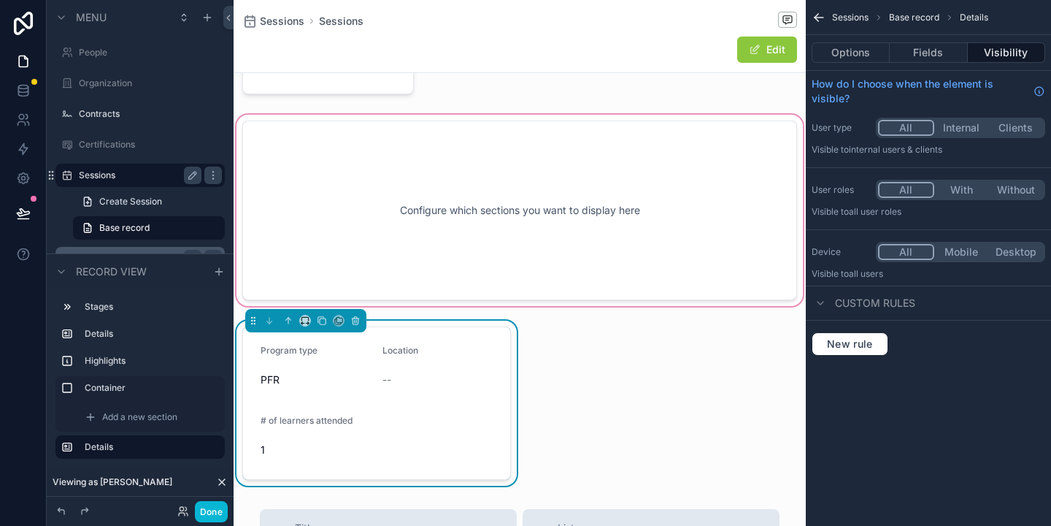
click at [441, 183] on div "scrollable content" at bounding box center [520, 210] width 572 height 197
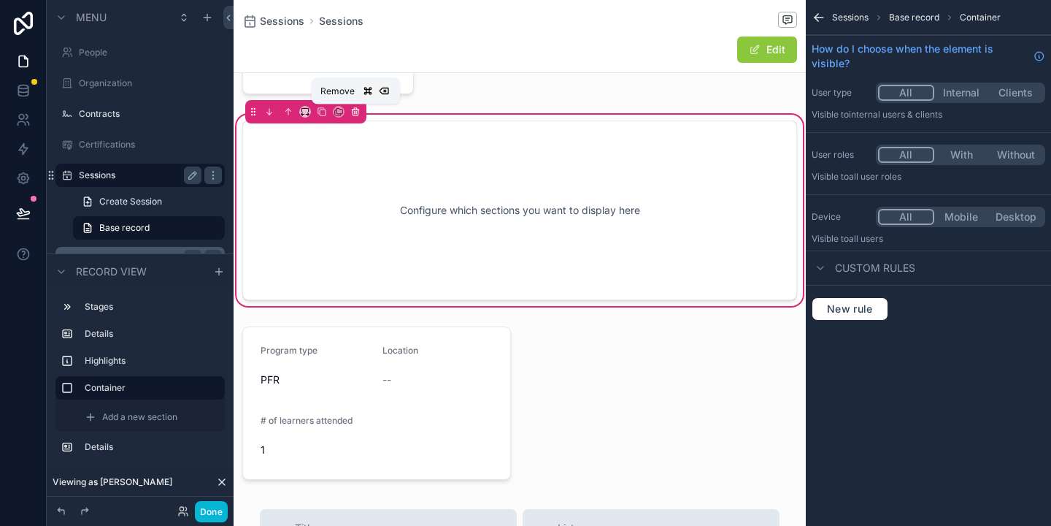
click at [353, 110] on icon "scrollable content" at bounding box center [356, 113] width 6 height 6
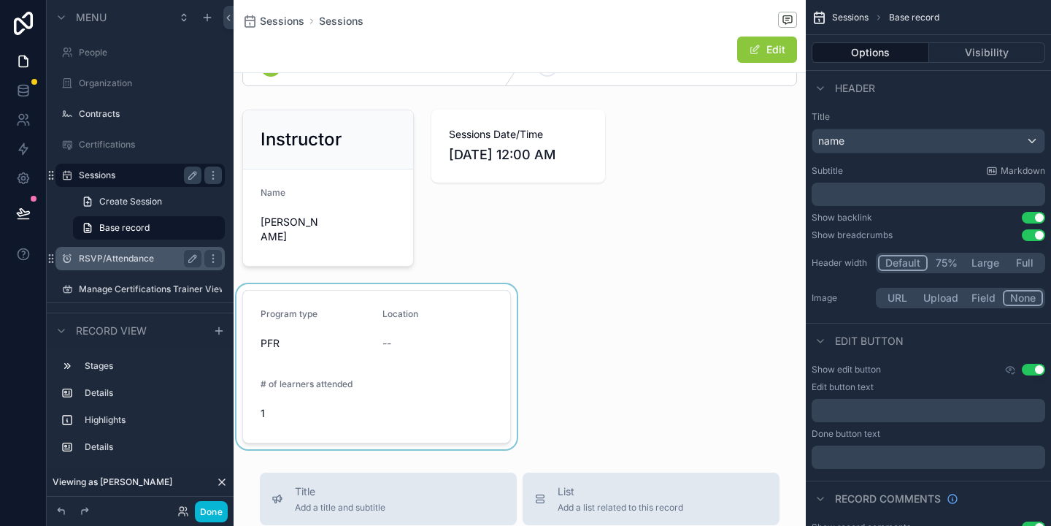
scroll to position [41, 0]
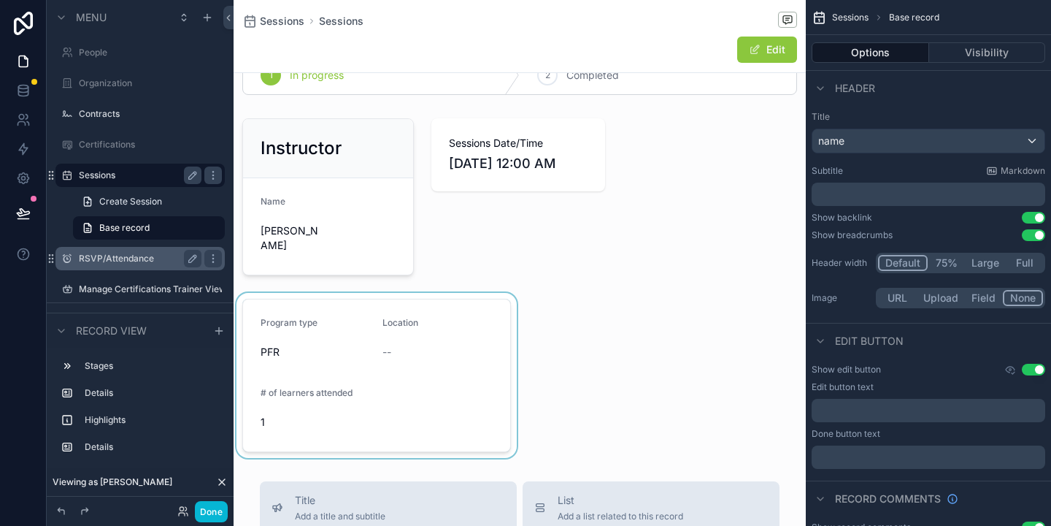
click at [261, 304] on div "scrollable content" at bounding box center [377, 375] width 286 height 165
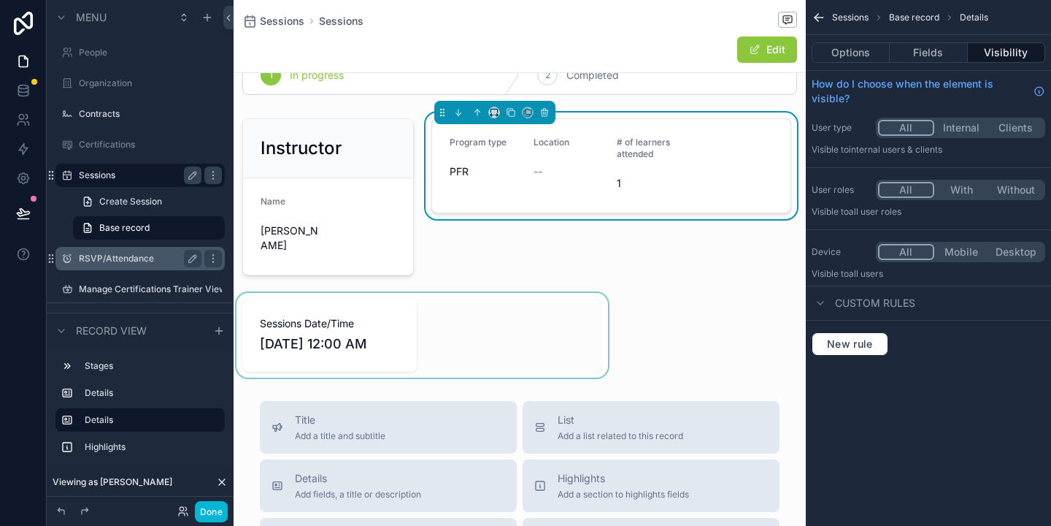
click at [370, 322] on div "scrollable content" at bounding box center [422, 335] width 377 height 85
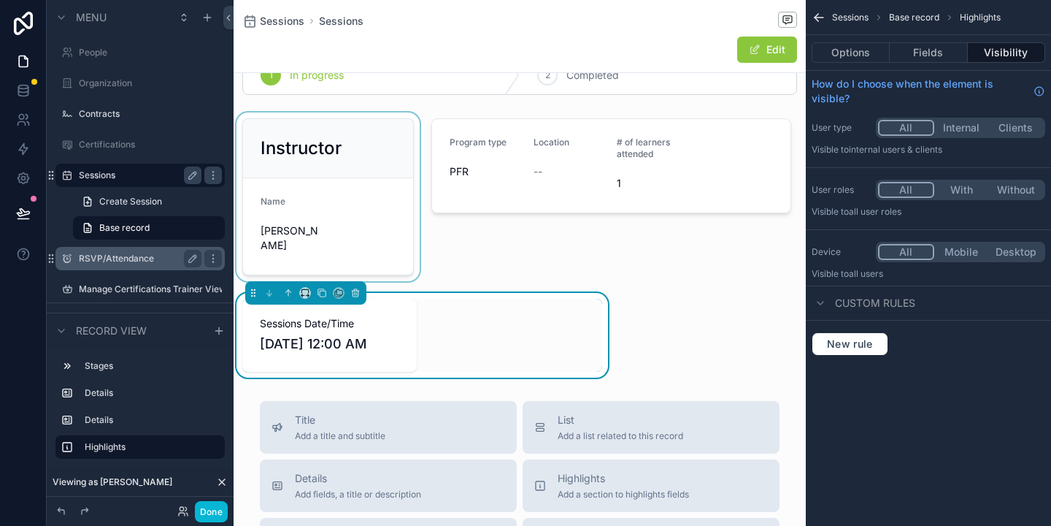
click at [337, 180] on div "scrollable content" at bounding box center [328, 196] width 189 height 169
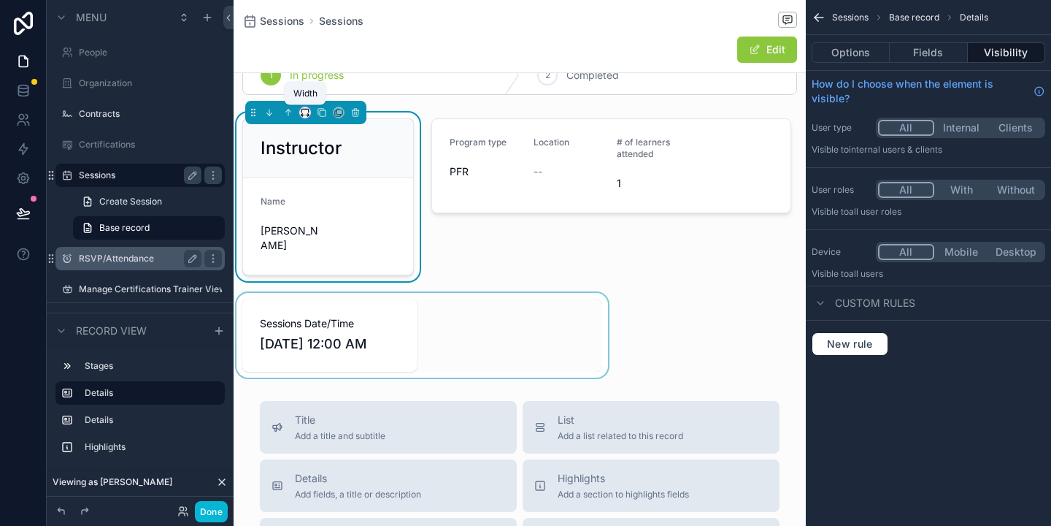
click at [307, 108] on icon "scrollable content" at bounding box center [305, 112] width 10 height 10
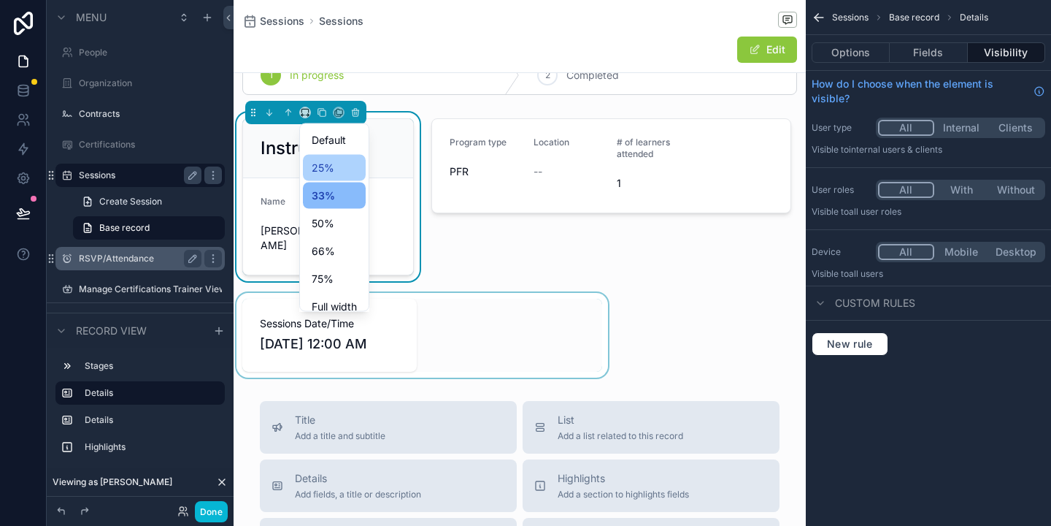
click at [323, 163] on span "25%" at bounding box center [323, 168] width 23 height 18
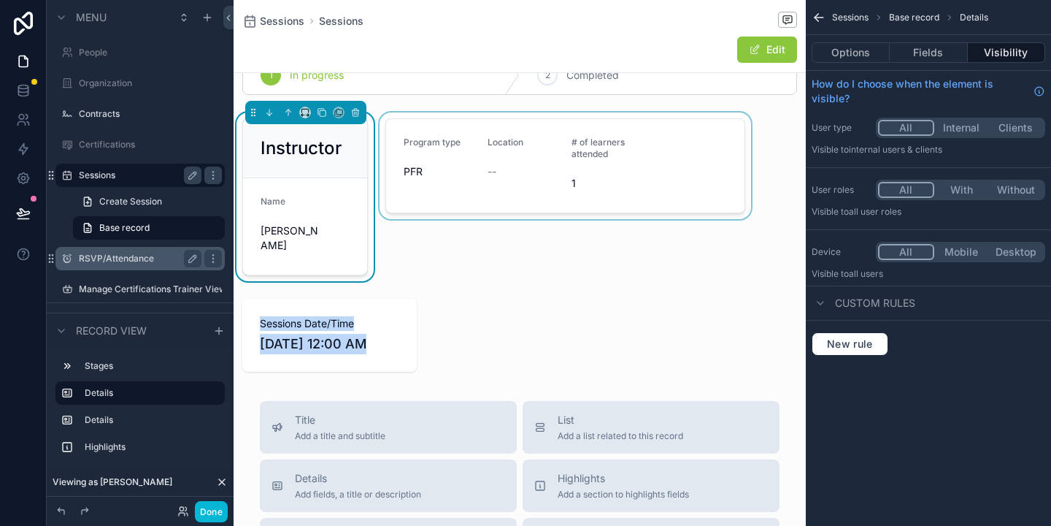
drag, startPoint x: 364, startPoint y: 320, endPoint x: 524, endPoint y: 261, distance: 170.2
click at [526, 261] on div "1 In progress 2 Completed Instructor Name [PERSON_NAME] Program type PFR Locati…" at bounding box center [520, 214] width 572 height 328
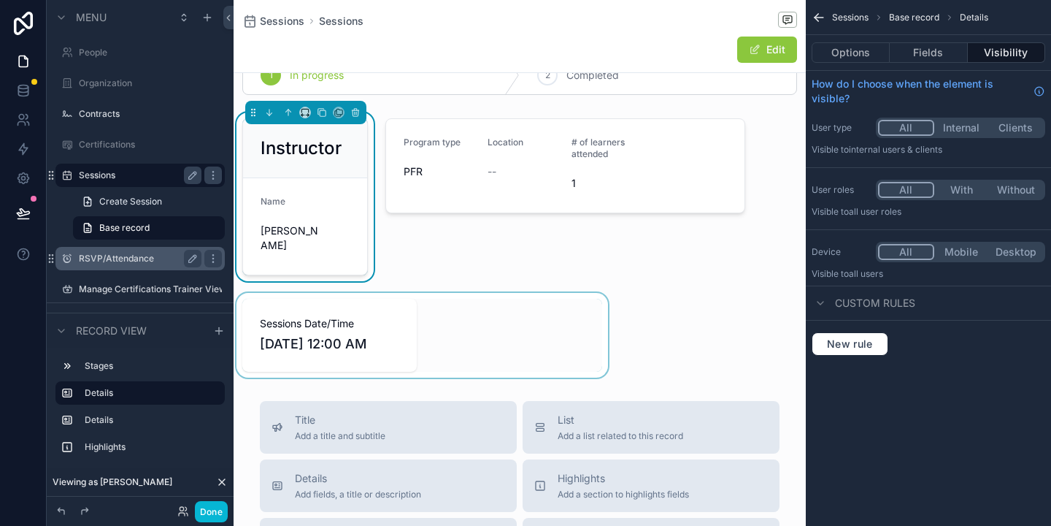
click at [504, 298] on div "scrollable content" at bounding box center [422, 335] width 377 height 85
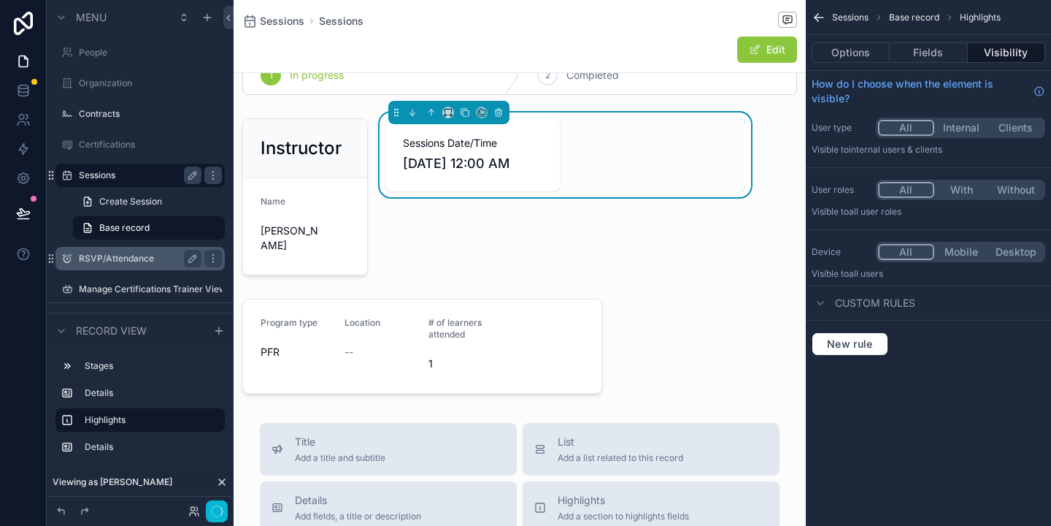
click at [464, 239] on div "Sessions Date/Time [DATE] 12:00 AM" at bounding box center [565, 196] width 377 height 169
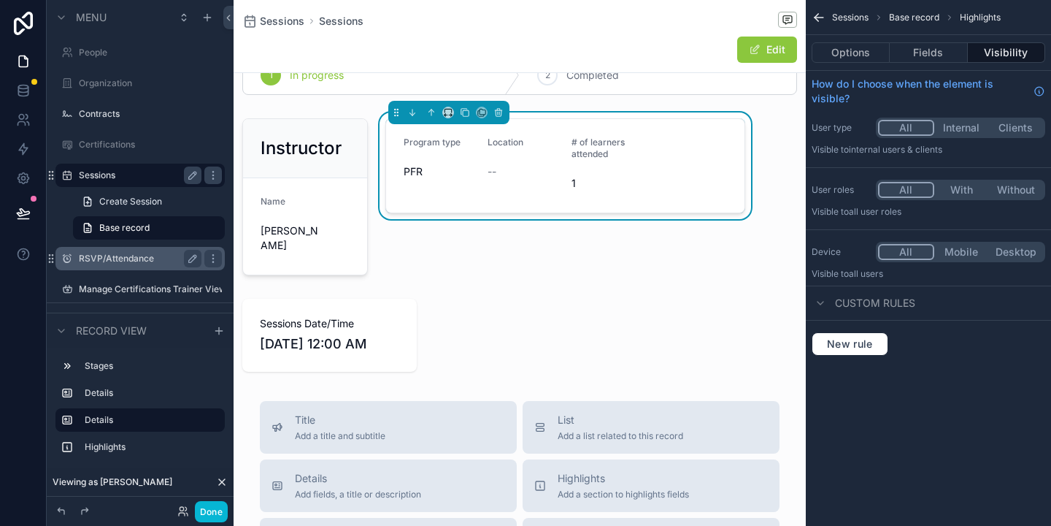
click at [601, 290] on div "1 In progress 2 Completed Instructor Name [PERSON_NAME] Program type PFR Locati…" at bounding box center [520, 214] width 572 height 328
click at [682, 144] on form "Program type PFR Location -- # of learners attended 1" at bounding box center [565, 165] width 358 height 93
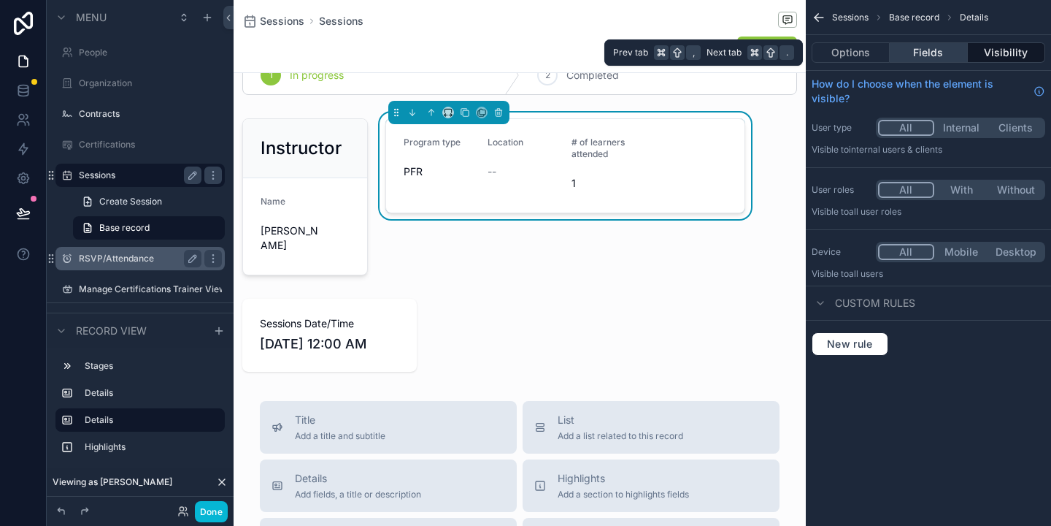
click at [924, 55] on button "Fields" at bounding box center [928, 52] width 77 height 20
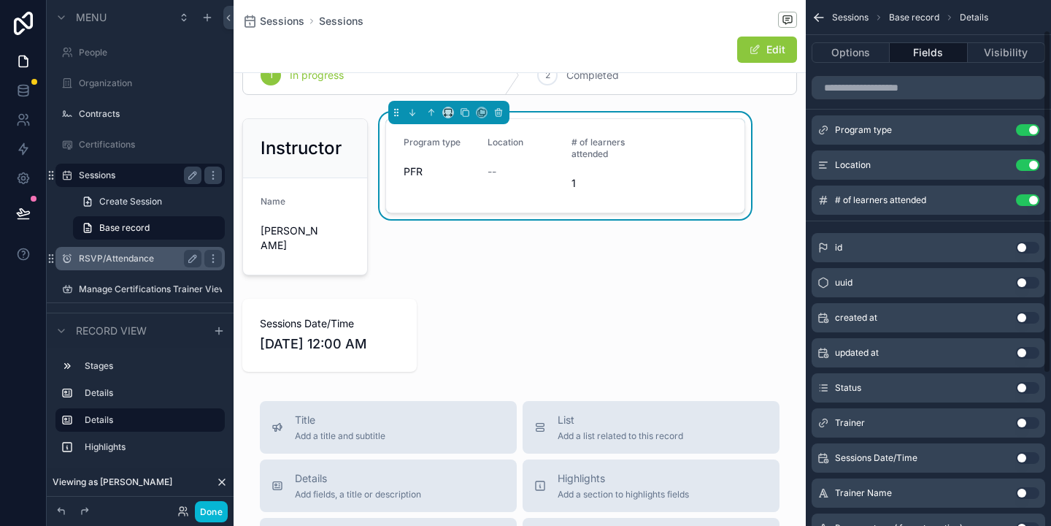
scroll to position [47, 0]
click at [1021, 456] on button "Use setting" at bounding box center [1027, 456] width 23 height 12
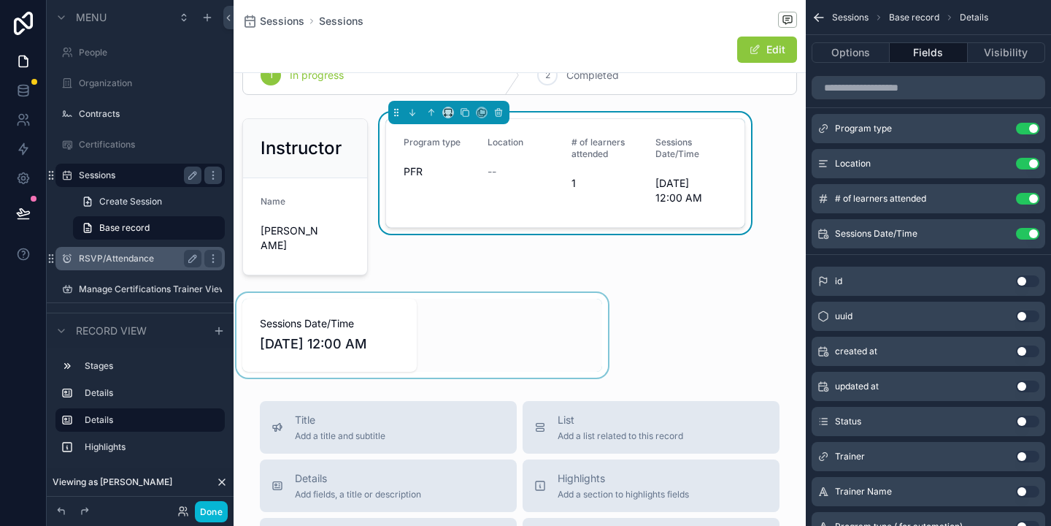
click at [346, 340] on div "scrollable content" at bounding box center [422, 335] width 377 height 85
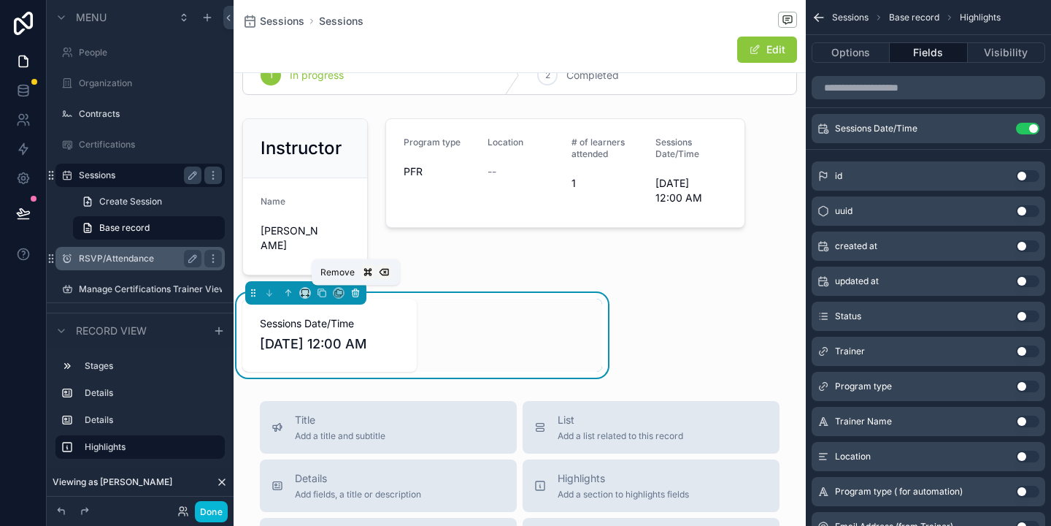
click at [356, 295] on icon "scrollable content" at bounding box center [356, 293] width 0 height 3
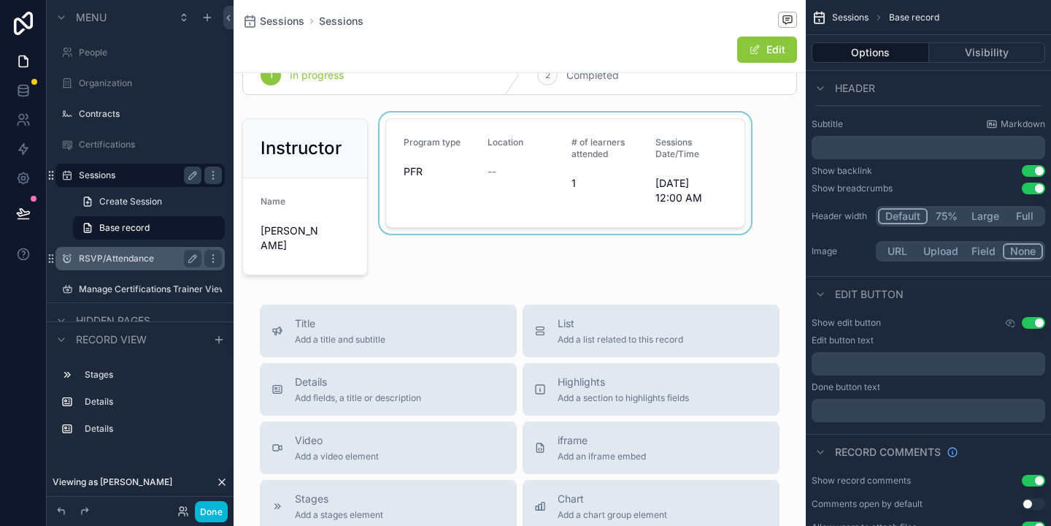
click at [588, 174] on div "scrollable content" at bounding box center [565, 196] width 377 height 169
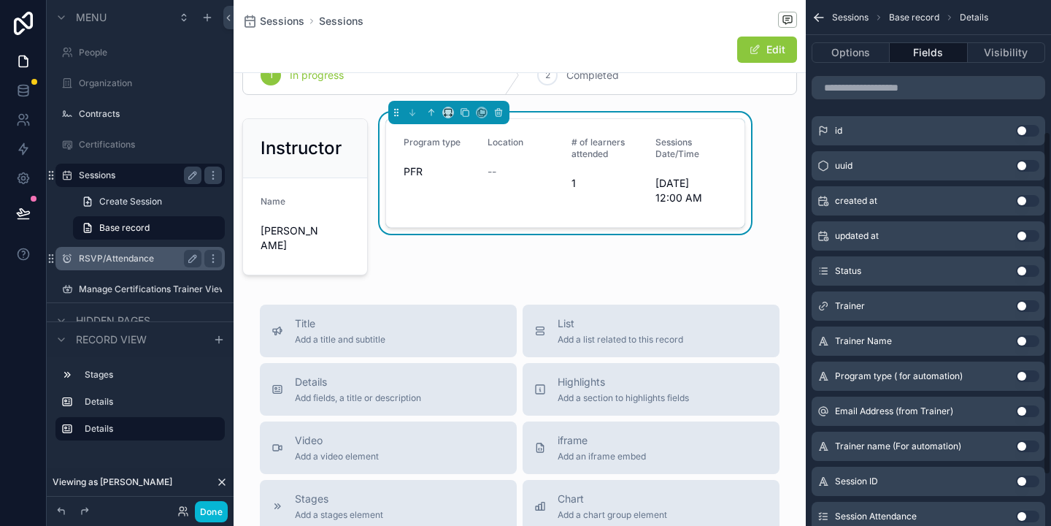
scroll to position [201, 0]
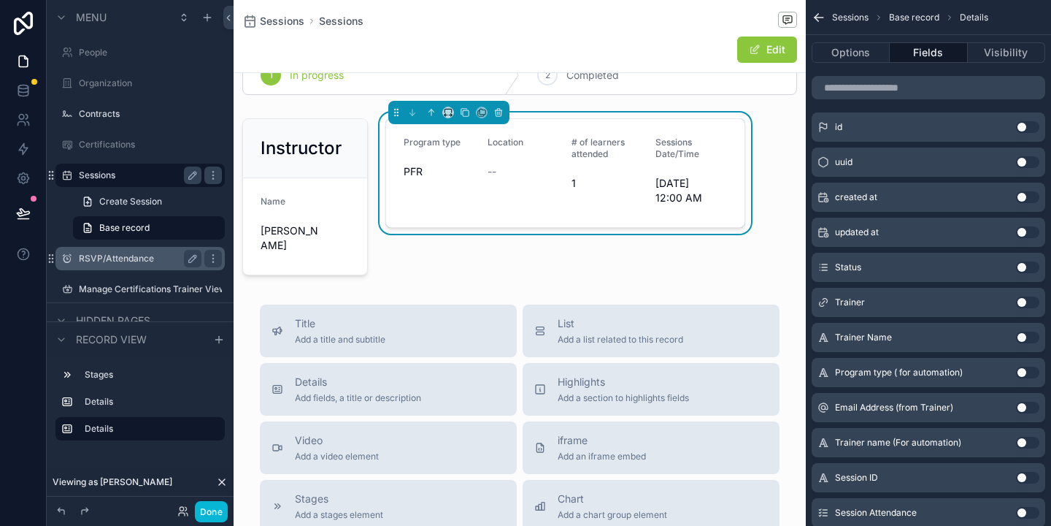
click at [1022, 335] on button "Use setting" at bounding box center [1027, 337] width 23 height 12
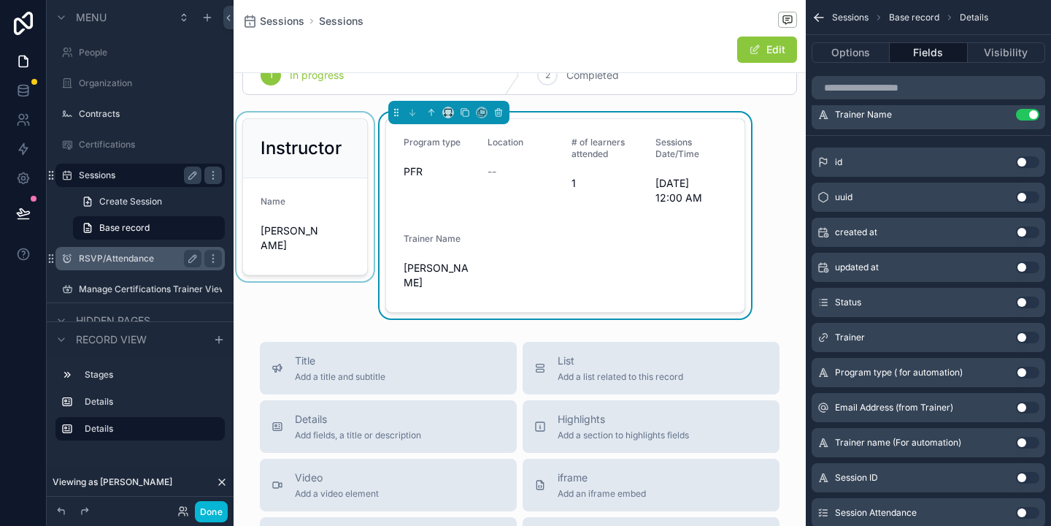
click at [323, 157] on div "scrollable content" at bounding box center [305, 215] width 143 height 206
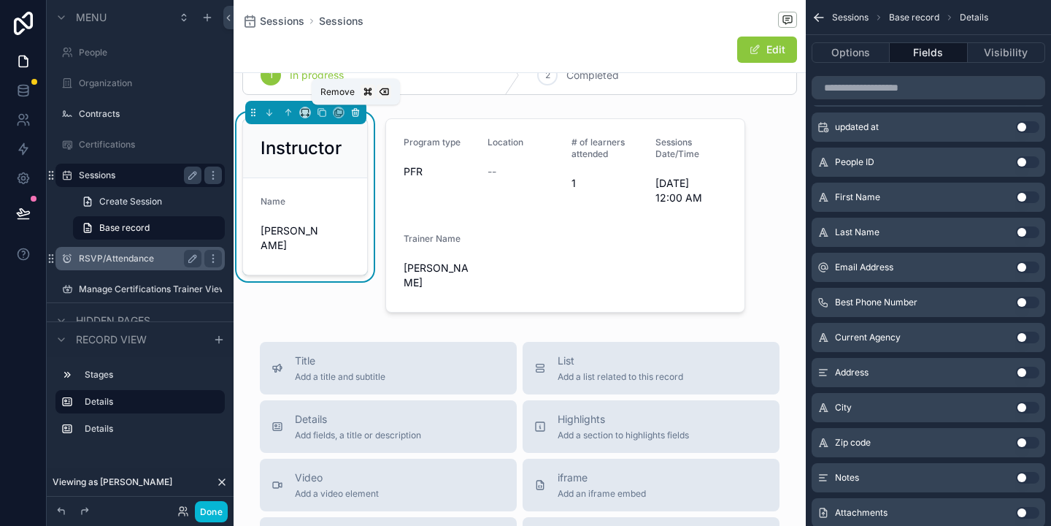
click at [353, 117] on icon "scrollable content" at bounding box center [355, 112] width 10 height 10
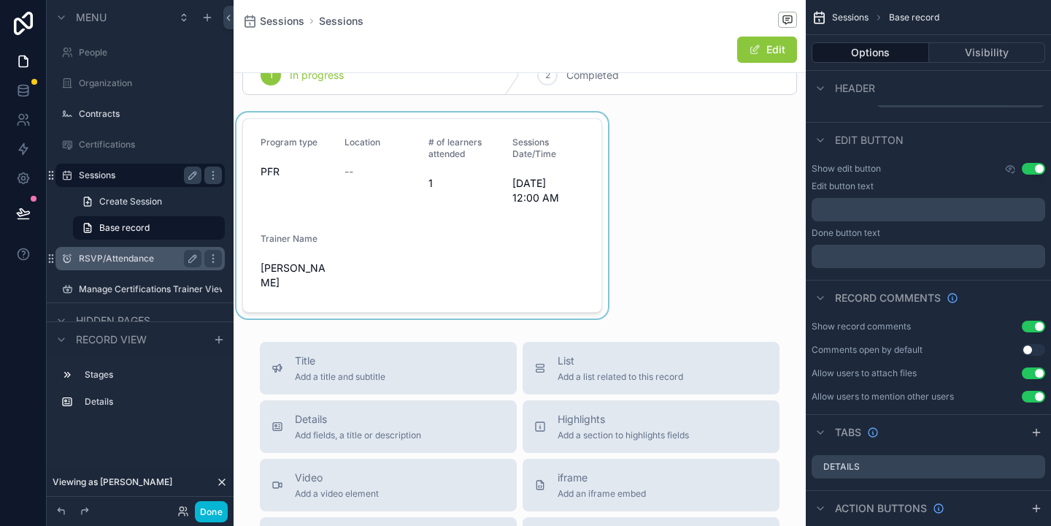
click at [510, 234] on div "scrollable content" at bounding box center [422, 215] width 377 height 206
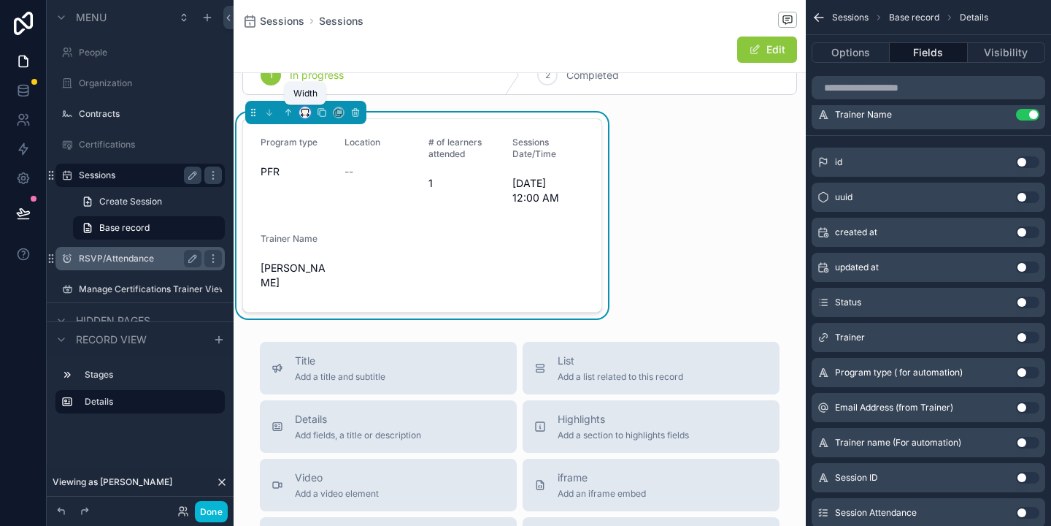
click at [310, 114] on icon "scrollable content" at bounding box center [305, 112] width 10 height 10
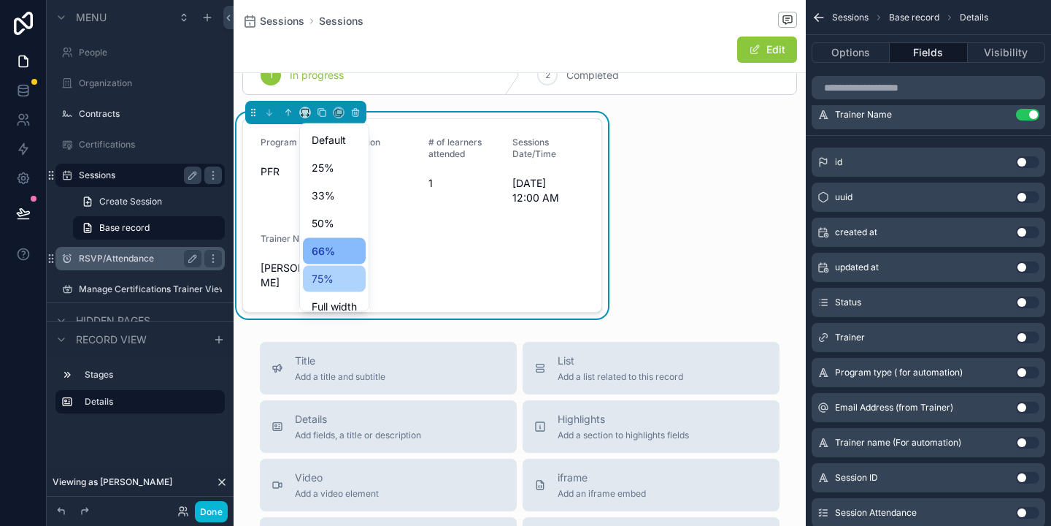
click at [323, 280] on span "75%" at bounding box center [323, 279] width 22 height 18
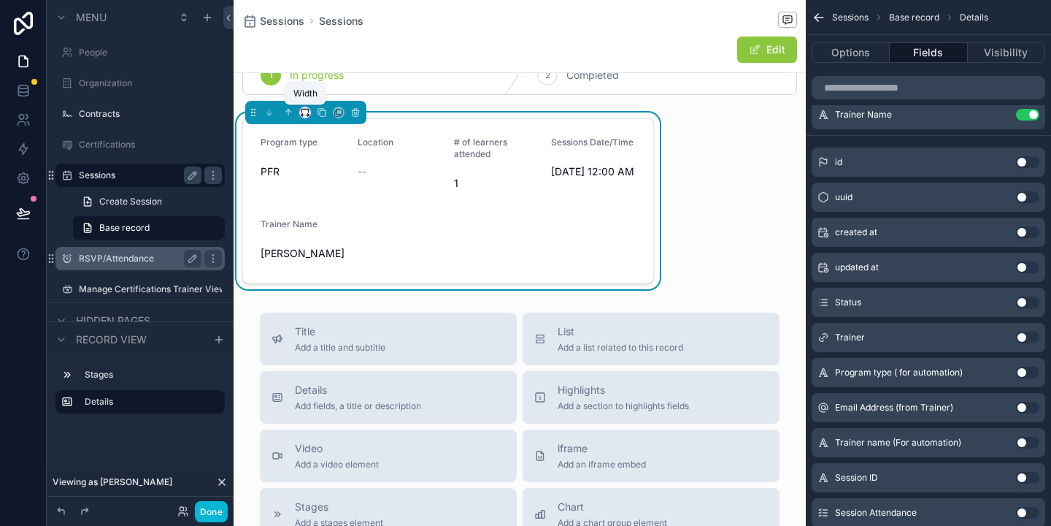
click at [303, 113] on icon "scrollable content" at bounding box center [305, 112] width 10 height 10
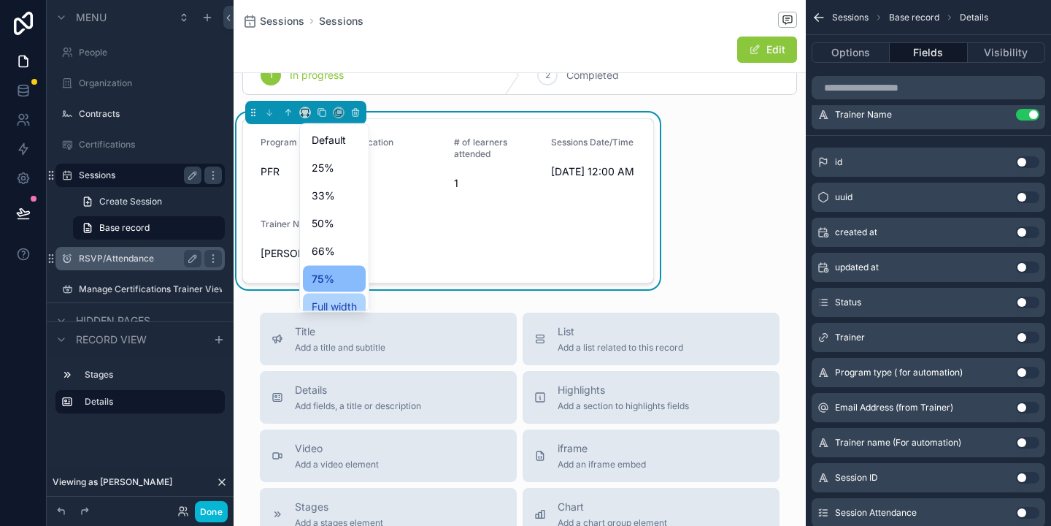
click at [337, 299] on span "Full width" at bounding box center [334, 307] width 45 height 18
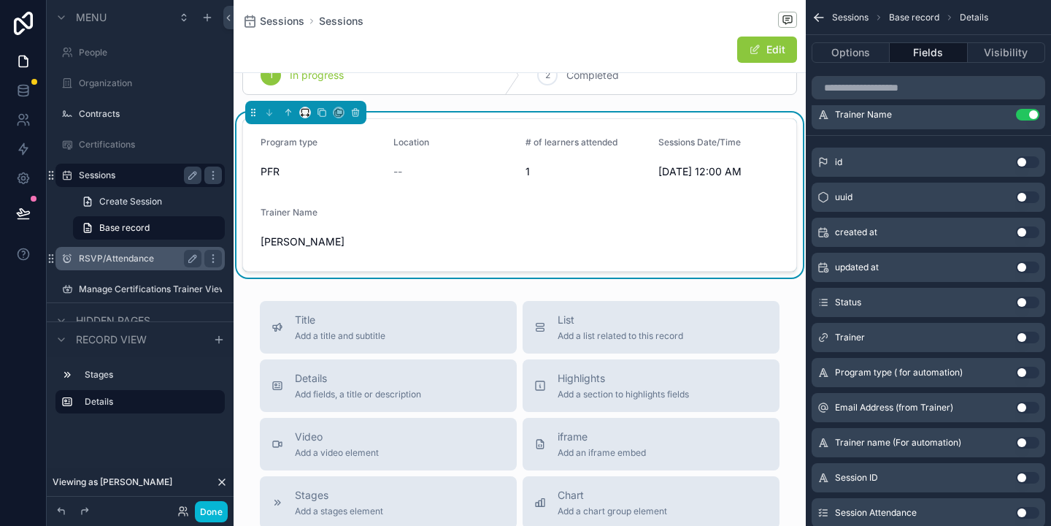
click at [307, 107] on div "scrollable content" at bounding box center [305, 113] width 12 height 12
click at [304, 112] on icon "scrollable content" at bounding box center [305, 112] width 10 height 10
click at [427, 160] on div "scrollable content" at bounding box center [525, 263] width 1051 height 526
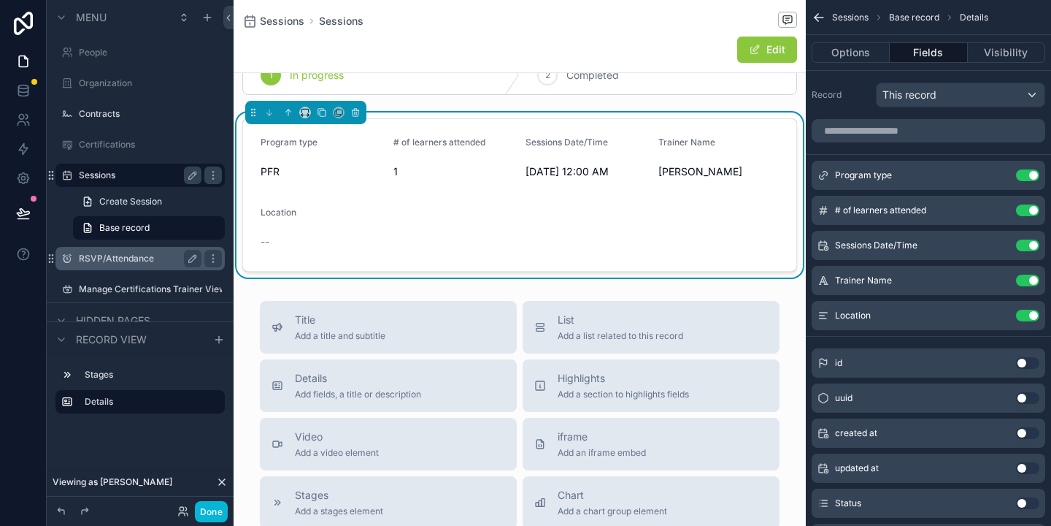
scroll to position [0, 0]
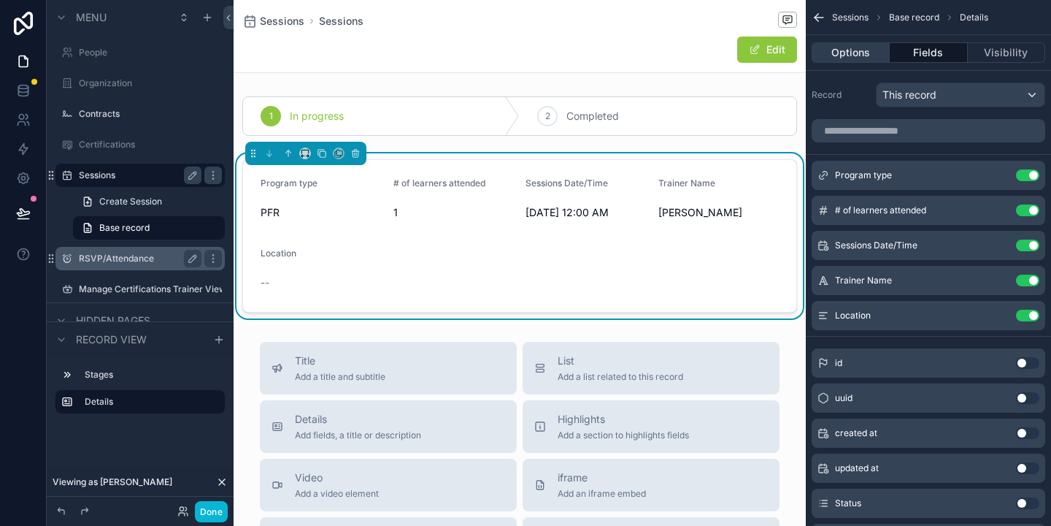
click at [860, 57] on button "Options" at bounding box center [851, 52] width 78 height 20
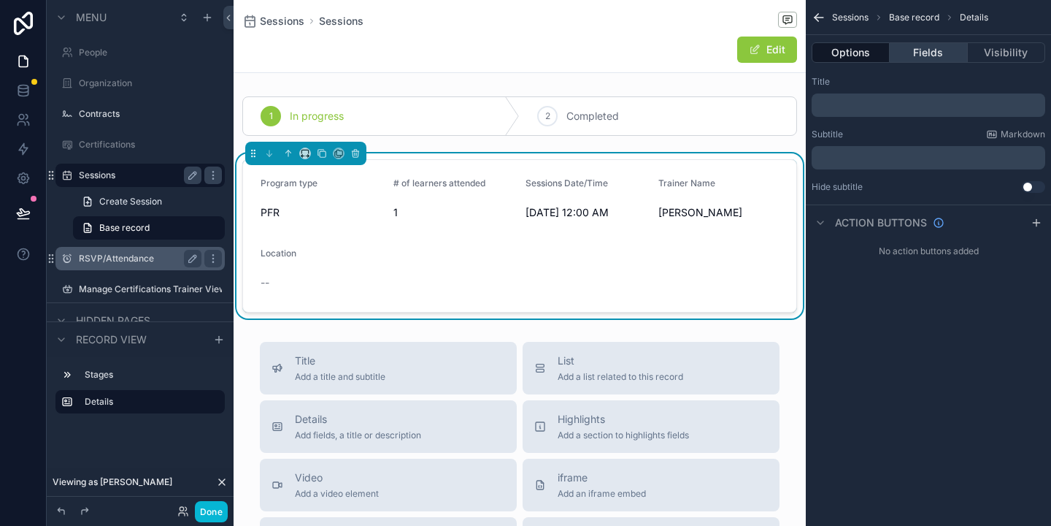
click at [915, 46] on button "Fields" at bounding box center [928, 52] width 77 height 20
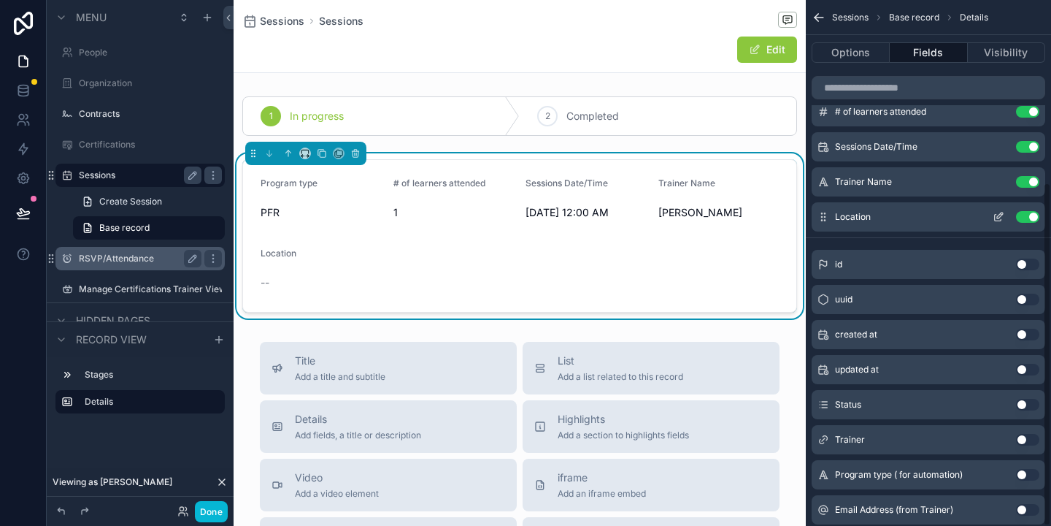
scroll to position [278, 0]
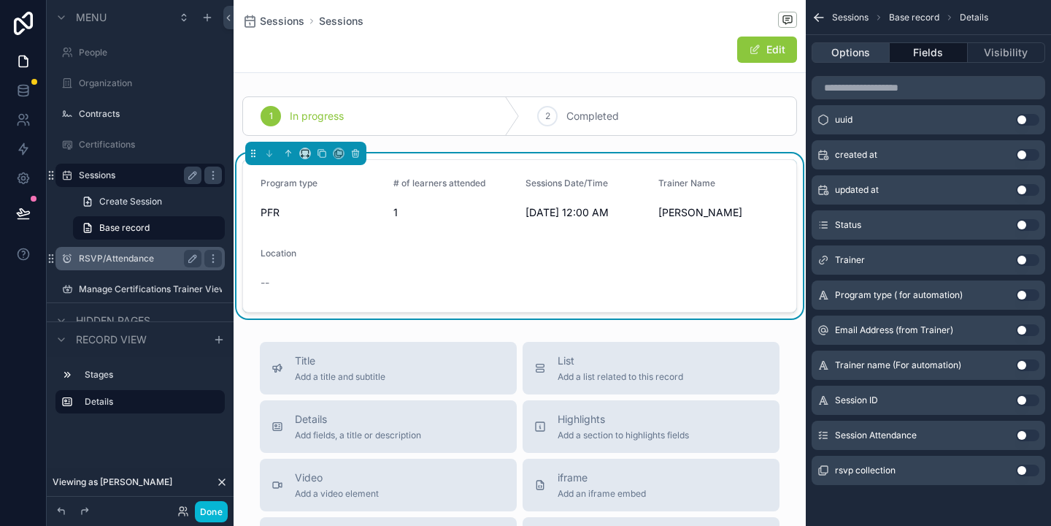
click at [849, 59] on button "Options" at bounding box center [851, 52] width 78 height 20
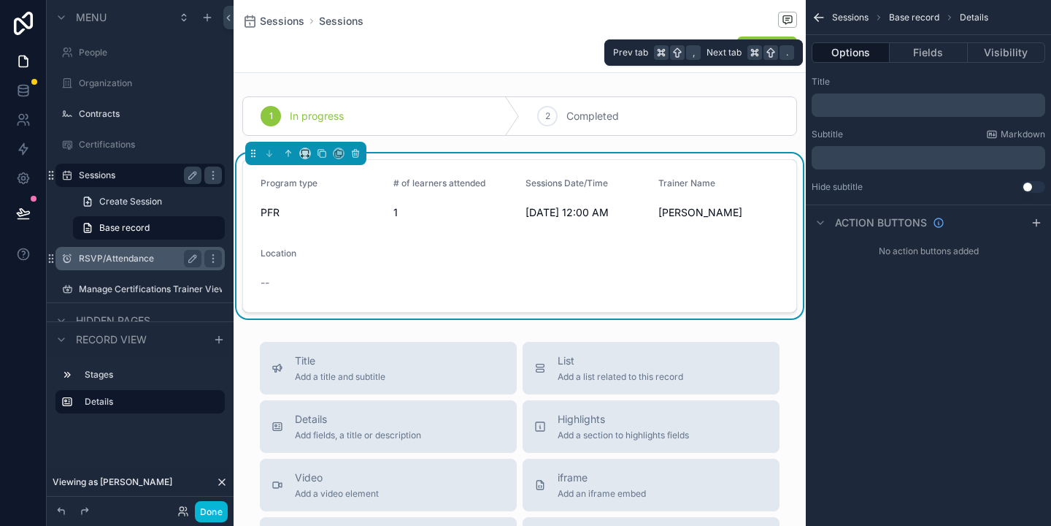
scroll to position [0, 0]
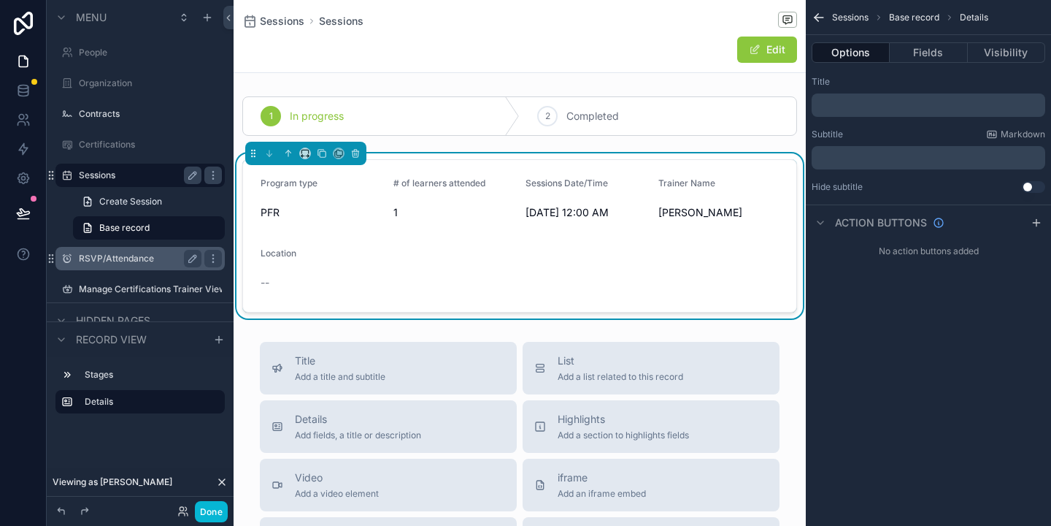
click at [914, 18] on span "Base record" at bounding box center [914, 18] width 50 height 12
click at [816, 15] on icon "scrollable content" at bounding box center [817, 16] width 4 height 4
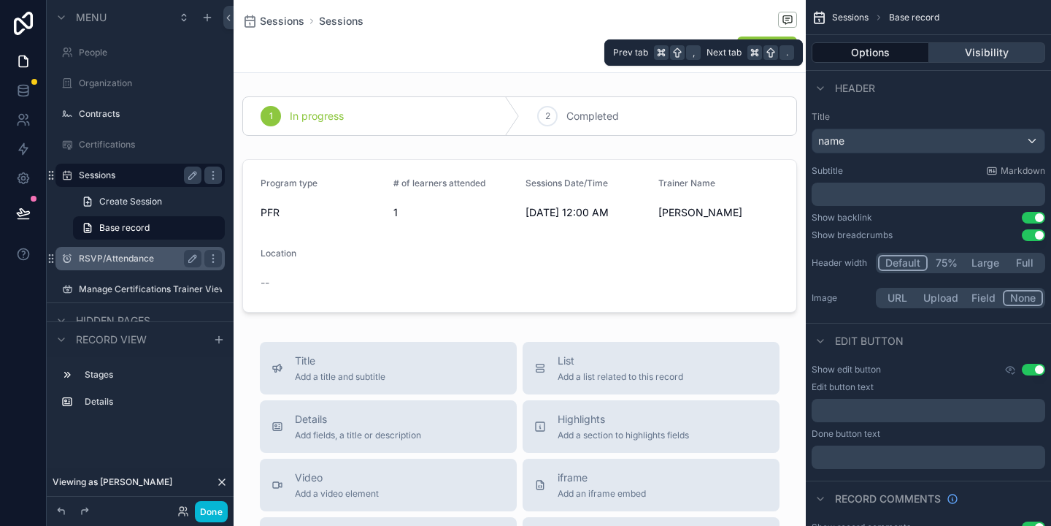
click at [973, 54] on button "Visibility" at bounding box center [987, 52] width 117 height 20
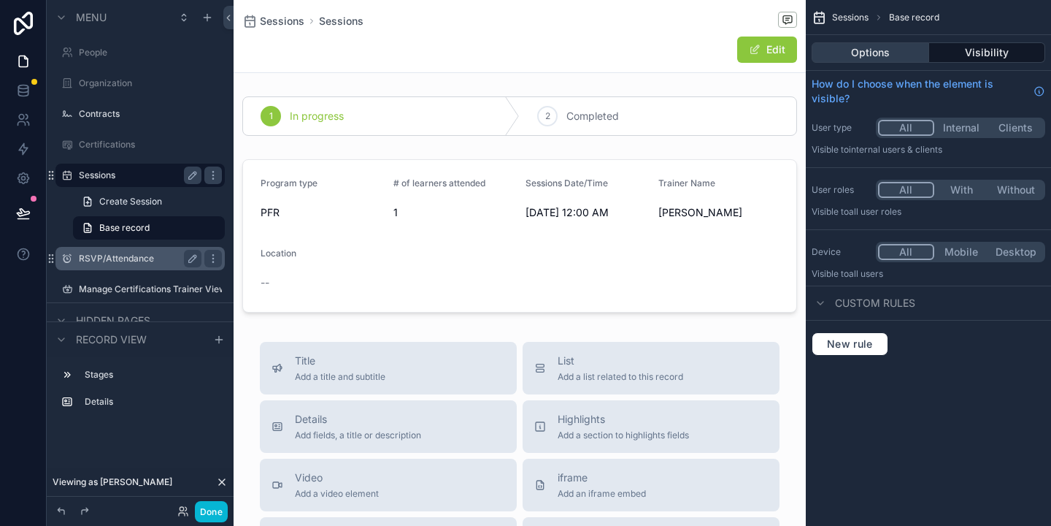
click at [864, 53] on button "Options" at bounding box center [871, 52] width 118 height 20
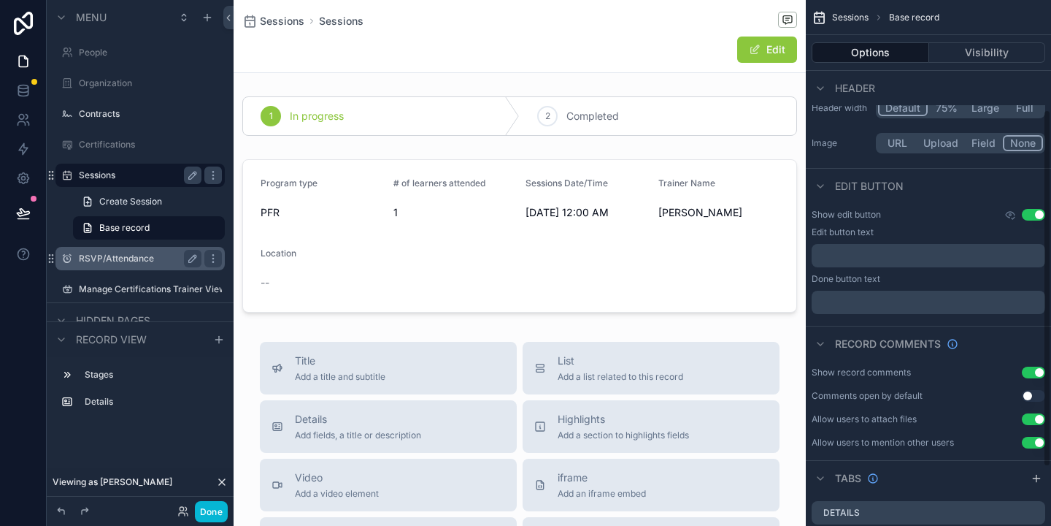
scroll to position [164, 0]
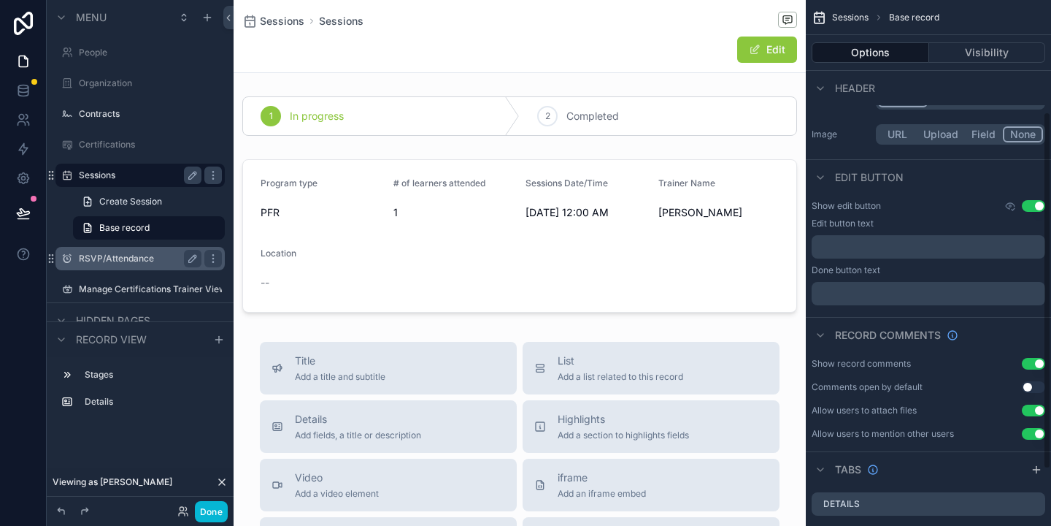
click at [1040, 202] on button "Use setting" at bounding box center [1033, 206] width 23 height 12
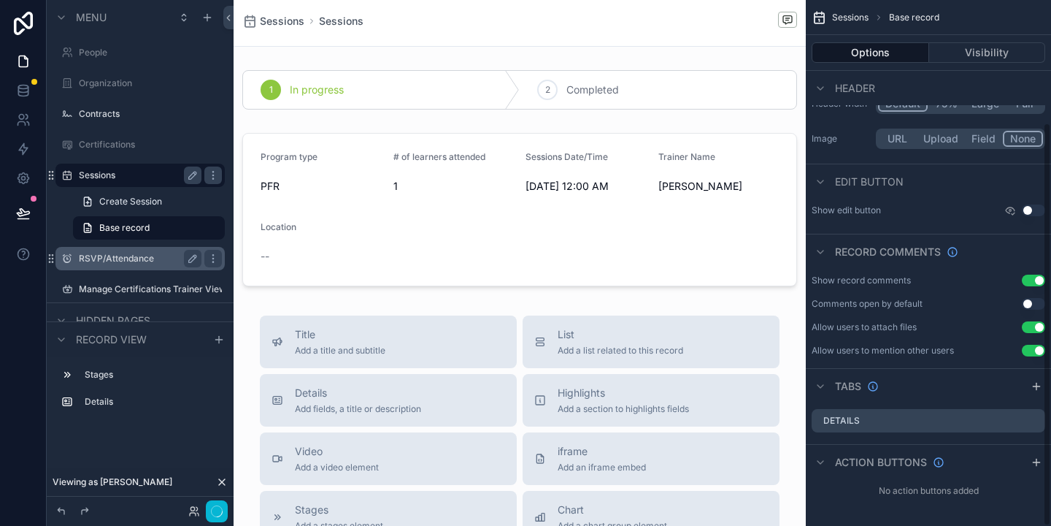
scroll to position [159, 0]
click at [1037, 280] on button "Use setting" at bounding box center [1033, 281] width 23 height 12
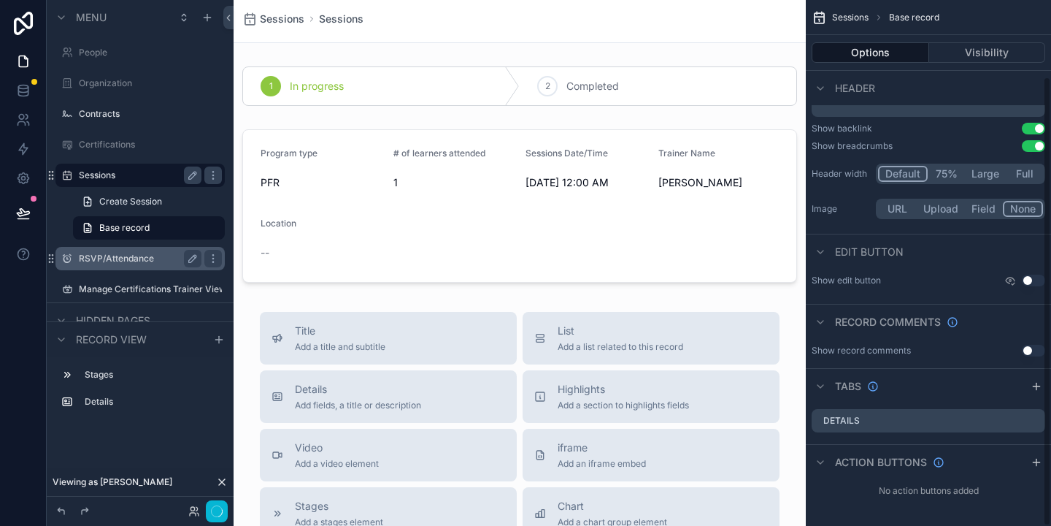
scroll to position [89, 0]
click at [1029, 280] on button "Use setting" at bounding box center [1033, 281] width 23 height 12
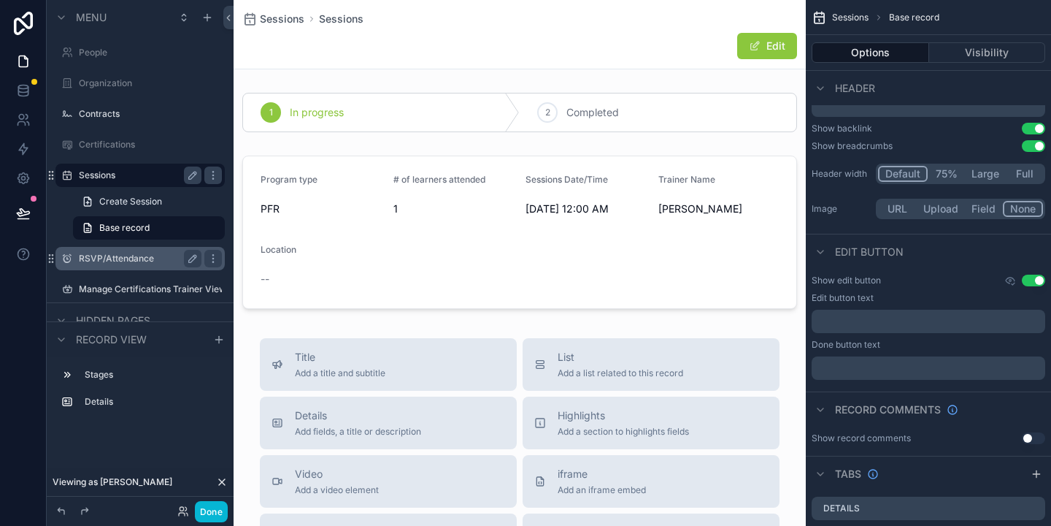
click at [1038, 280] on button "Use setting" at bounding box center [1033, 281] width 23 height 12
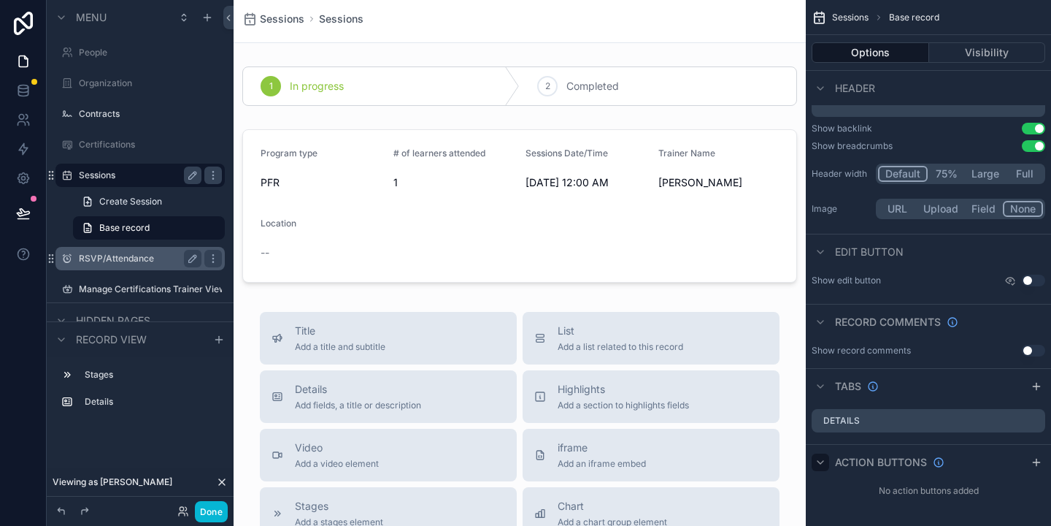
click at [819, 462] on icon "scrollable content" at bounding box center [821, 462] width 6 height 3
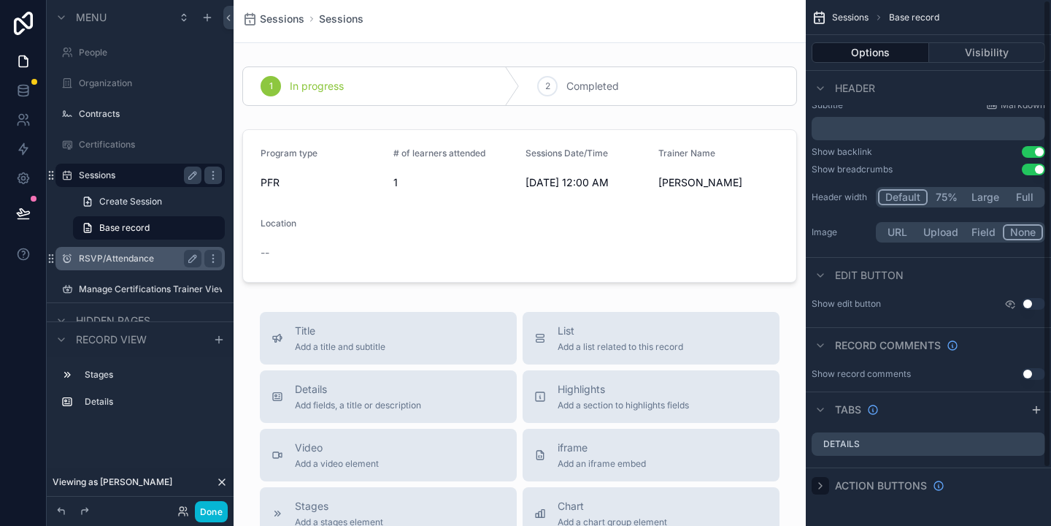
scroll to position [0, 0]
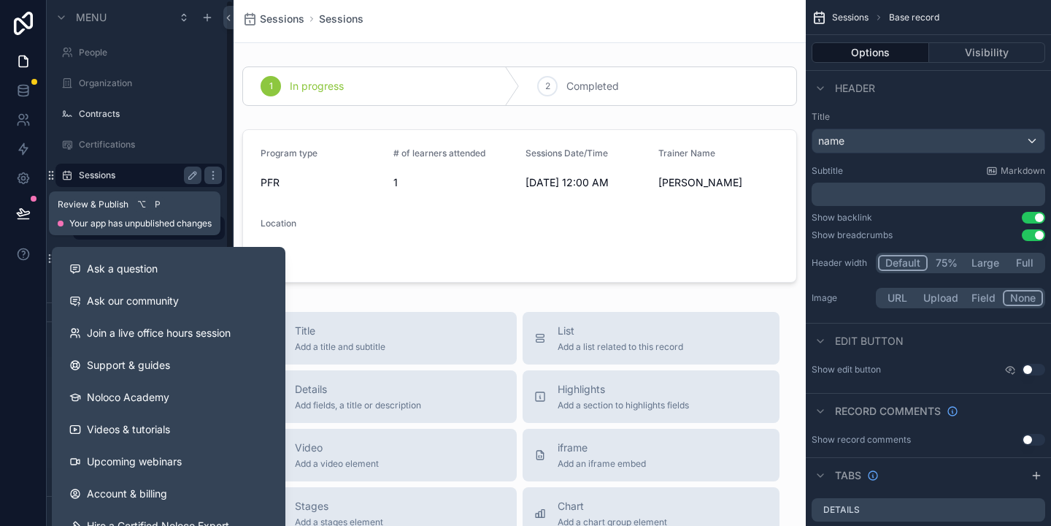
click at [26, 207] on icon at bounding box center [23, 213] width 15 height 15
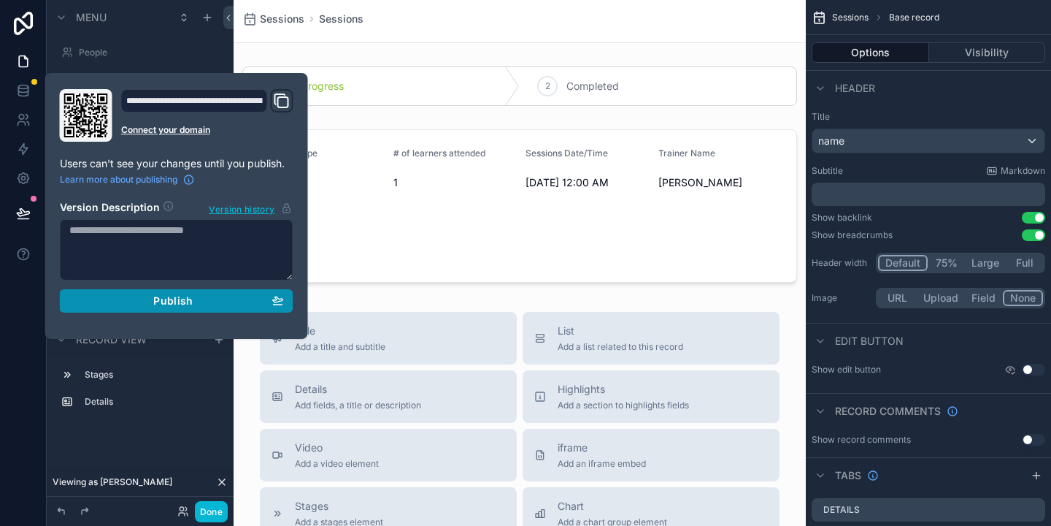
click at [144, 295] on div "Publish" at bounding box center [176, 300] width 215 height 13
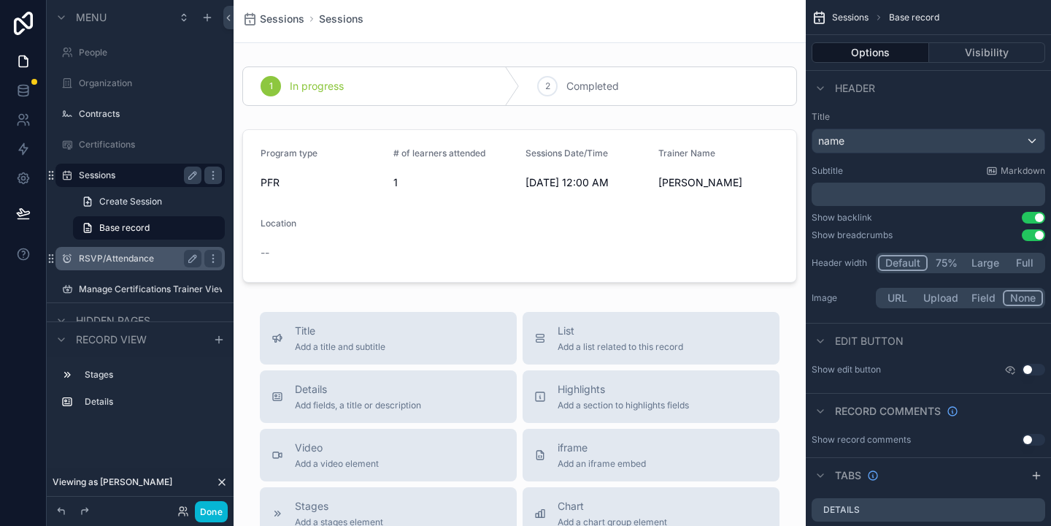
click at [434, 47] on div "Sessions Sessions 1 In progress 2 Completed Program type PFR # of learners atte…" at bounding box center [520, 474] width 572 height 948
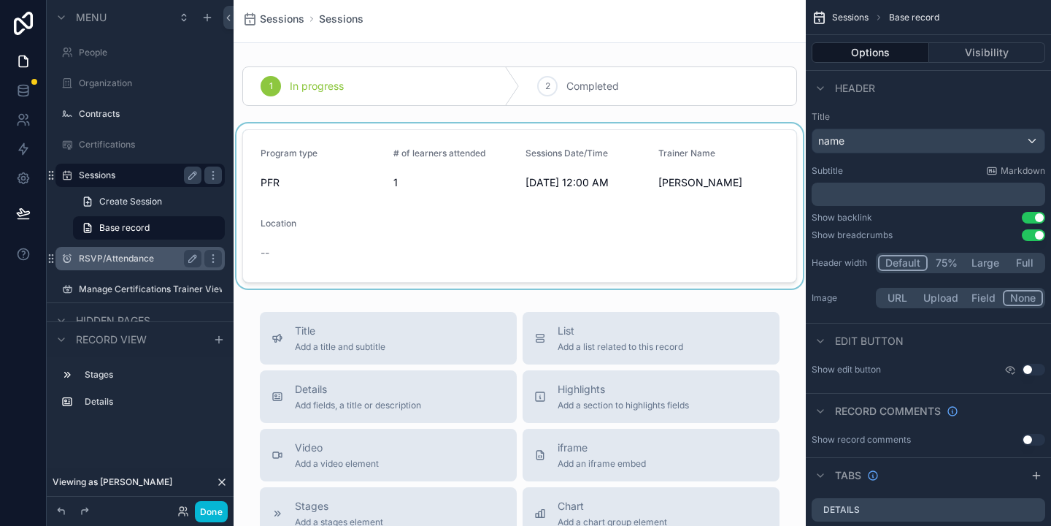
click at [600, 193] on div "scrollable content" at bounding box center [520, 205] width 572 height 165
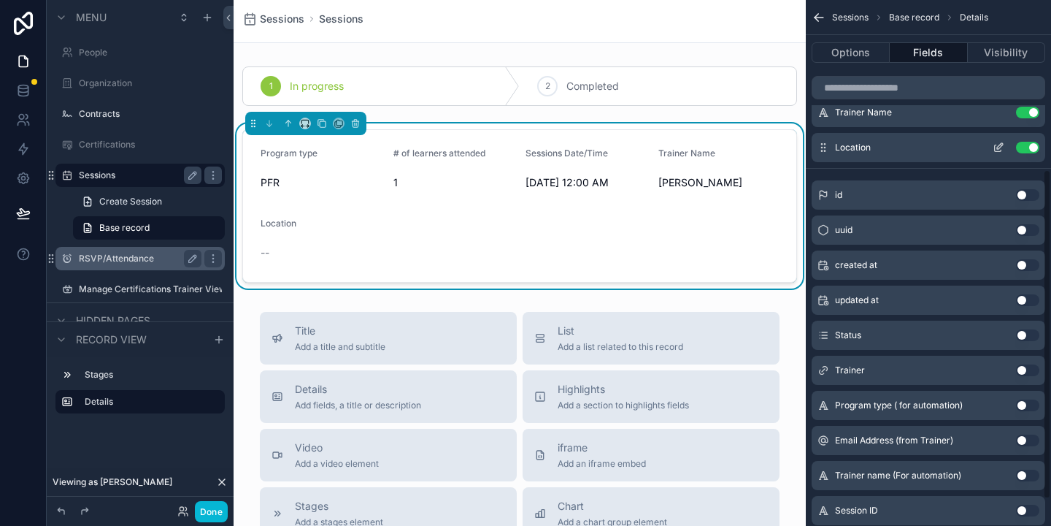
scroll to position [313, 0]
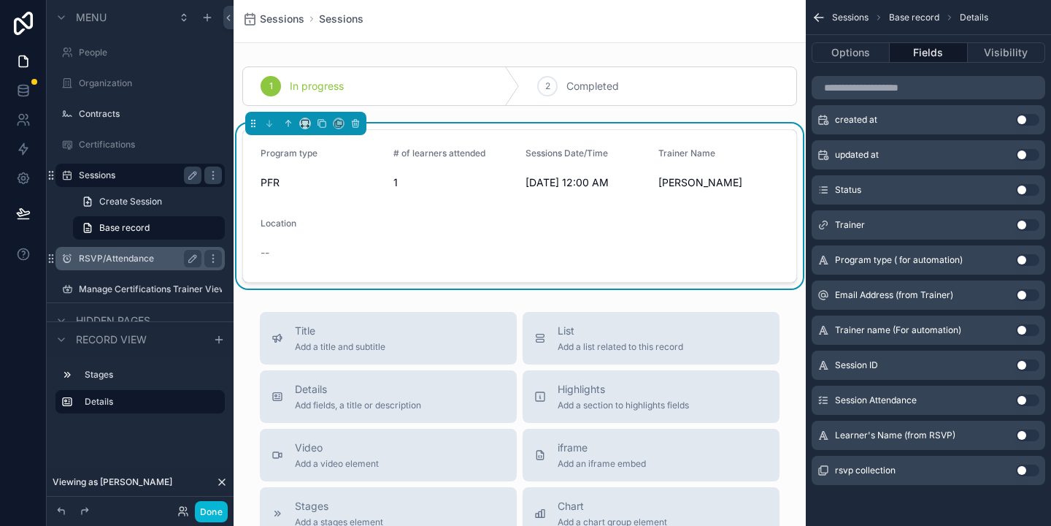
click at [1021, 435] on button "Use setting" at bounding box center [1027, 435] width 23 height 12
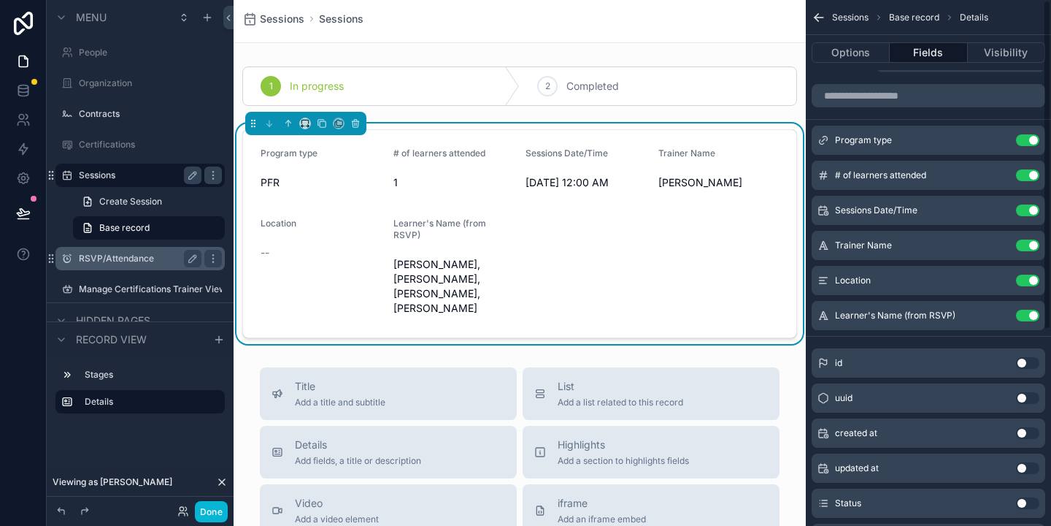
scroll to position [0, 0]
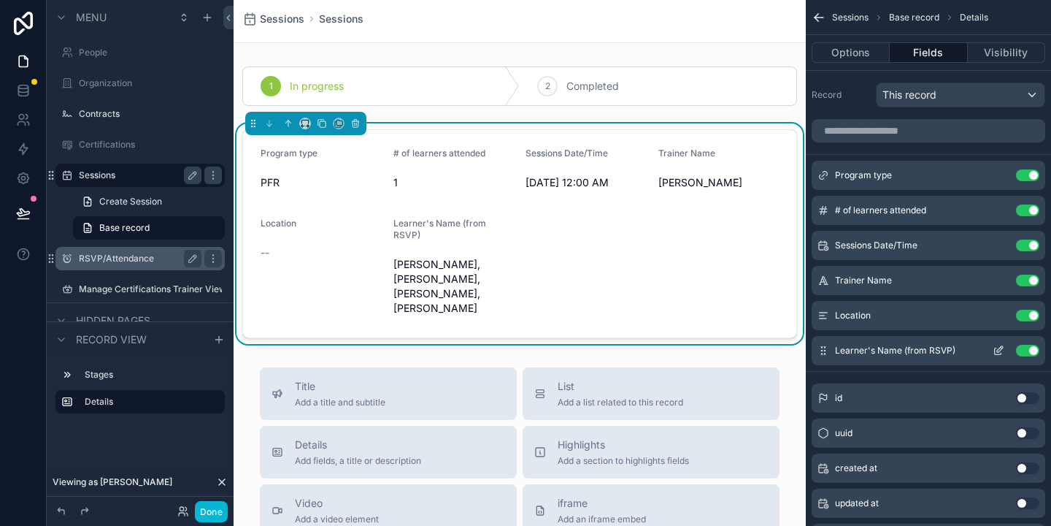
click at [995, 350] on icon "scrollable content" at bounding box center [998, 351] width 7 height 7
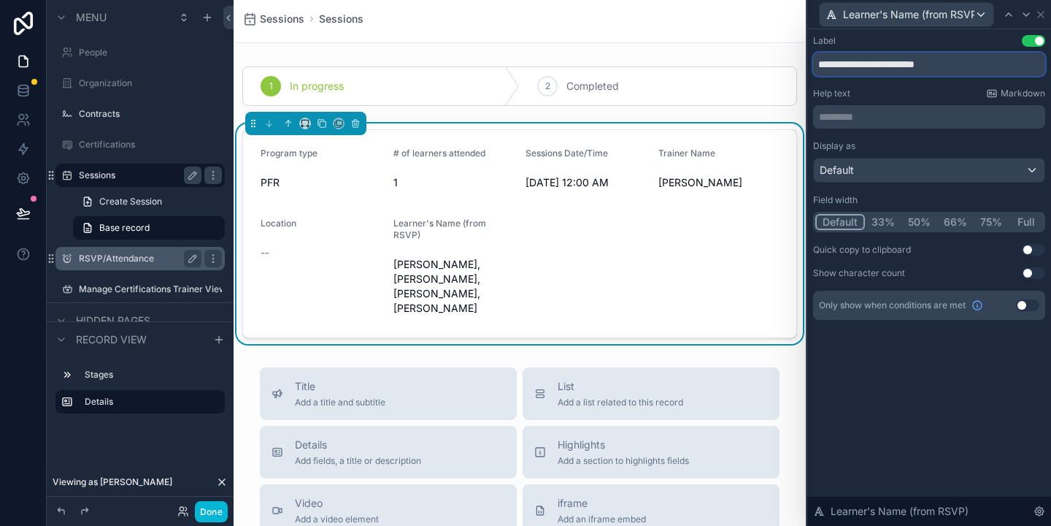
drag, startPoint x: 970, startPoint y: 65, endPoint x: 899, endPoint y: 66, distance: 70.1
click at [899, 66] on input "**********" at bounding box center [929, 64] width 232 height 23
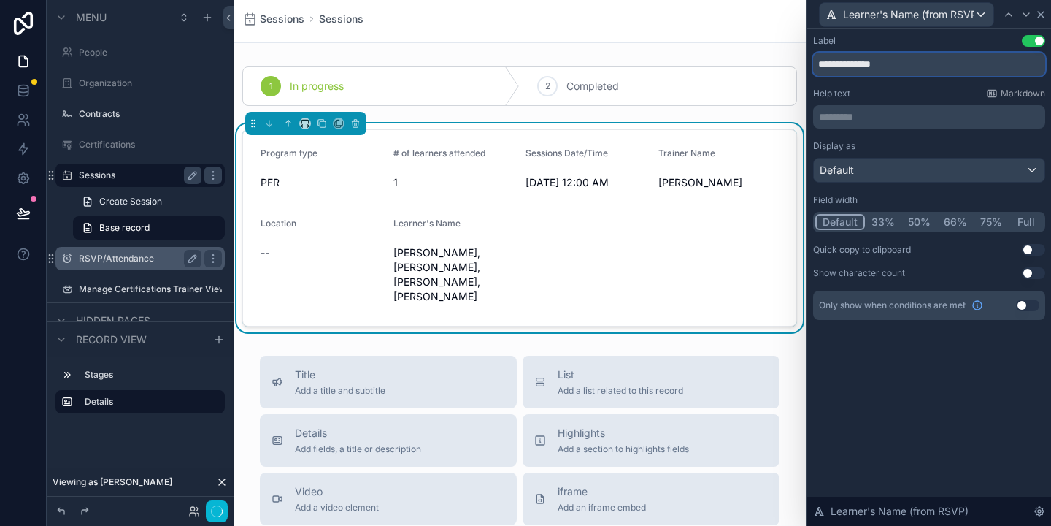
type input "**********"
click at [1040, 9] on icon at bounding box center [1041, 15] width 12 height 12
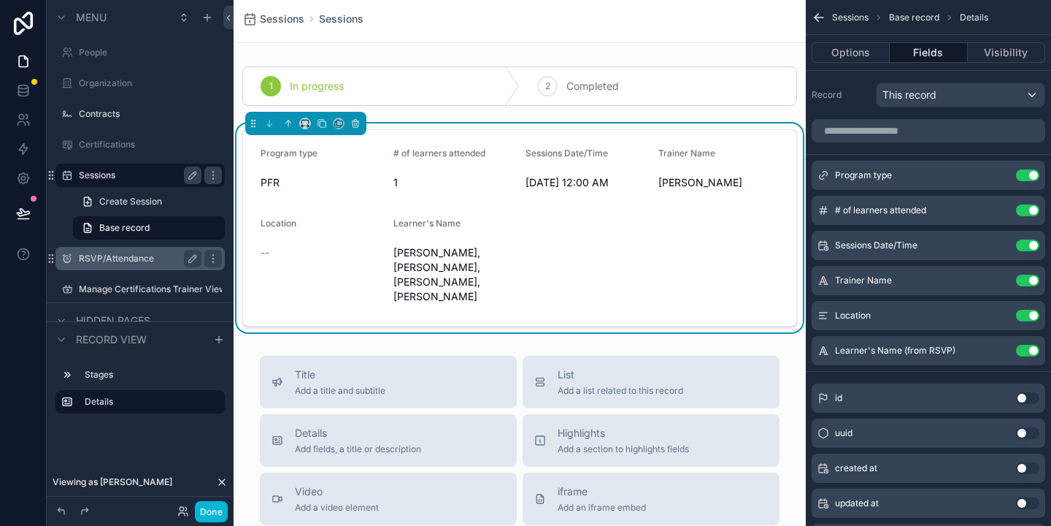
click at [415, 259] on span "[PERSON_NAME], [PERSON_NAME], [PERSON_NAME], [PERSON_NAME]" at bounding box center [453, 274] width 121 height 58
